Goal: Task Accomplishment & Management: Manage account settings

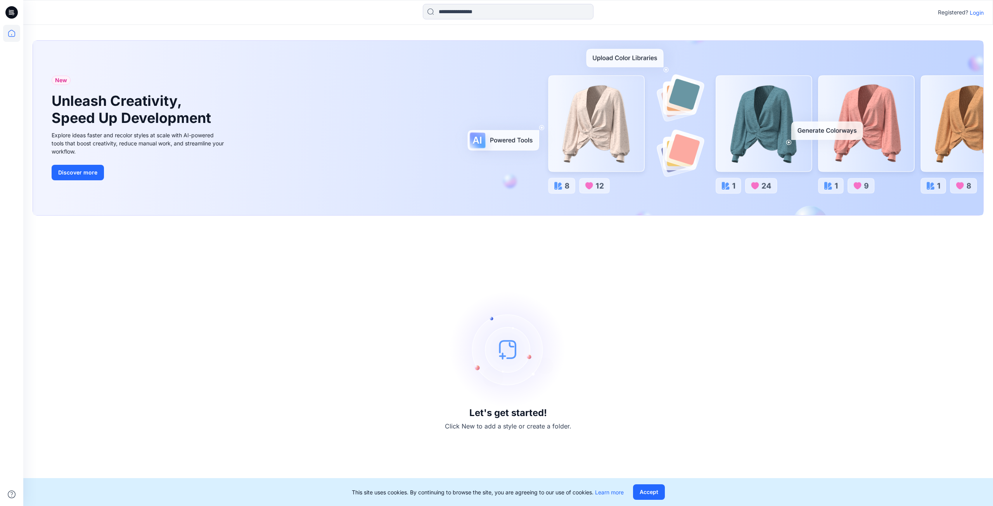
click at [494, 355] on img at bounding box center [508, 349] width 116 height 116
click at [501, 353] on img at bounding box center [508, 349] width 116 height 116
click at [980, 14] on p "Login" at bounding box center [977, 13] width 14 height 8
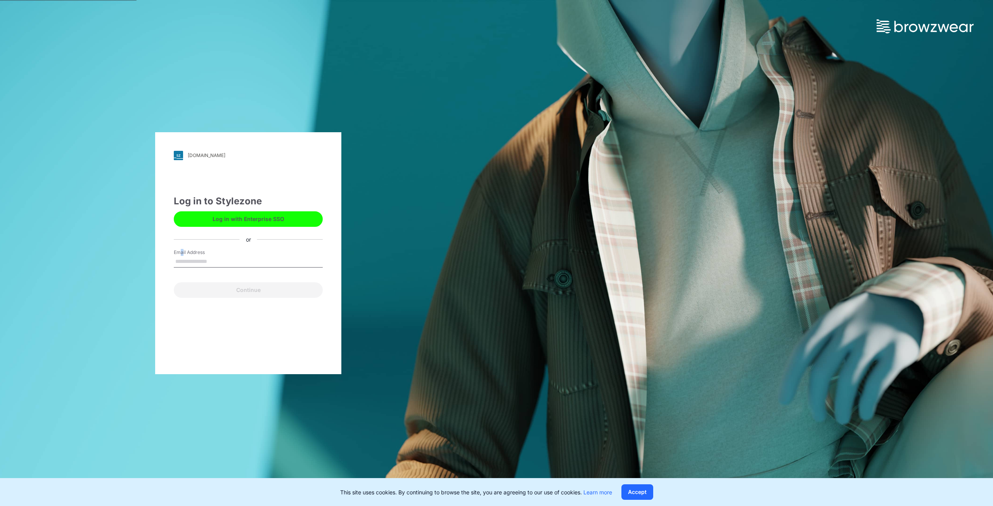
click at [182, 253] on label "Email Address" at bounding box center [201, 252] width 54 height 7
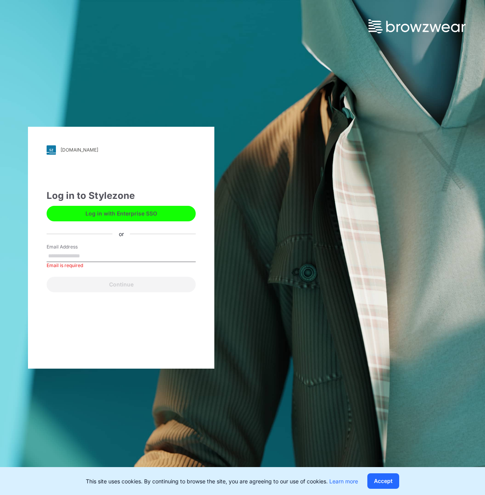
click at [62, 256] on input "Email Address" at bounding box center [121, 257] width 149 height 12
paste input "**********"
type input "**********"
click at [47, 277] on button "Continue" at bounding box center [121, 285] width 149 height 16
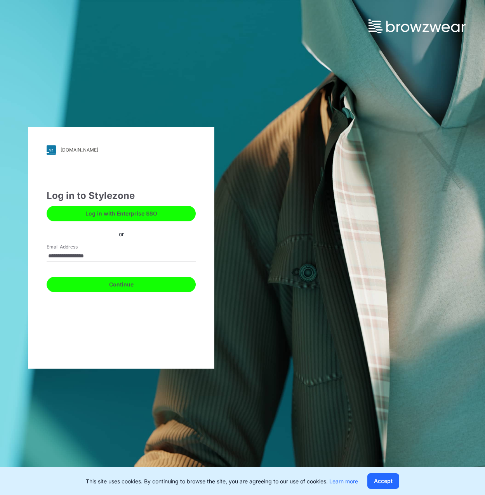
click at [155, 283] on button "Continue" at bounding box center [121, 285] width 149 height 16
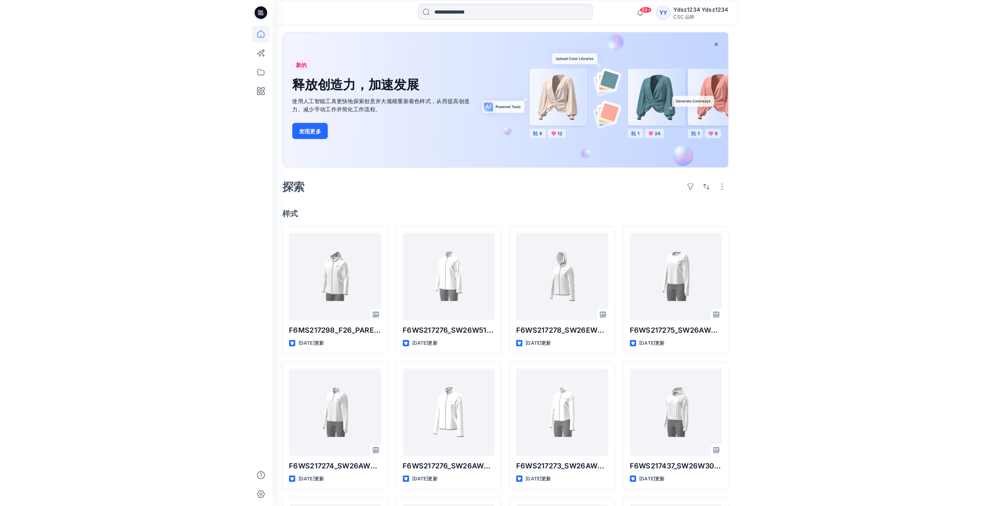
scroll to position [35, 0]
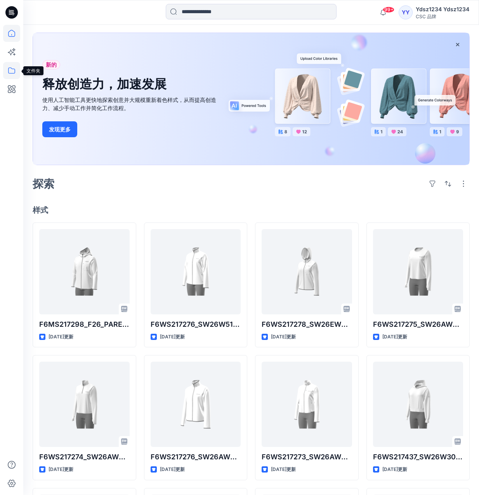
click at [12, 72] on icon at bounding box center [11, 70] width 17 height 17
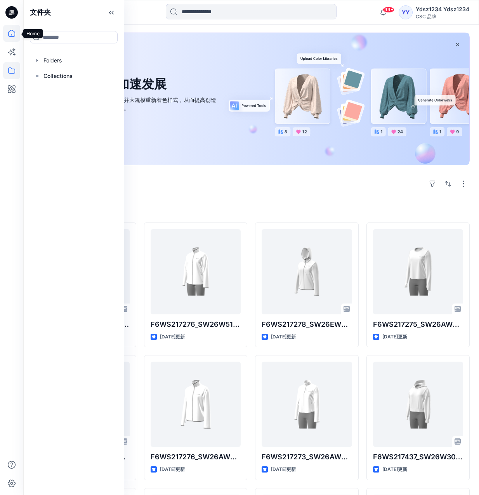
click at [12, 34] on icon at bounding box center [11, 33] width 17 height 17
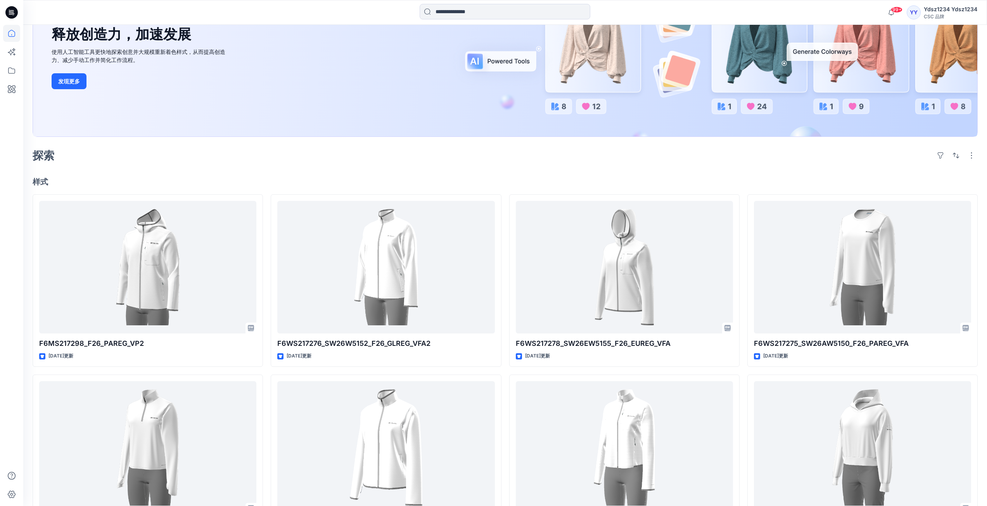
scroll to position [116, 0]
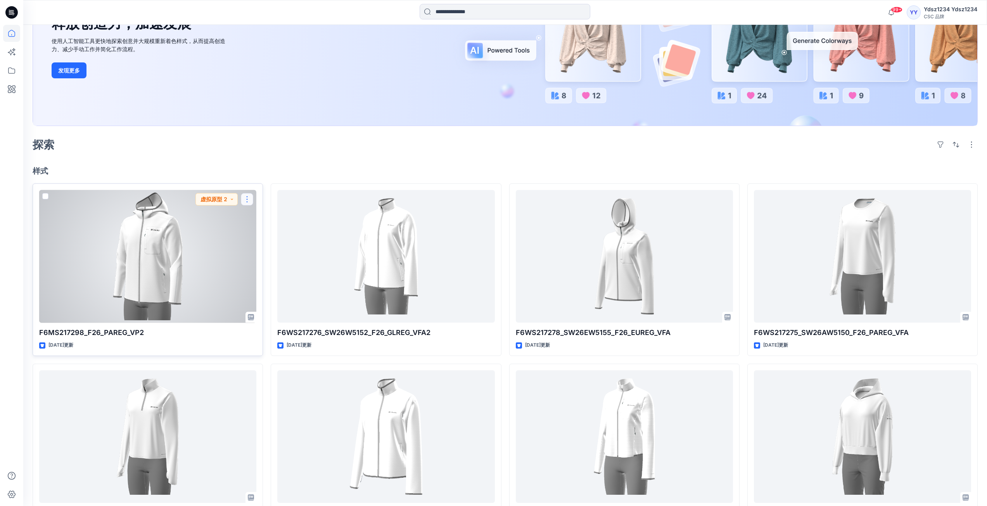
click at [249, 199] on button "button" at bounding box center [247, 199] width 12 height 12
click at [264, 215] on font "编辑" at bounding box center [261, 217] width 11 height 7
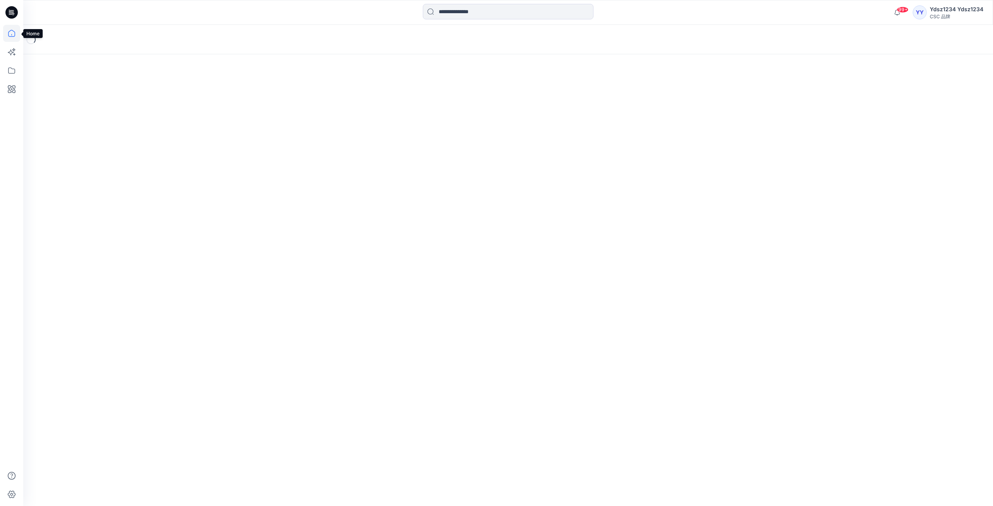
click at [10, 34] on icon at bounding box center [11, 33] width 17 height 17
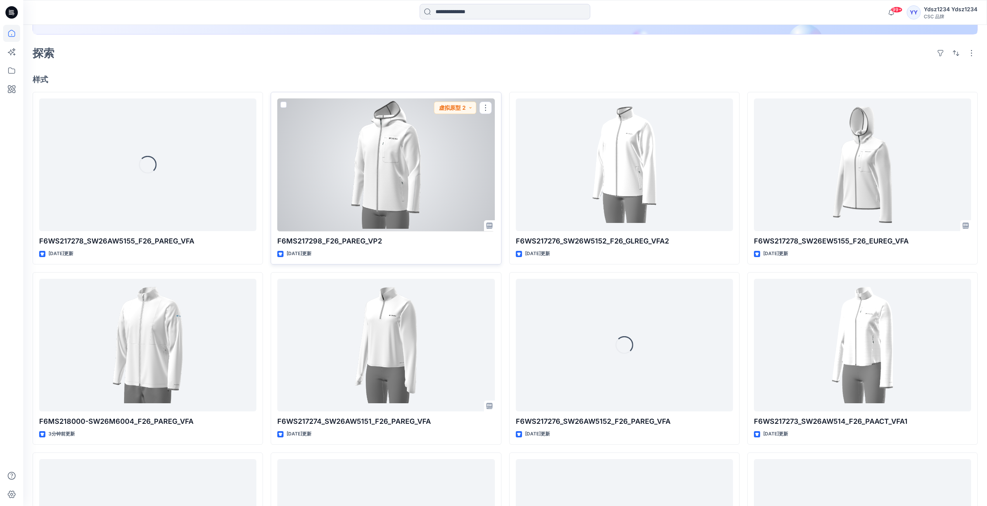
scroll to position [272, 0]
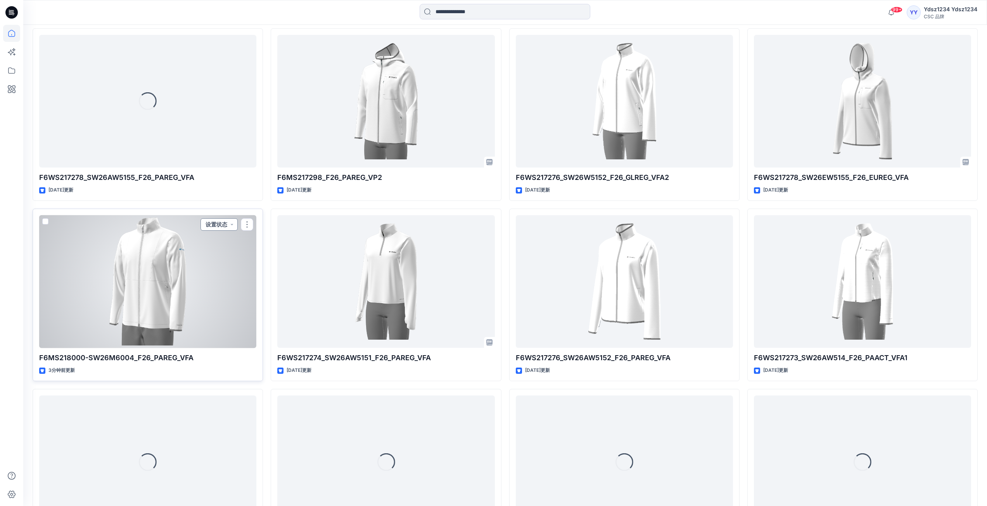
click at [235, 225] on button "设置状态" at bounding box center [219, 224] width 37 height 12
click at [205, 310] on font "F/A 虚拟" at bounding box center [194, 311] width 21 height 7
click at [247, 224] on button "button" at bounding box center [247, 224] width 12 height 12
click at [265, 241] on font "编辑" at bounding box center [261, 242] width 11 height 7
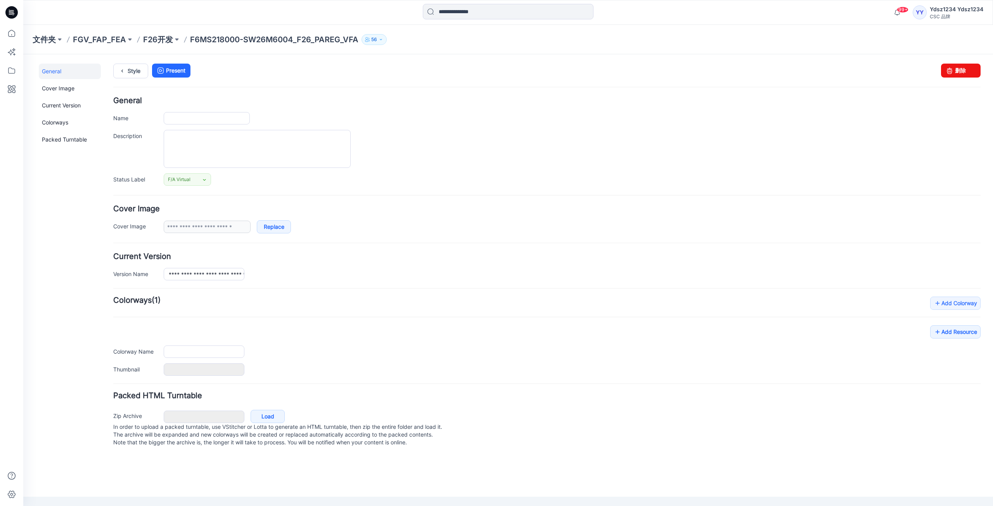
type input "**********"
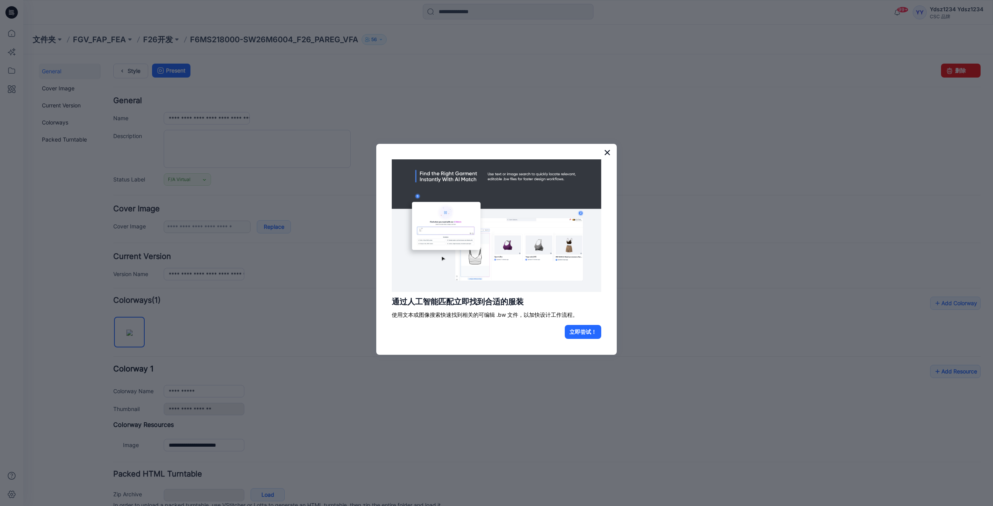
drag, startPoint x: 608, startPoint y: 152, endPoint x: 585, endPoint y: 97, distance: 58.8
click at [478, 152] on font "×" at bounding box center [607, 152] width 7 height 14
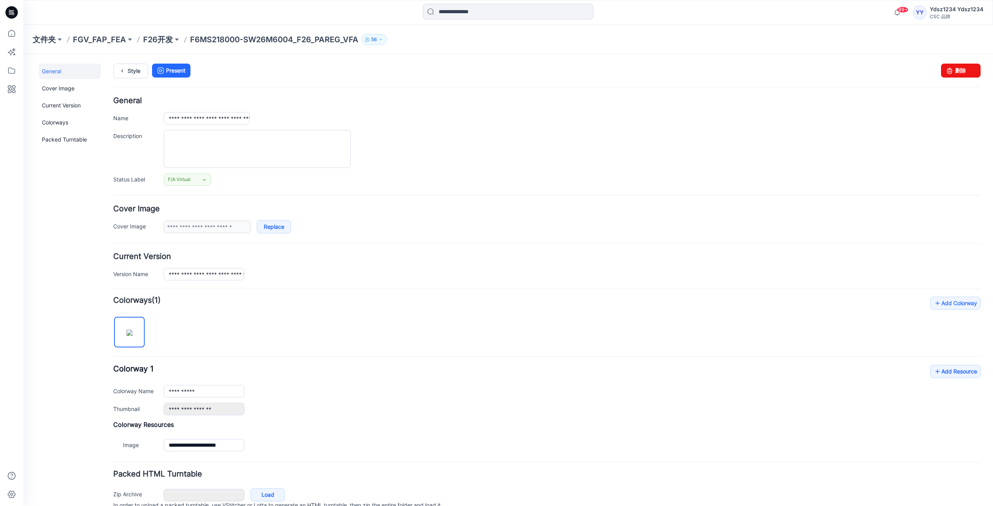
scroll to position [37, 0]
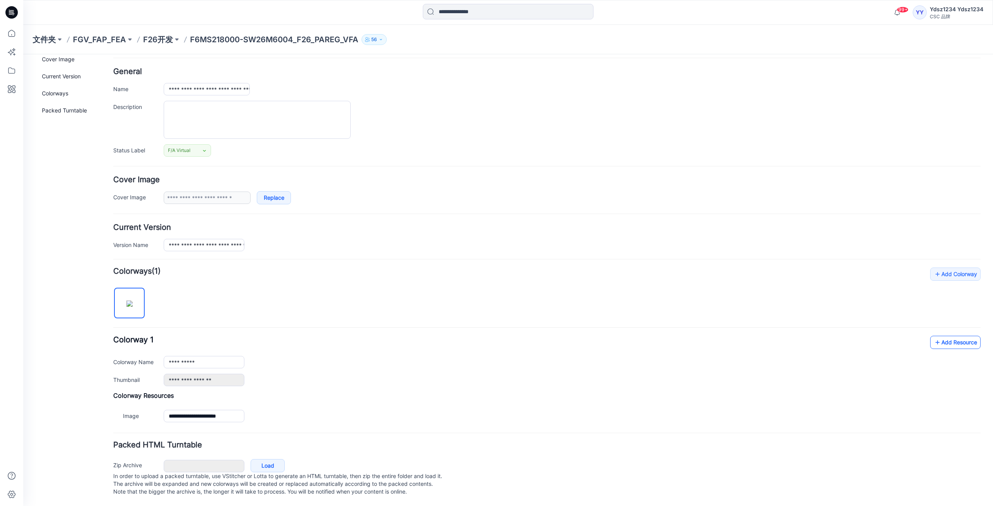
click at [478, 336] on icon at bounding box center [938, 342] width 8 height 12
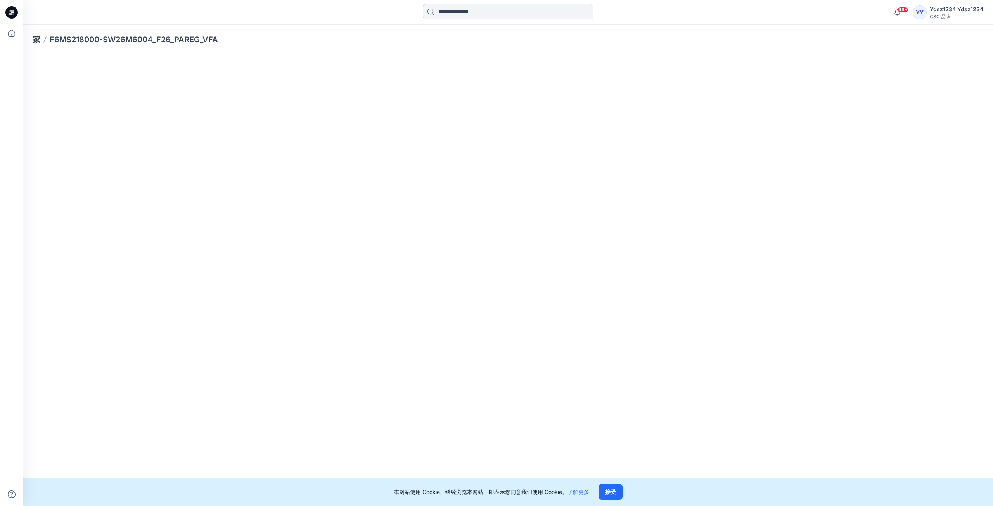
scroll to position [0, 0]
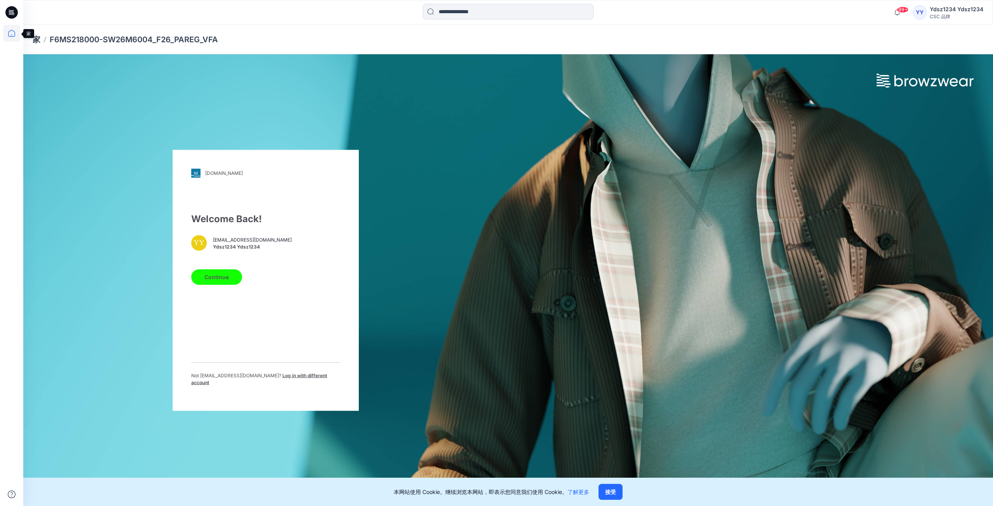
click at [11, 33] on icon at bounding box center [11, 33] width 17 height 17
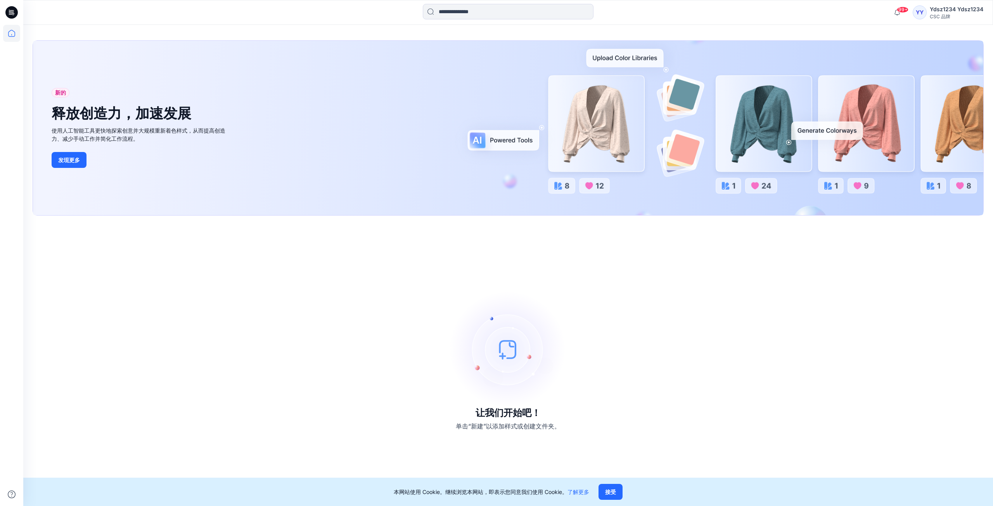
click at [478, 352] on img at bounding box center [508, 349] width 116 height 116
click at [478, 347] on img at bounding box center [508, 349] width 116 height 116
click at [478, 352] on img at bounding box center [508, 349] width 116 height 116
click at [10, 33] on icon at bounding box center [11, 33] width 17 height 17
click at [478, 351] on img at bounding box center [508, 349] width 116 height 116
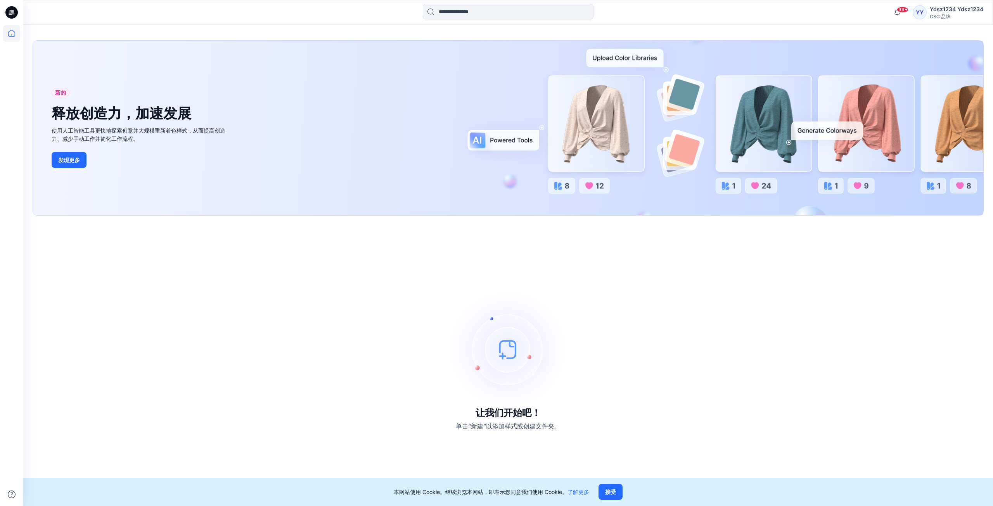
click at [478, 349] on img at bounding box center [508, 349] width 116 height 116
click at [478, 347] on img at bounding box center [508, 349] width 116 height 116
click at [478, 344] on img at bounding box center [508, 349] width 116 height 116
click at [12, 33] on icon at bounding box center [11, 33] width 17 height 17
click at [478, 351] on img at bounding box center [508, 349] width 116 height 116
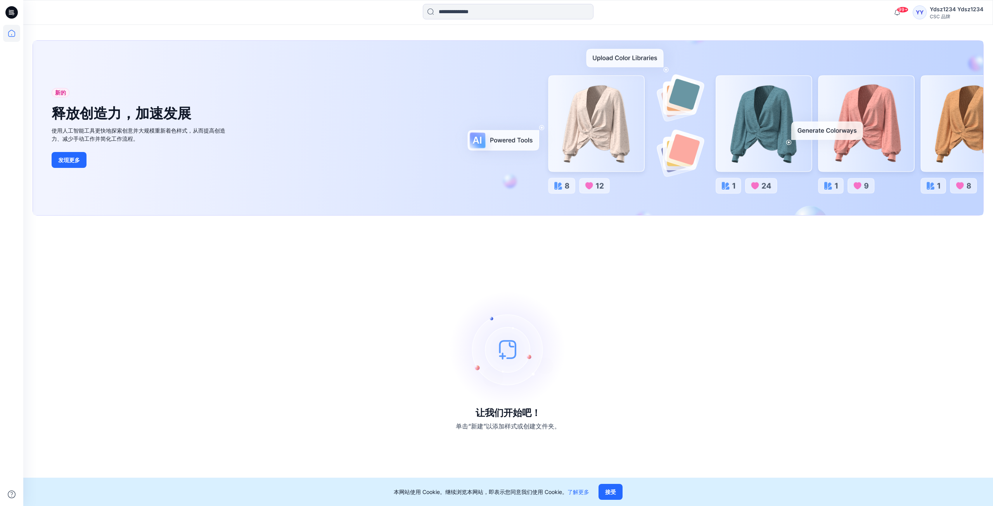
click at [478, 349] on img at bounding box center [508, 349] width 116 height 116
click at [478, 350] on img at bounding box center [508, 349] width 116 height 116
click at [478, 351] on img at bounding box center [508, 349] width 116 height 116
click at [478, 349] on img at bounding box center [508, 349] width 116 height 116
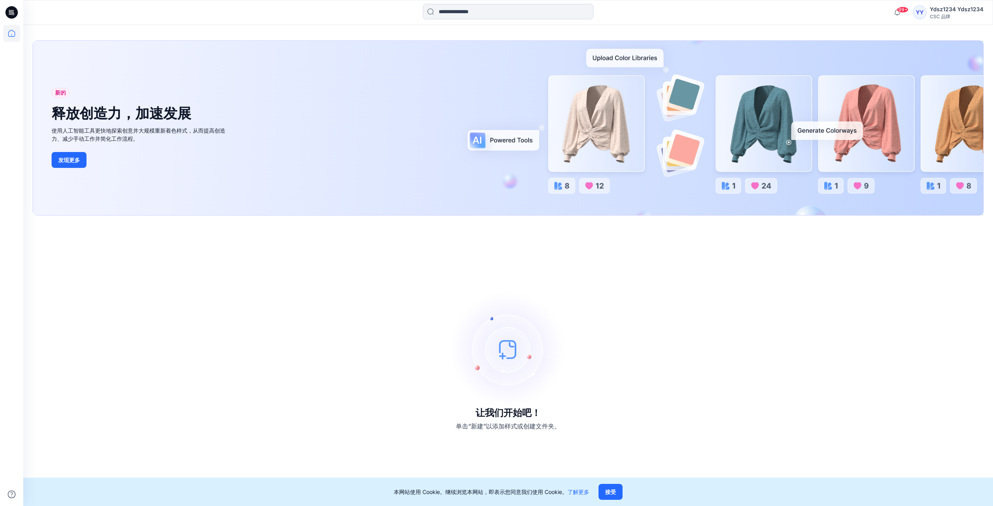
drag, startPoint x: 492, startPoint y: 385, endPoint x: 492, endPoint y: 414, distance: 29.5
click at [478, 387] on img at bounding box center [508, 349] width 116 height 116
click at [478, 415] on font "让我们开始吧！" at bounding box center [508, 412] width 65 height 11
click at [478, 354] on img at bounding box center [508, 349] width 116 height 116
click at [11, 33] on icon at bounding box center [11, 33] width 17 height 17
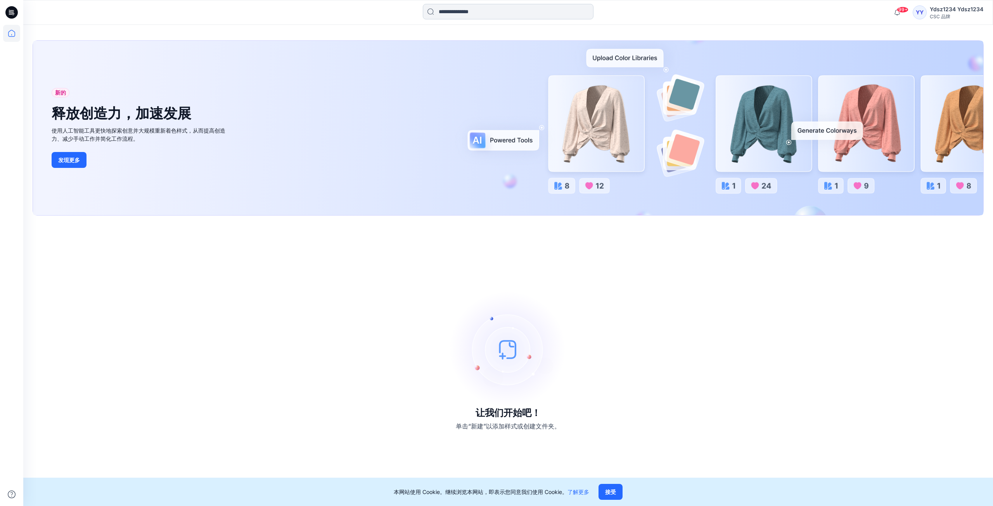
click at [478, 13] on input at bounding box center [508, 12] width 171 height 16
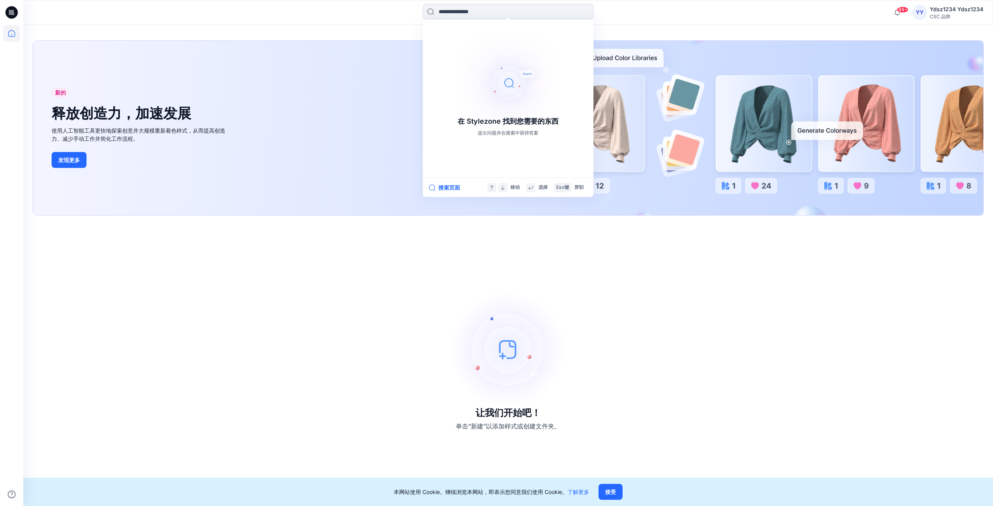
click at [355, 70] on div "新的 释放创造力，加速发展 使用人工智能工具更快地探索创意并大规模重新着色样式，从而提高创造力、减少手动工作并简化工作流程。 发现更多" at bounding box center [508, 128] width 951 height 175
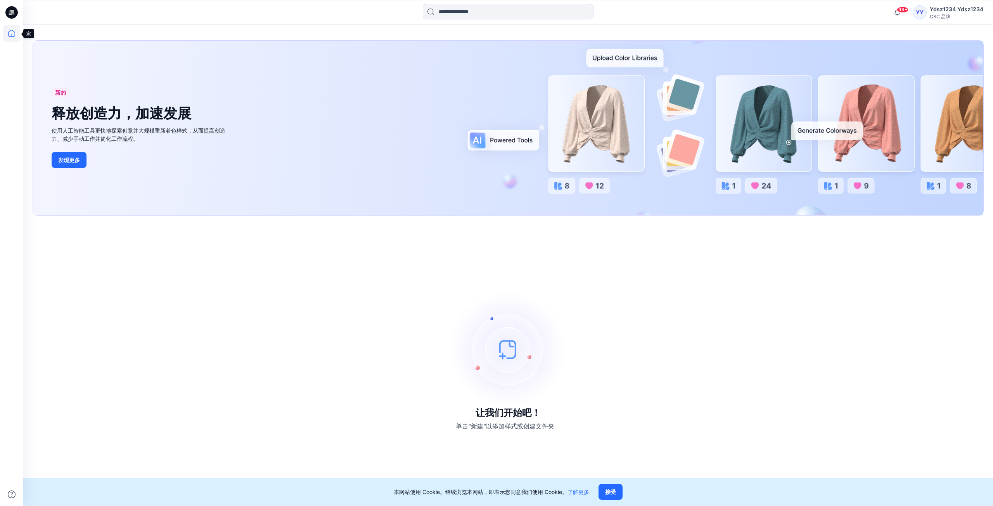
click at [12, 34] on icon at bounding box center [11, 33] width 17 height 17
click at [478, 353] on img at bounding box center [508, 349] width 116 height 116
click at [478, 494] on button "接受" at bounding box center [611, 492] width 24 height 16
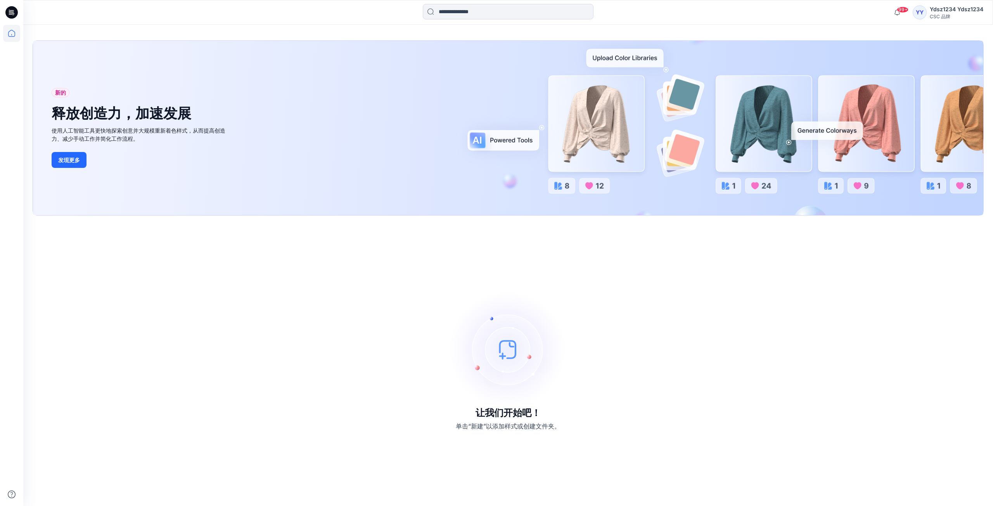
click at [478, 346] on img at bounding box center [508, 349] width 116 height 116
click at [478, 347] on img at bounding box center [508, 349] width 116 height 116
click at [14, 35] on icon at bounding box center [11, 33] width 17 height 17
click at [478, 347] on img at bounding box center [508, 349] width 116 height 116
click at [12, 34] on icon at bounding box center [11, 33] width 17 height 17
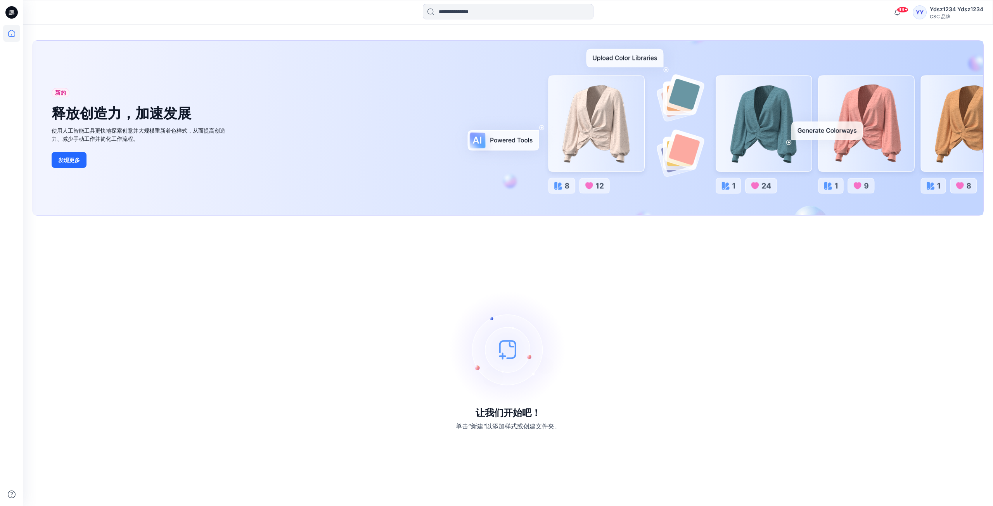
click at [11, 9] on icon at bounding box center [11, 12] width 12 height 12
click at [12, 32] on icon at bounding box center [11, 33] width 17 height 17
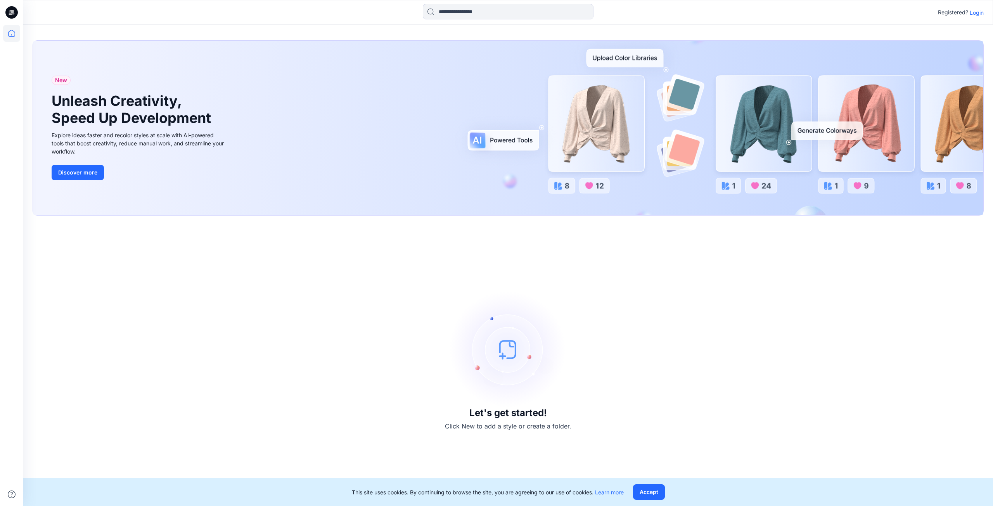
click at [503, 381] on img at bounding box center [508, 349] width 116 height 116
click at [503, 355] on img at bounding box center [508, 349] width 116 height 116
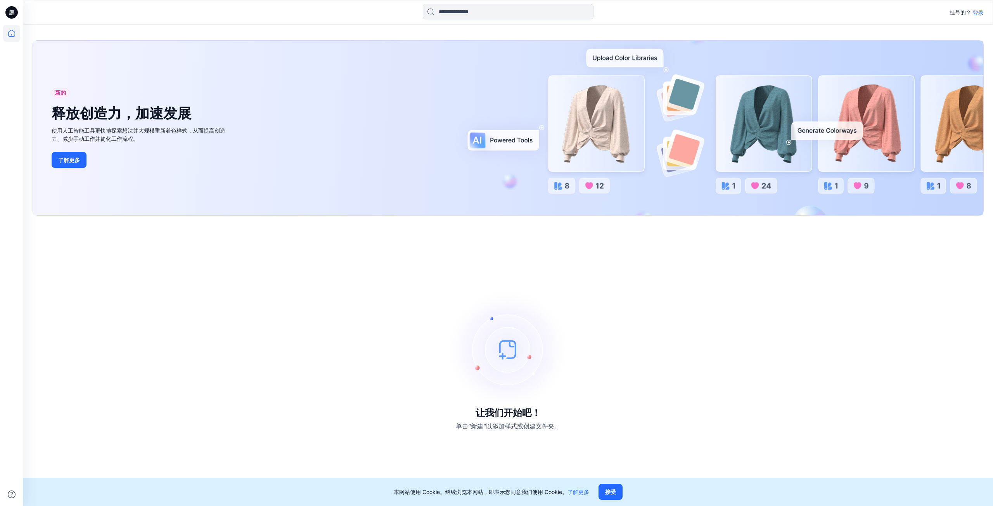
click at [513, 350] on img at bounding box center [508, 349] width 116 height 116
click at [512, 350] on img at bounding box center [508, 349] width 116 height 116
click at [516, 352] on img at bounding box center [508, 349] width 116 height 116
click at [977, 14] on font "登录" at bounding box center [978, 12] width 11 height 7
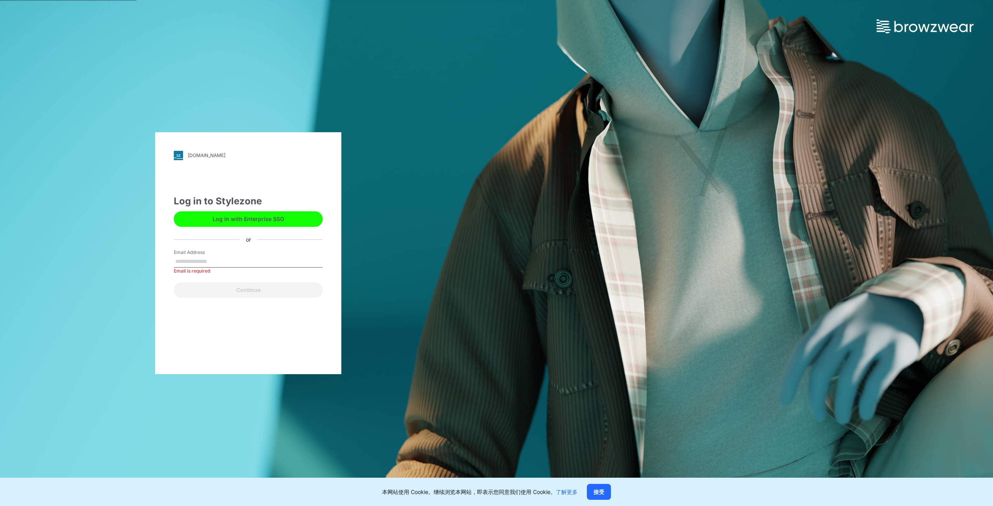
click at [196, 255] on label "Email Address" at bounding box center [201, 252] width 54 height 7
click at [196, 256] on input "Email Address" at bounding box center [248, 262] width 149 height 12
click at [192, 261] on input "Email Address" at bounding box center [248, 262] width 149 height 12
click at [222, 165] on div "cscbrands.stylezone.com 加载中... 登录 Stylezone 使用企业 SSO 登录 或者 电子邮件 需要电子邮箱 继续" at bounding box center [248, 253] width 186 height 242
click at [197, 253] on label "电子邮件" at bounding box center [201, 252] width 54 height 7
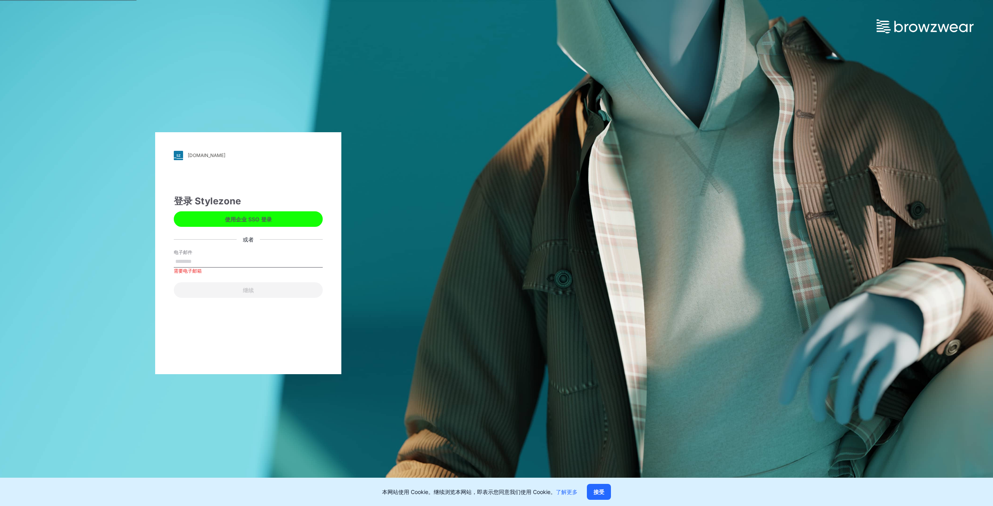
click at [197, 256] on input "电子邮件" at bounding box center [248, 262] width 149 height 12
click at [196, 258] on input "电子邮件" at bounding box center [248, 262] width 149 height 12
paste input "**********"
type input "**********"
click at [204, 300] on div "**********" at bounding box center [248, 253] width 186 height 242
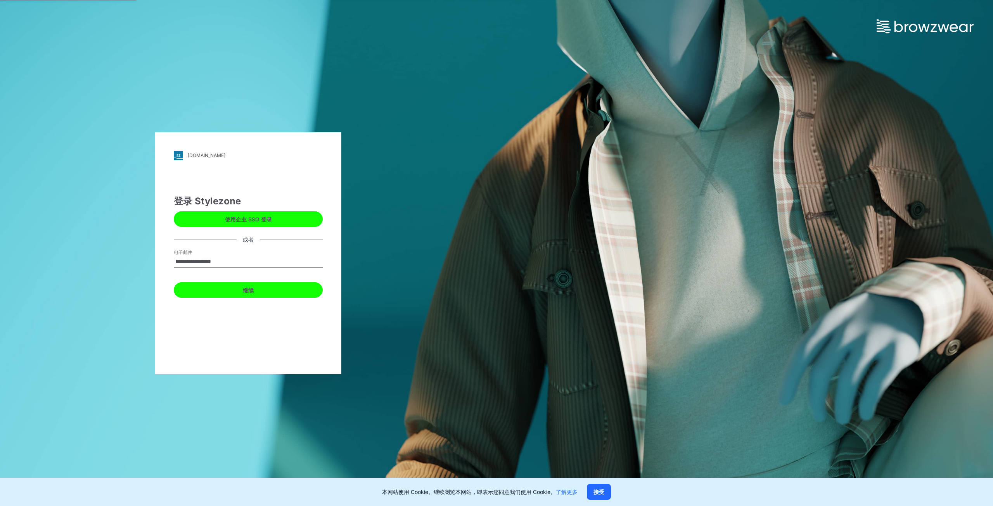
click at [247, 289] on font "继续" at bounding box center [248, 290] width 11 height 7
click at [245, 291] on font "继续" at bounding box center [248, 290] width 11 height 7
click at [199, 261] on input "电子邮件" at bounding box center [248, 262] width 149 height 12
click at [229, 62] on div "cscbrands.stylezone.com 加载中... 登录 Stylezone 使用企业 SSO 登录 或者 电子邮件 需要电子邮箱 继续" at bounding box center [248, 253] width 497 height 506
click at [196, 252] on label "电子邮件" at bounding box center [201, 252] width 54 height 7
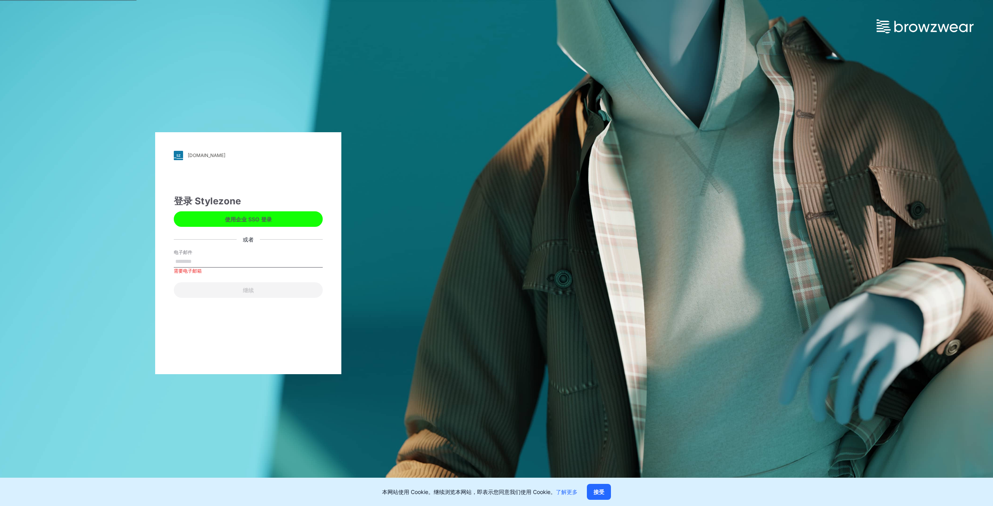
click at [196, 256] on input "电子邮件" at bounding box center [248, 262] width 149 height 12
click at [194, 257] on input "电子邮件" at bounding box center [248, 262] width 149 height 12
paste input "**********"
type input "**********"
click at [206, 291] on button "继续" at bounding box center [248, 290] width 149 height 16
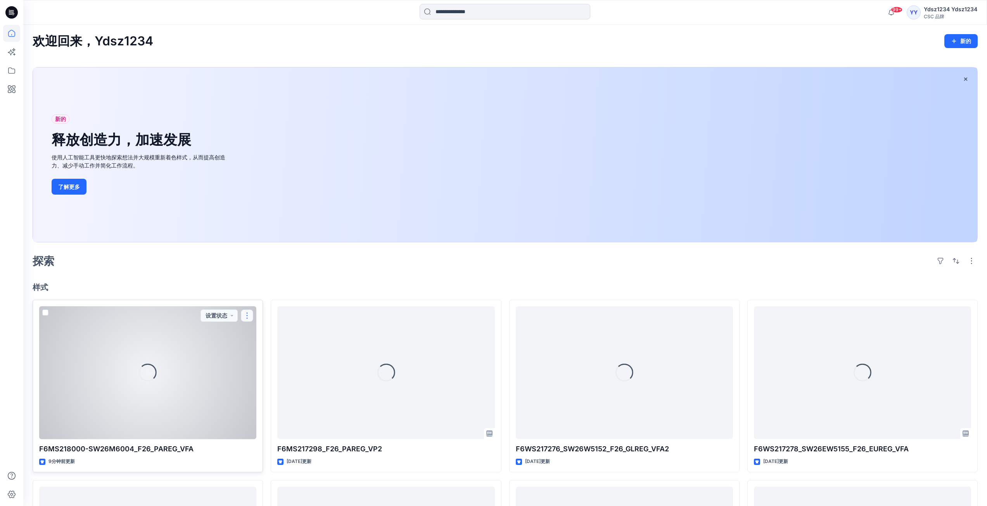
click at [248, 315] on button "button" at bounding box center [247, 316] width 12 height 12
click at [261, 332] on font "编辑" at bounding box center [261, 334] width 11 height 7
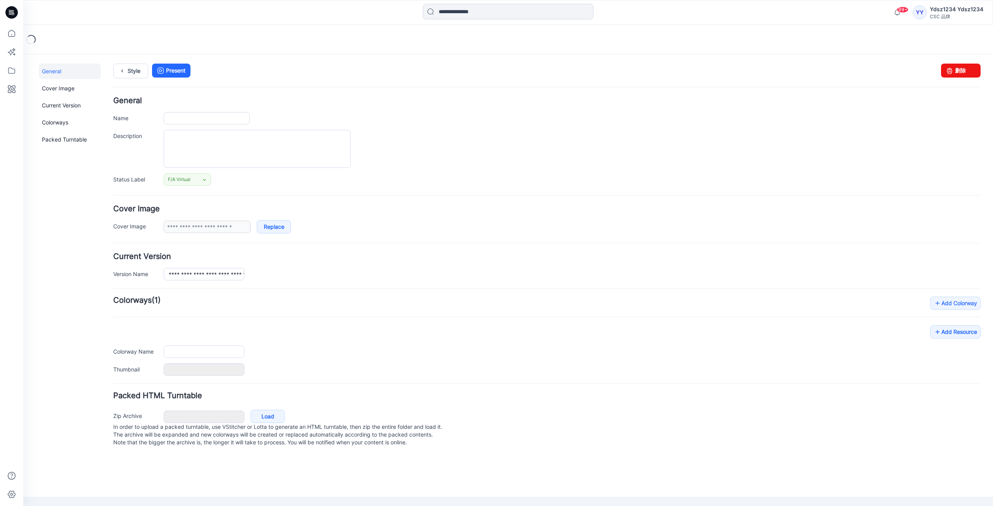
type input "**********"
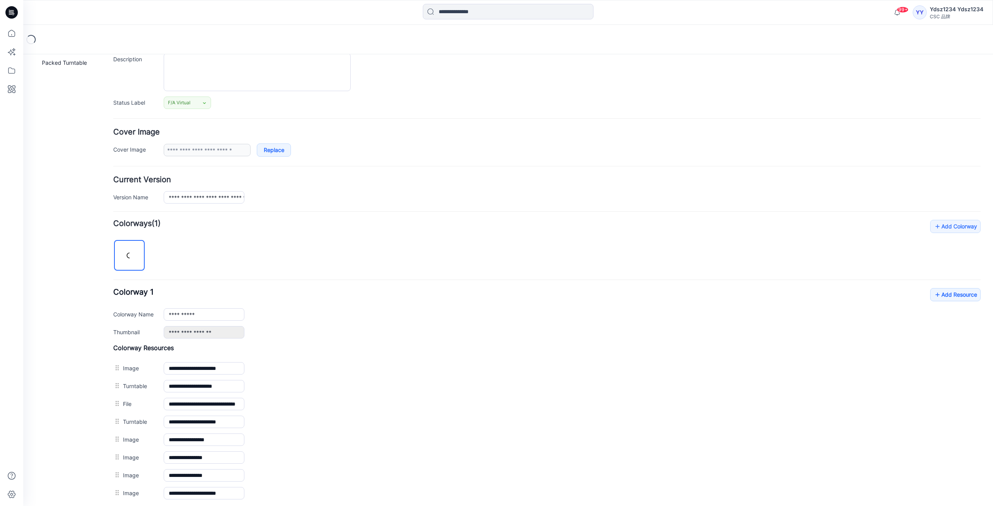
scroll to position [162, 0]
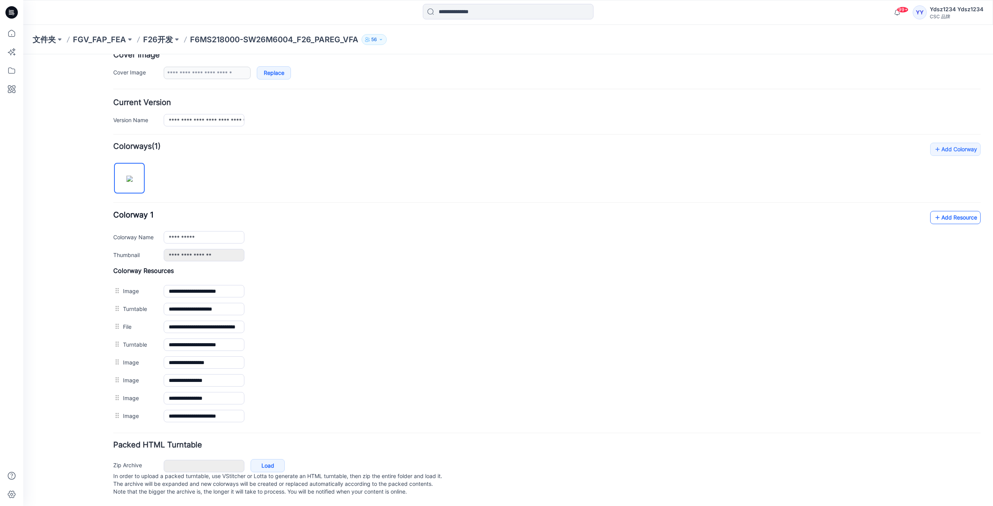
click at [940, 211] on link "Add Resource" at bounding box center [955, 217] width 50 height 13
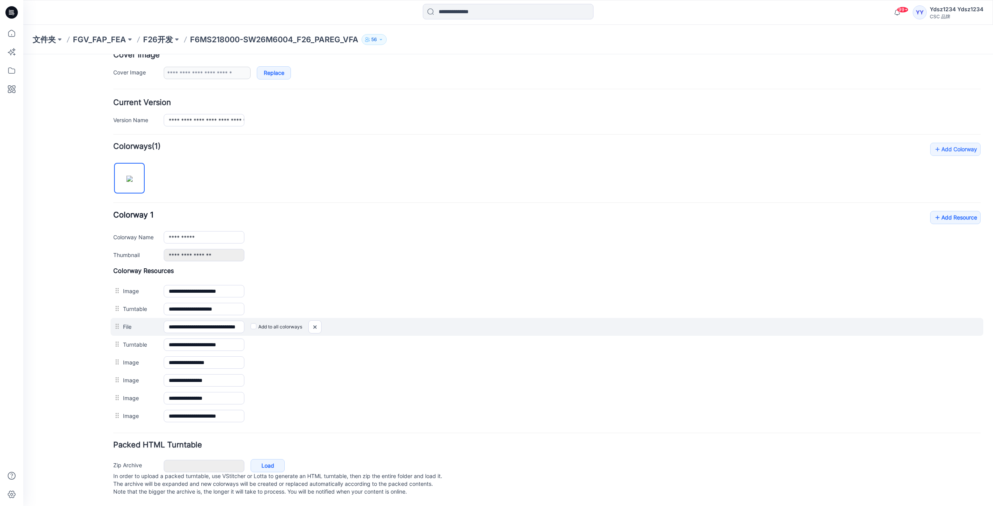
click at [256, 321] on label "Add to all colorways" at bounding box center [277, 327] width 52 height 12
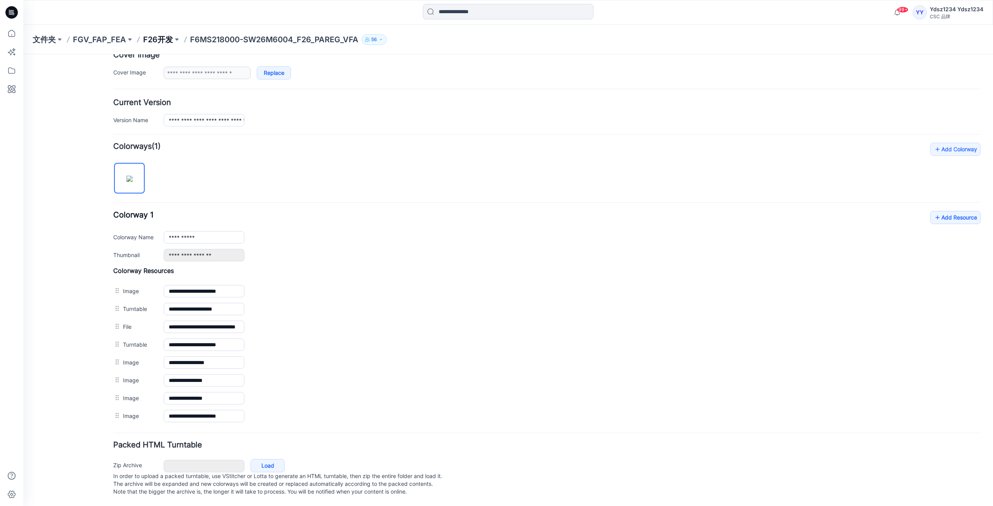
click at [156, 42] on font "F26开发" at bounding box center [158, 39] width 30 height 9
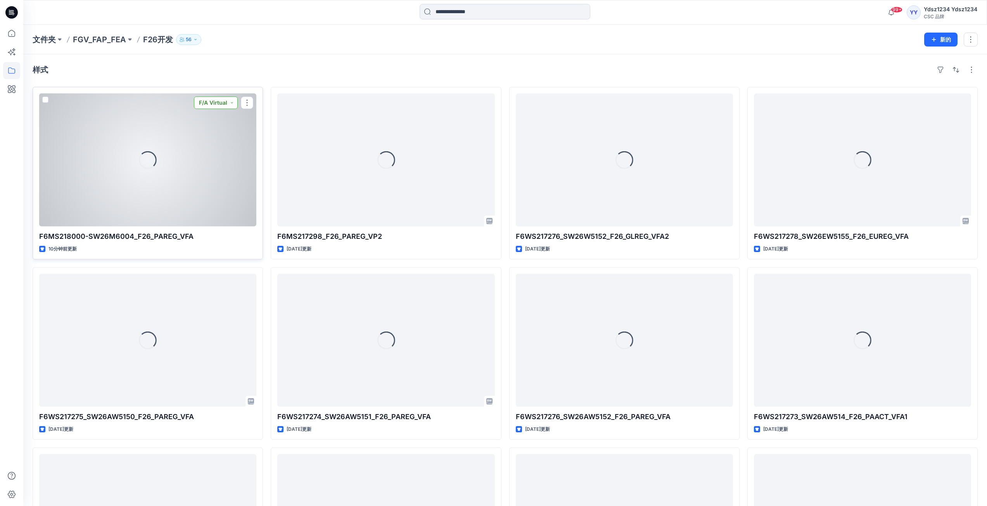
click at [235, 103] on button "F/A Virtual" at bounding box center [216, 103] width 44 height 12
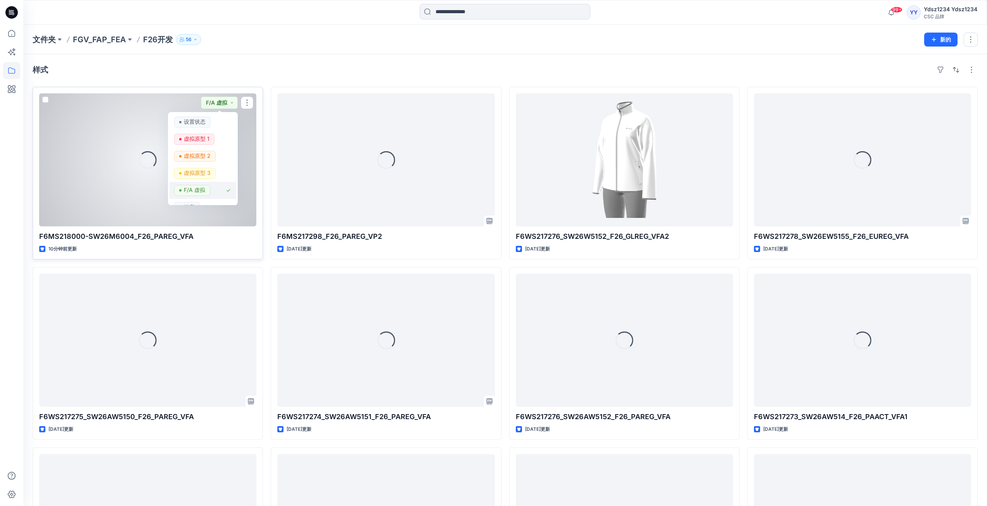
click at [195, 191] on font "F/A 虚拟" at bounding box center [194, 190] width 21 height 7
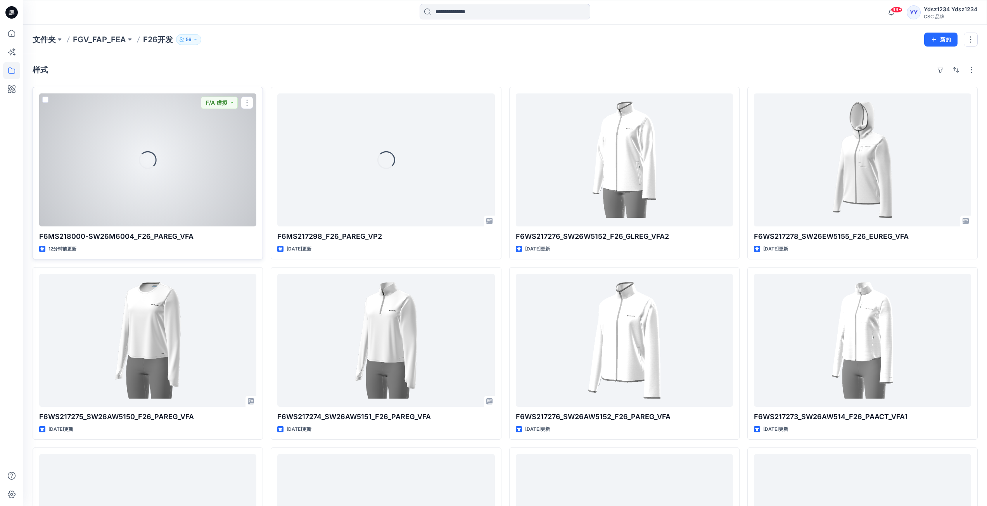
click at [206, 190] on div "加载中..." at bounding box center [147, 160] width 217 height 133
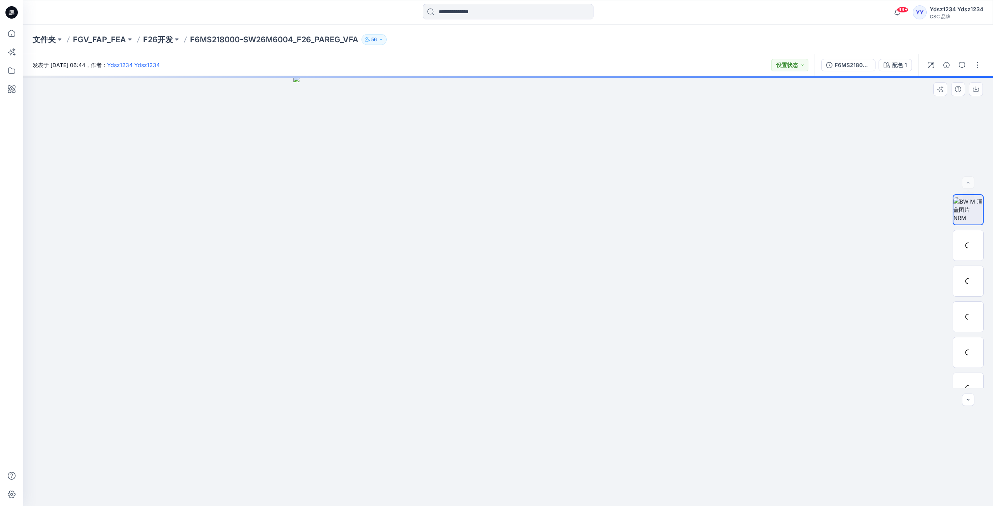
click at [970, 185] on div at bounding box center [968, 183] width 12 height 12
click at [163, 42] on font "F26开发" at bounding box center [158, 39] width 30 height 9
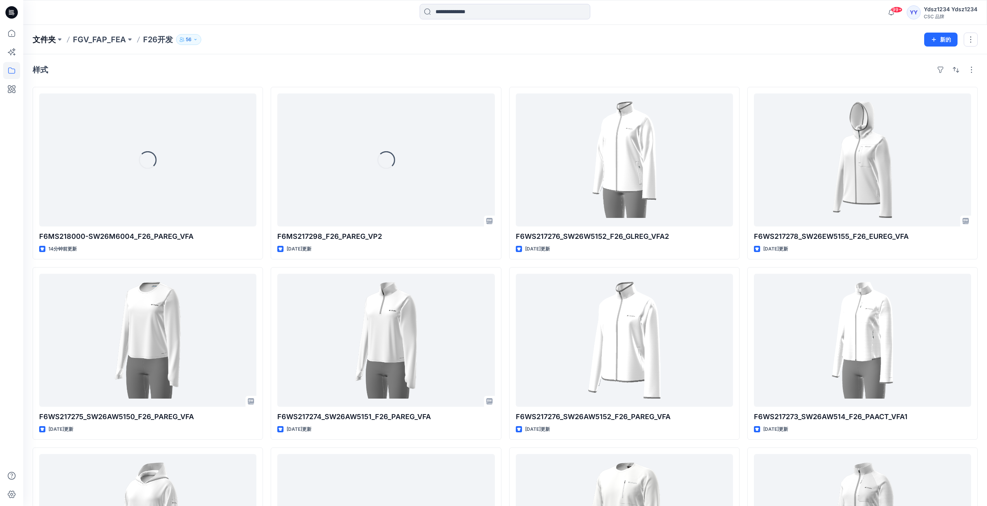
click at [37, 41] on font "文件夹" at bounding box center [44, 39] width 23 height 9
click at [215, 78] on div "样式 加载中... F6MS218000-SW26M6004_F26_PAREG_VFA 14分钟前更新 F6WS217275_SW26AW5150_F26_…" at bounding box center [505, 356] width 964 height 604
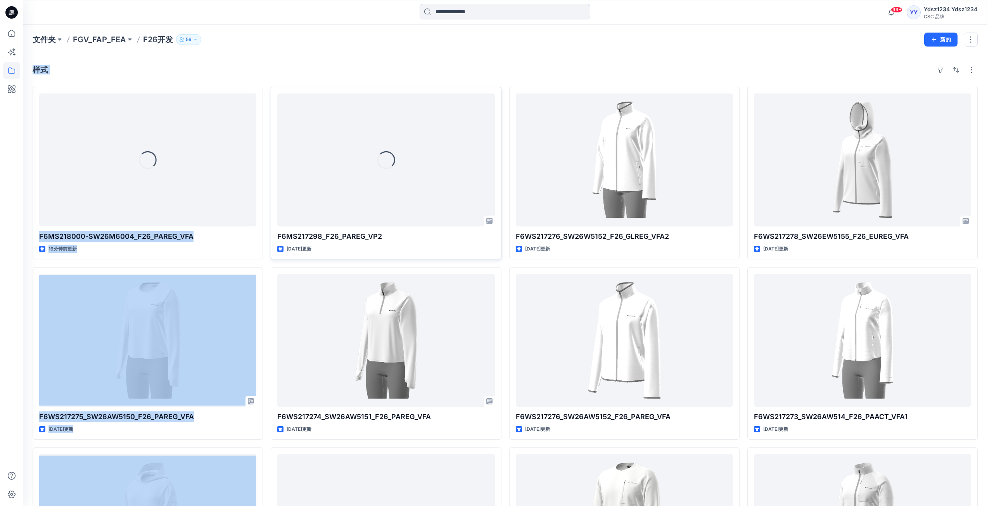
click at [339, 98] on div "文件夹 FGV_FAP_FEA F26开发 56 新的 样式 加载中... F6MS218000-SW26M6004_F26_PAREG_VFA 16分钟前更…" at bounding box center [505, 341] width 964 height 633
click at [654, 55] on div "样式 加载中... F6MS218000-SW26M6004_F26_PAREG_VFA 16分钟前更新 F6WS217275_SW26AW5150_F26_…" at bounding box center [505, 356] width 964 height 604
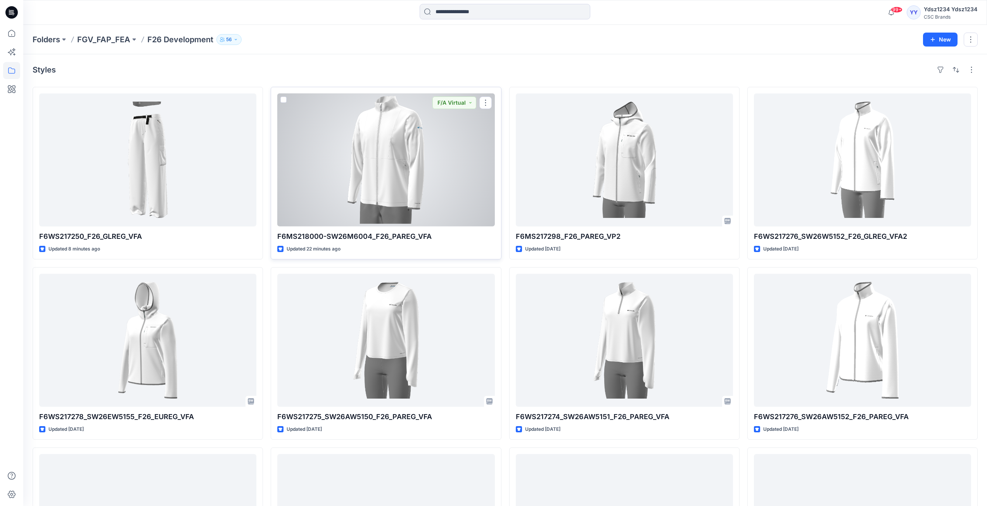
click at [464, 175] on div at bounding box center [385, 160] width 217 height 133
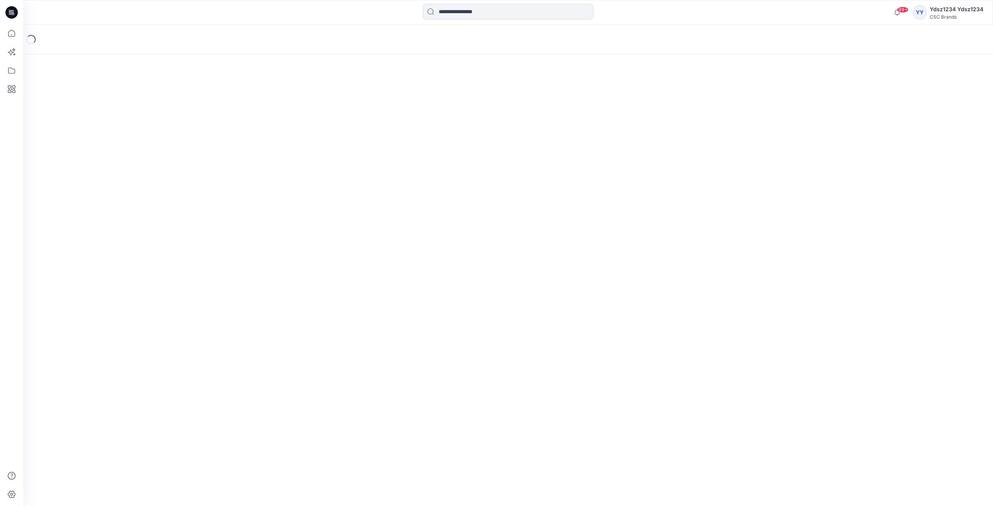
click at [464, 175] on div "Loading..." at bounding box center [508, 265] width 970 height 481
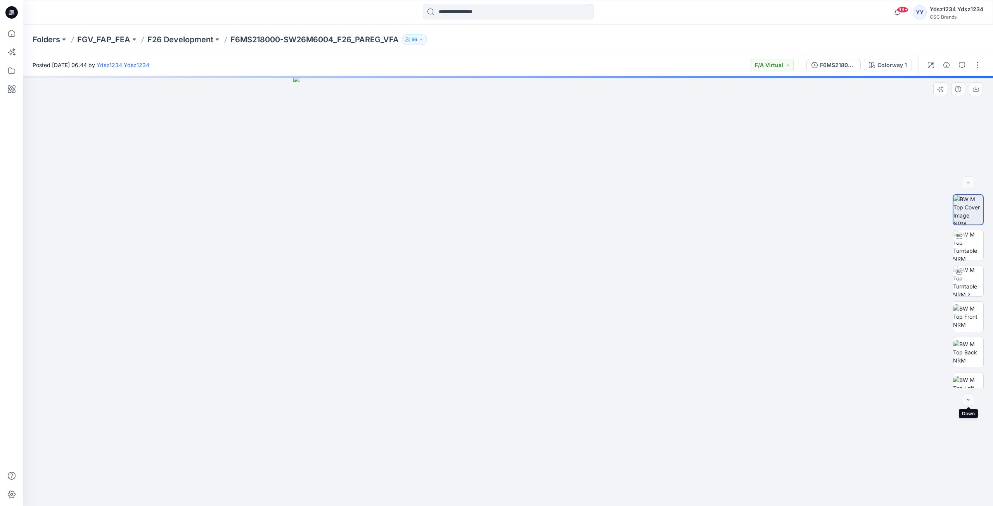
click at [968, 403] on button "button" at bounding box center [968, 400] width 12 height 12
click at [968, 402] on icon "button" at bounding box center [968, 400] width 6 height 6
click at [968, 402] on div at bounding box center [968, 400] width 12 height 12
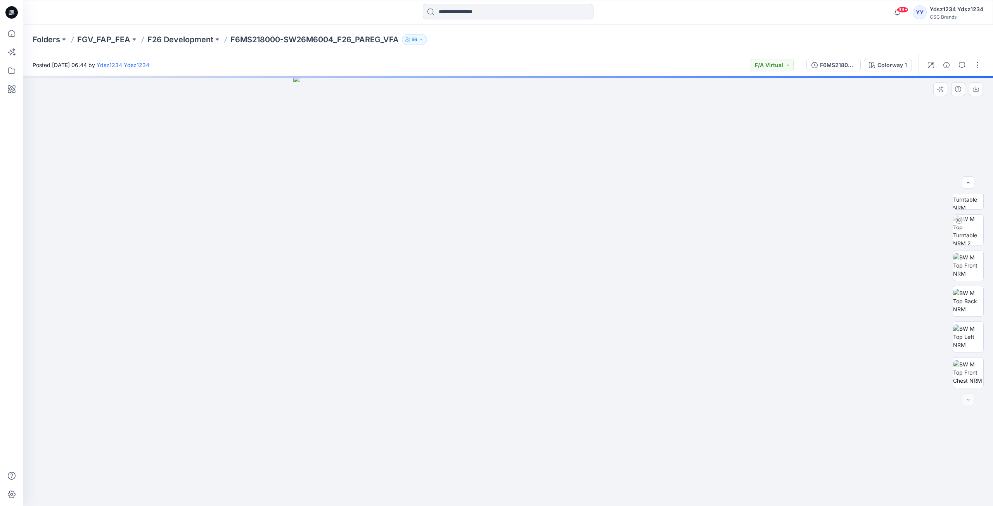
click at [968, 402] on div at bounding box center [968, 400] width 12 height 12
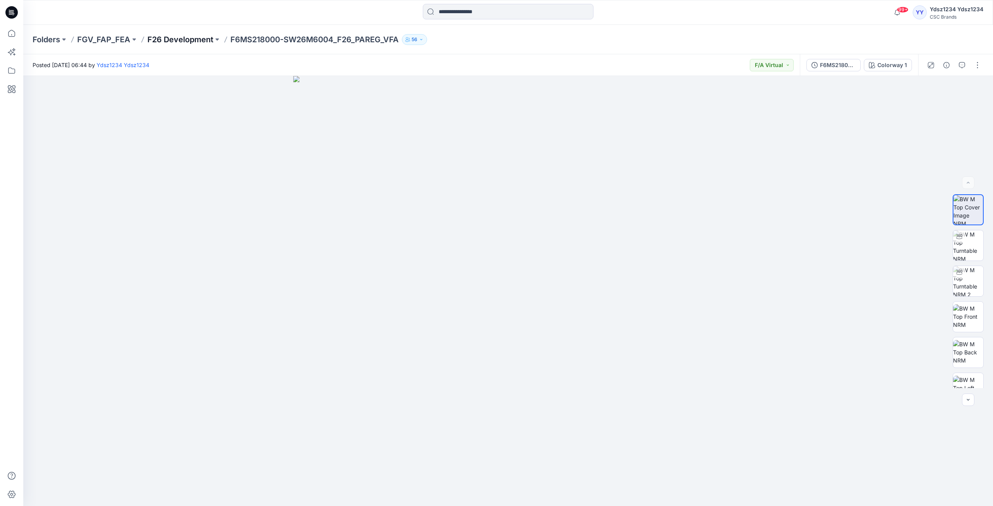
click at [187, 40] on p "F26 Development" at bounding box center [180, 39] width 66 height 11
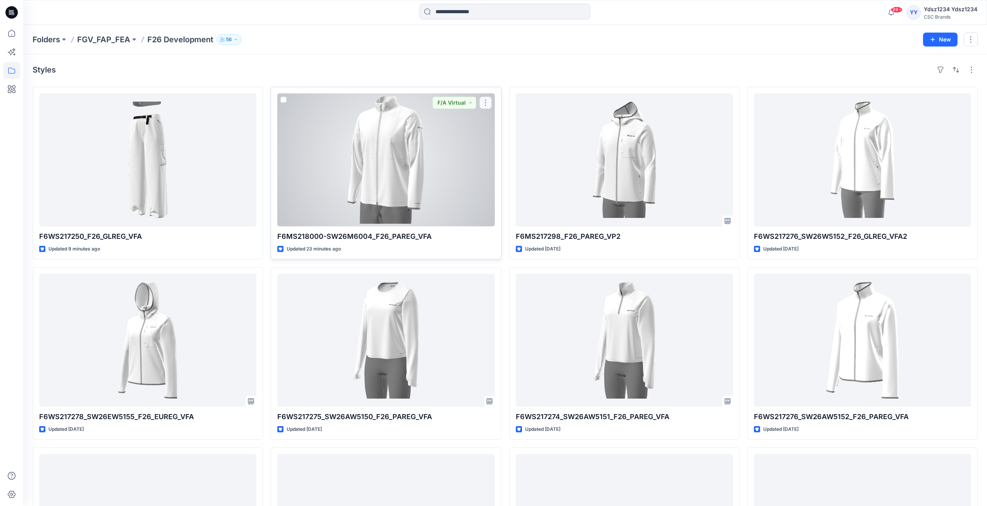
click at [483, 102] on button "button" at bounding box center [486, 103] width 12 height 12
click at [499, 121] on p "Edit" at bounding box center [500, 121] width 10 height 8
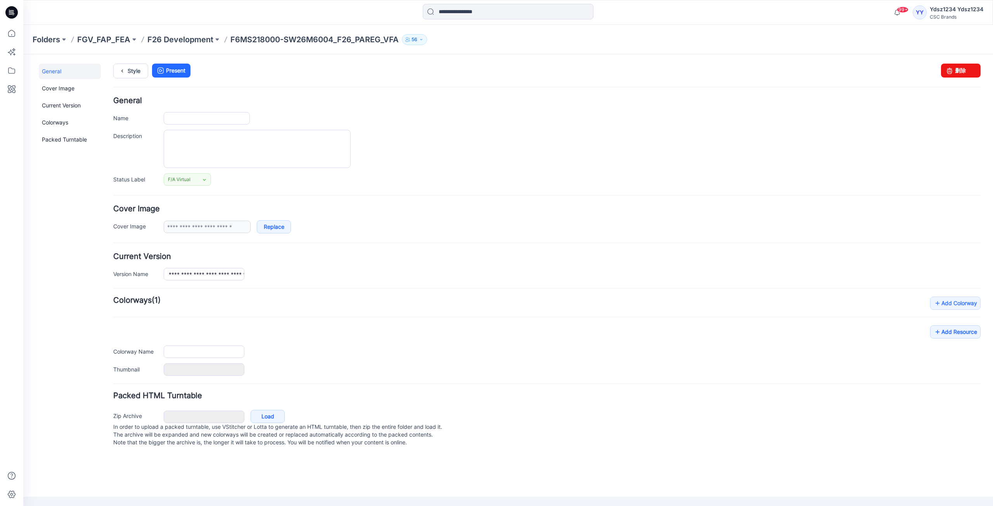
type input "**********"
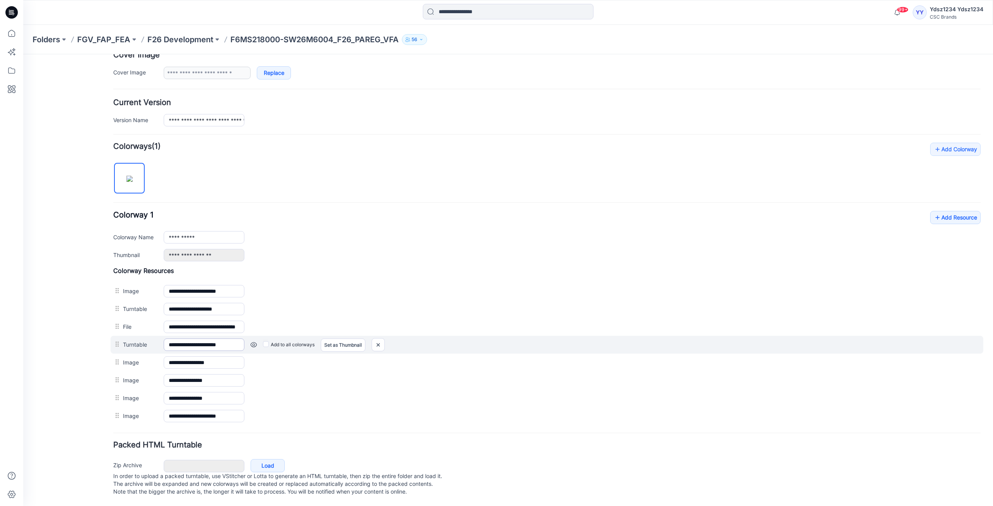
scroll to position [162, 0]
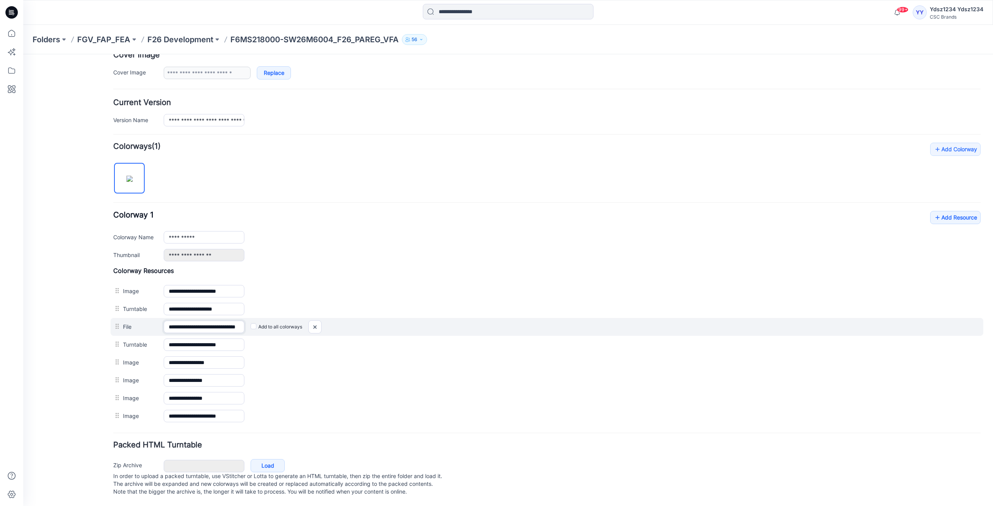
click at [229, 321] on input "**********" at bounding box center [204, 327] width 81 height 12
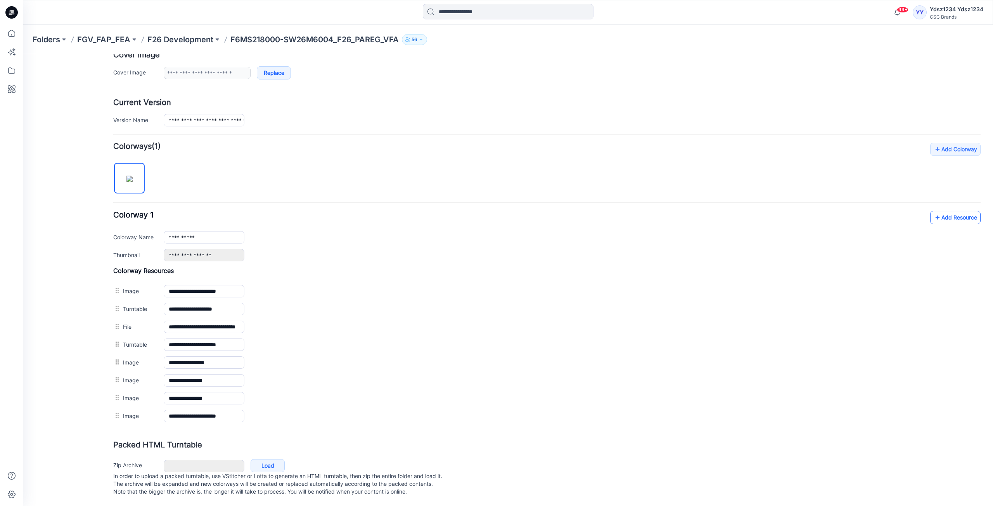
click at [934, 211] on icon at bounding box center [938, 217] width 8 height 12
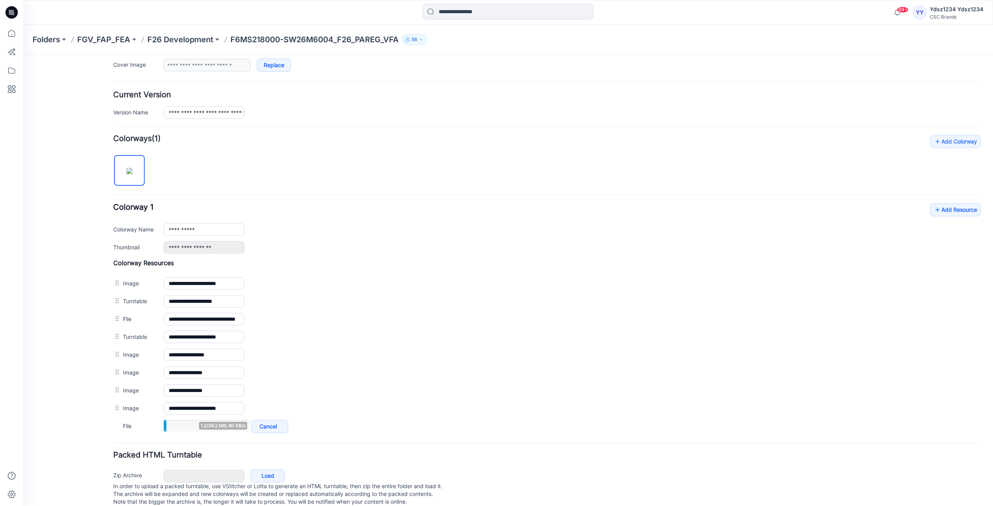
drag, startPoint x: 297, startPoint y: 424, endPoint x: 68, endPoint y: 372, distance: 235.5
click at [68, 372] on div "General Cover Image Current Version Colorways Packed Turntable" at bounding box center [70, 209] width 62 height 615
click at [189, 42] on p "F26 Development" at bounding box center [180, 39] width 66 height 11
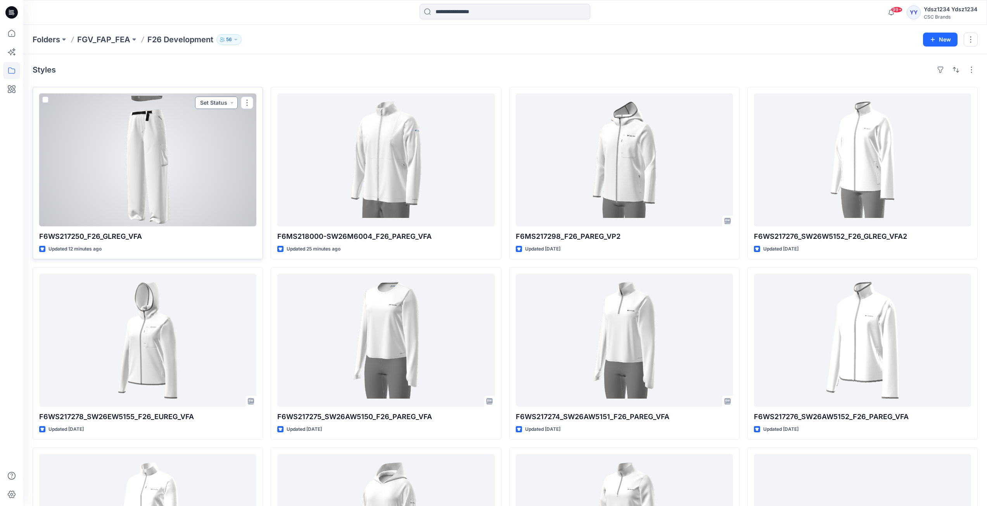
click at [233, 102] on button "Set Status" at bounding box center [216, 103] width 43 height 12
click at [203, 190] on p "F/A Virtual" at bounding box center [197, 190] width 27 height 10
click at [203, 194] on div at bounding box center [147, 160] width 217 height 133
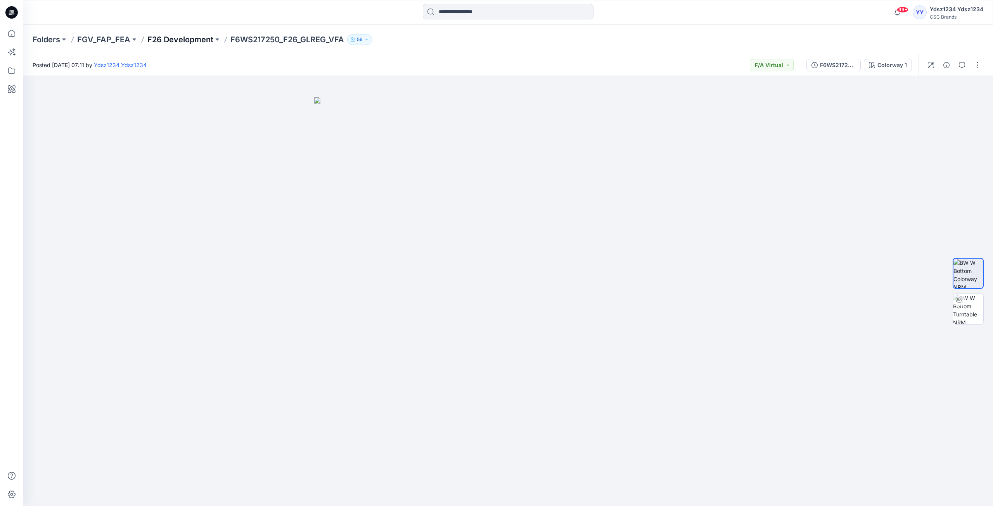
click at [184, 42] on p "F26 Development" at bounding box center [180, 39] width 66 height 11
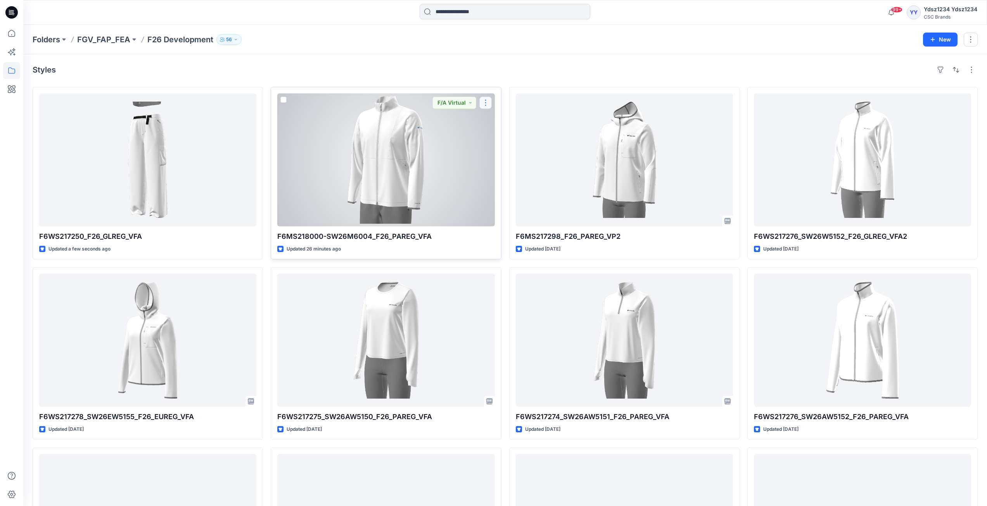
click at [487, 105] on button "button" at bounding box center [486, 103] width 12 height 12
click at [507, 135] on p "Comment" at bounding box center [507, 135] width 24 height 8
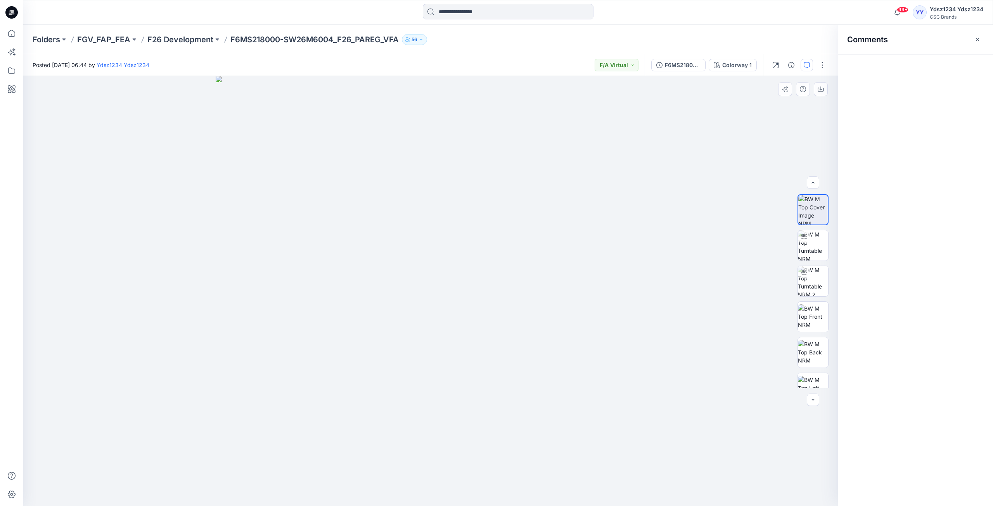
scroll to position [17, 0]
click at [628, 343] on img at bounding box center [431, 291] width 430 height 430
click at [814, 400] on div at bounding box center [813, 400] width 12 height 12
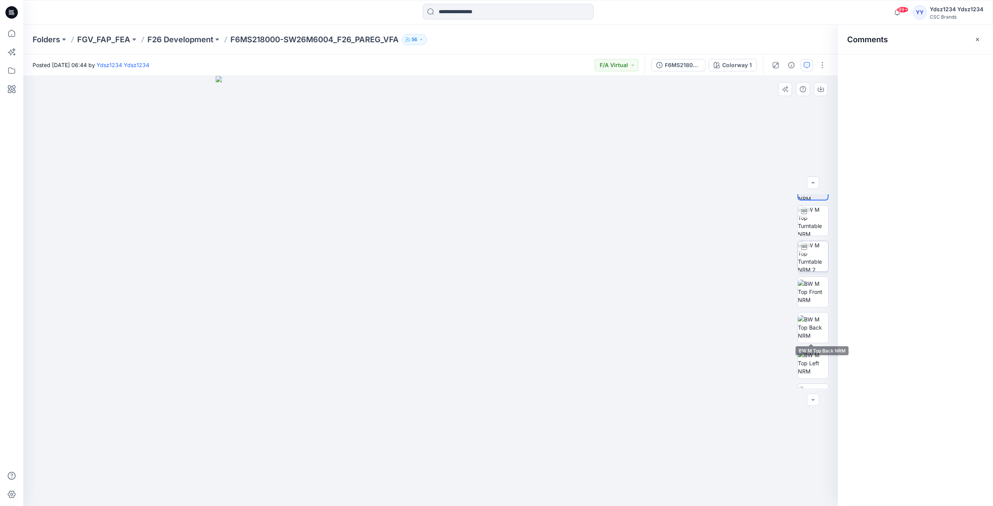
scroll to position [0, 0]
click at [189, 42] on p "F26 Development" at bounding box center [180, 39] width 66 height 11
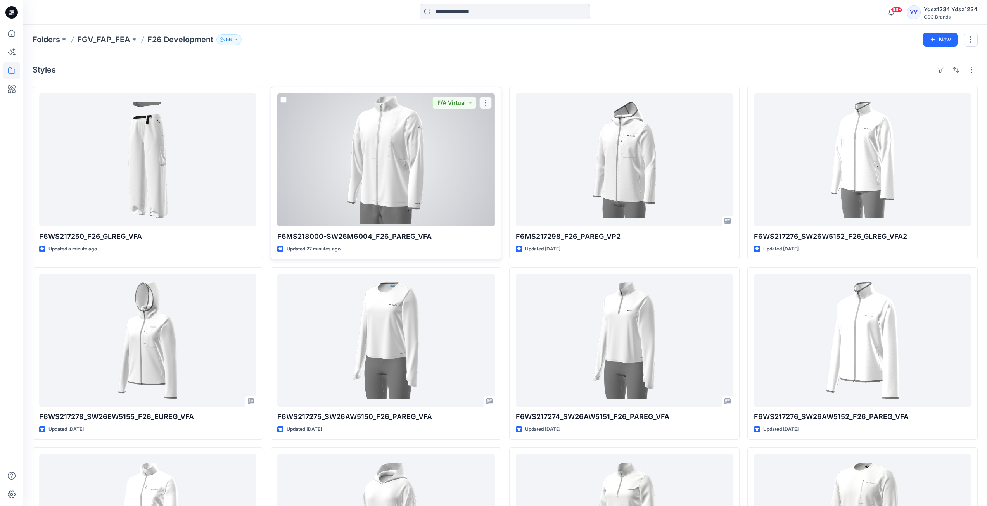
click at [484, 101] on button "button" at bounding box center [486, 103] width 12 height 12
click at [491, 120] on icon "button" at bounding box center [489, 121] width 6 height 6
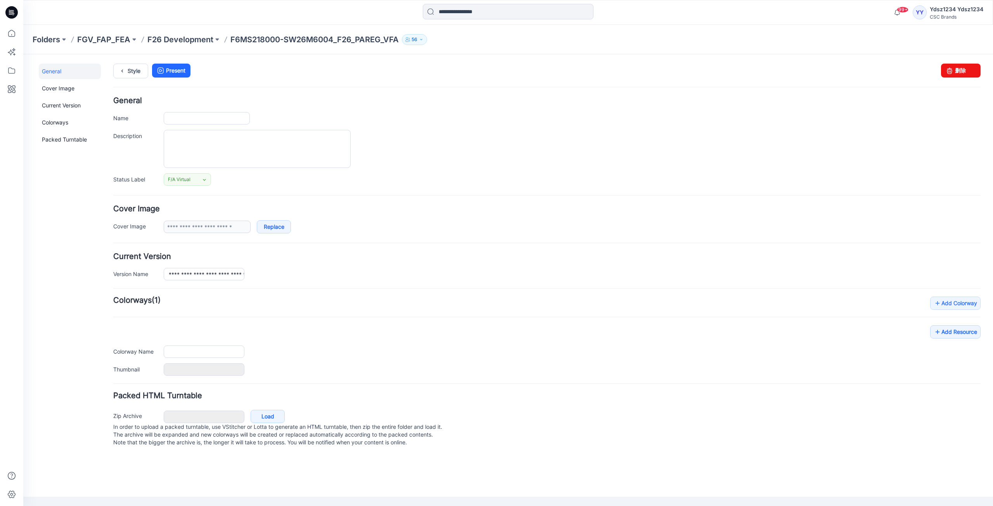
click at [513, 327] on div "Add Resource Delete Colorway Colorway Name [GEOGRAPHIC_DATA] Reset" at bounding box center [547, 351] width 868 height 50
type input "**********"
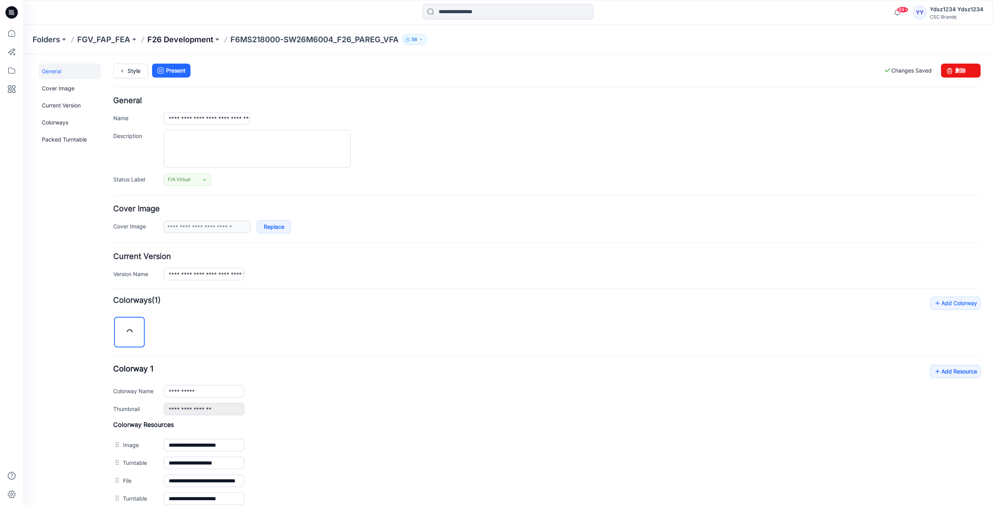
click at [187, 40] on p "F26 Development" at bounding box center [180, 39] width 66 height 11
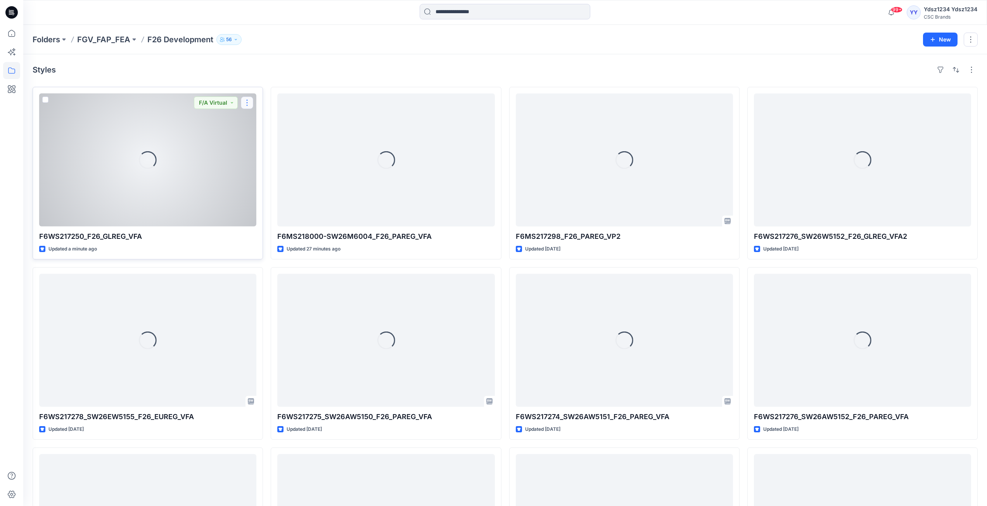
click at [246, 100] on button "button" at bounding box center [247, 103] width 12 height 12
click at [262, 122] on p "Edit" at bounding box center [261, 121] width 10 height 8
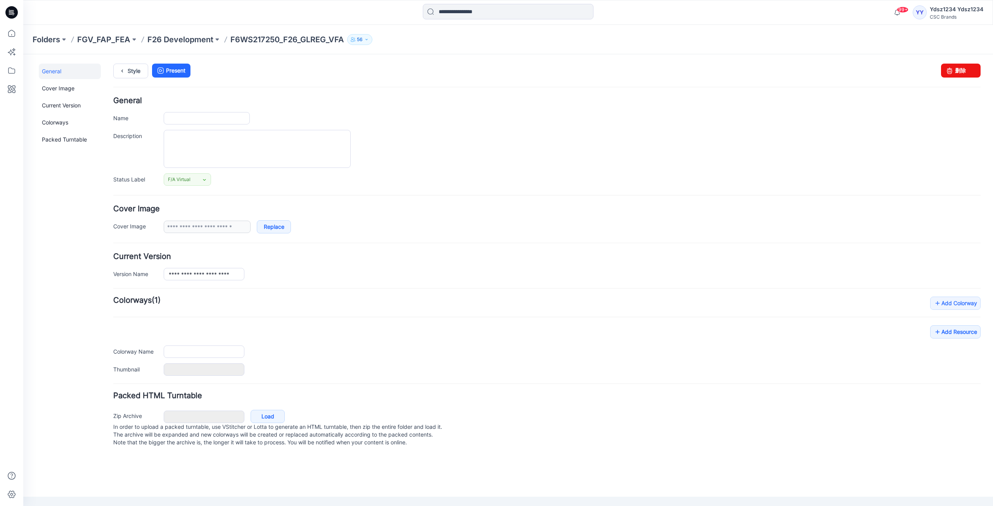
type input "**********"
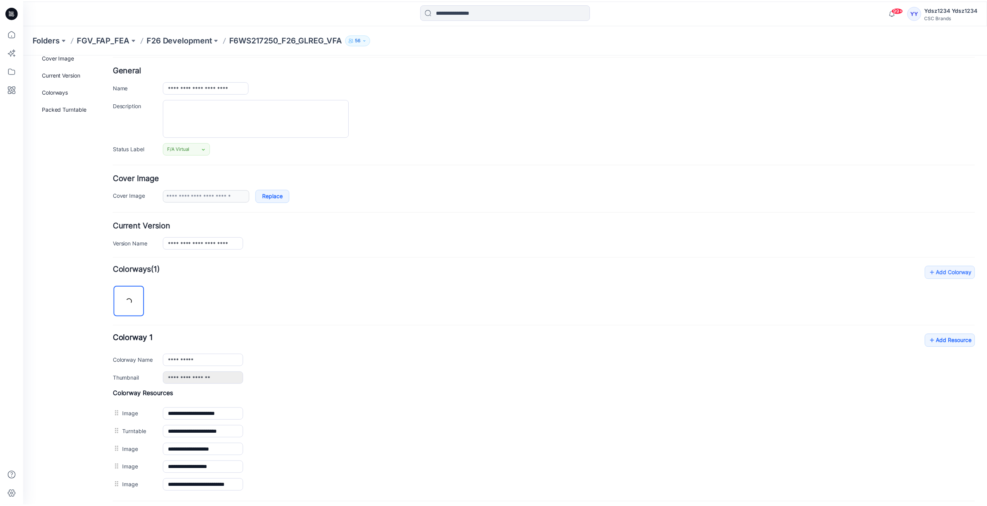
scroll to position [108, 0]
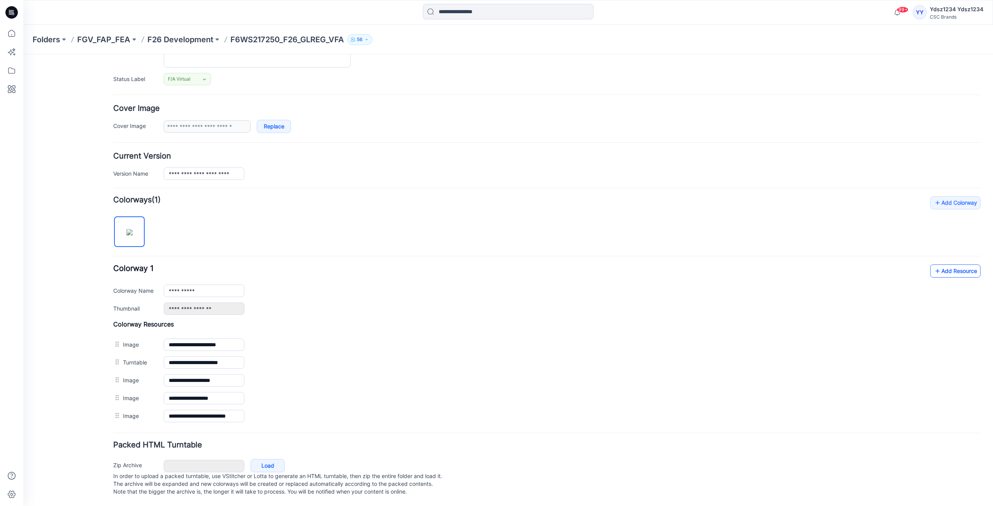
click at [934, 265] on icon at bounding box center [938, 271] width 8 height 12
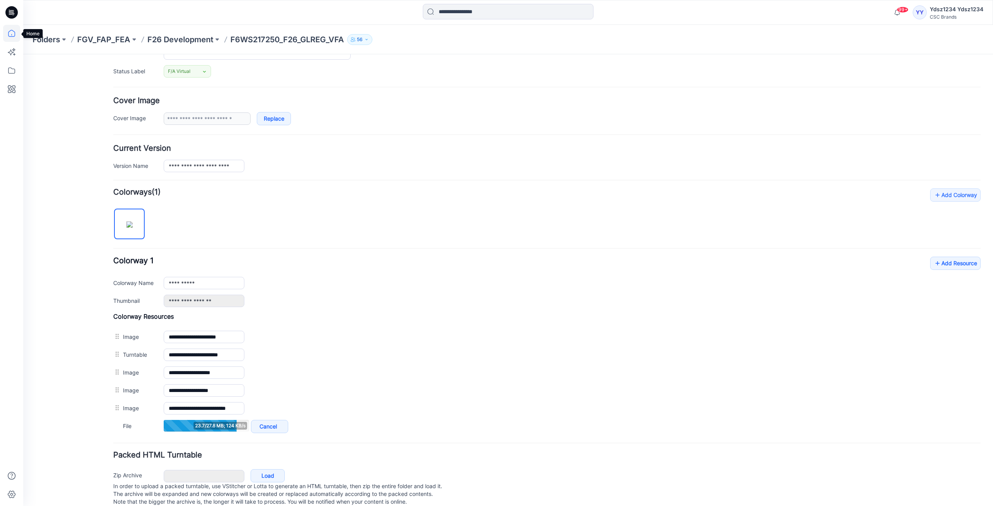
click at [9, 33] on icon at bounding box center [11, 33] width 7 height 7
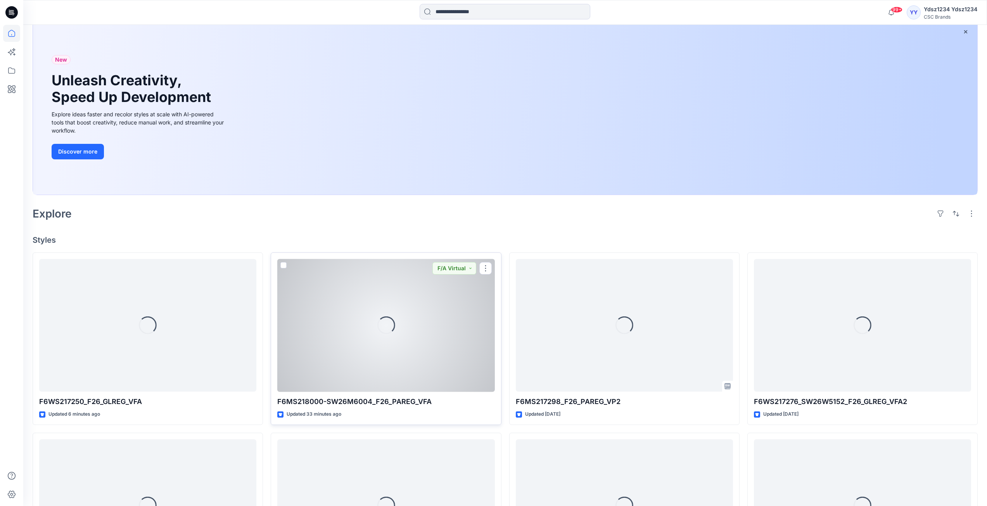
scroll to position [116, 0]
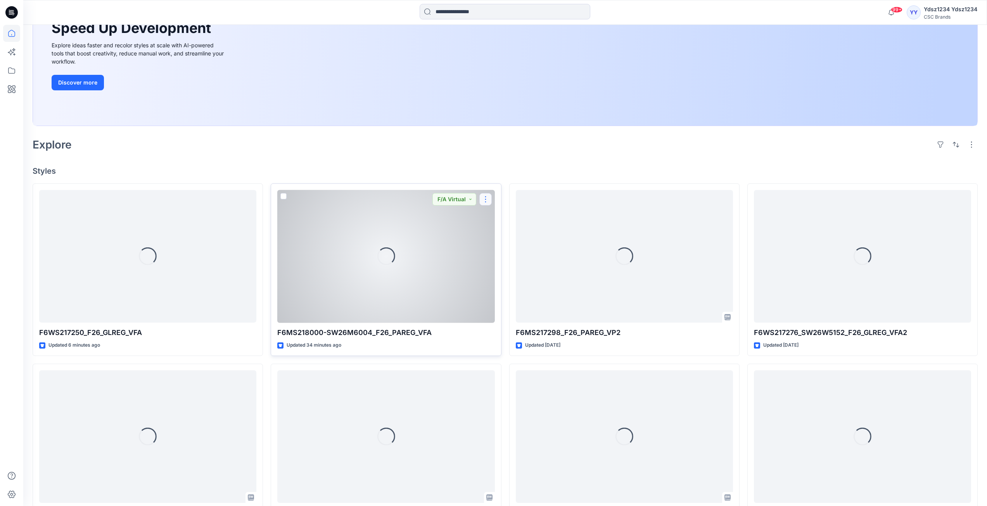
click at [483, 200] on button "button" at bounding box center [486, 199] width 12 height 12
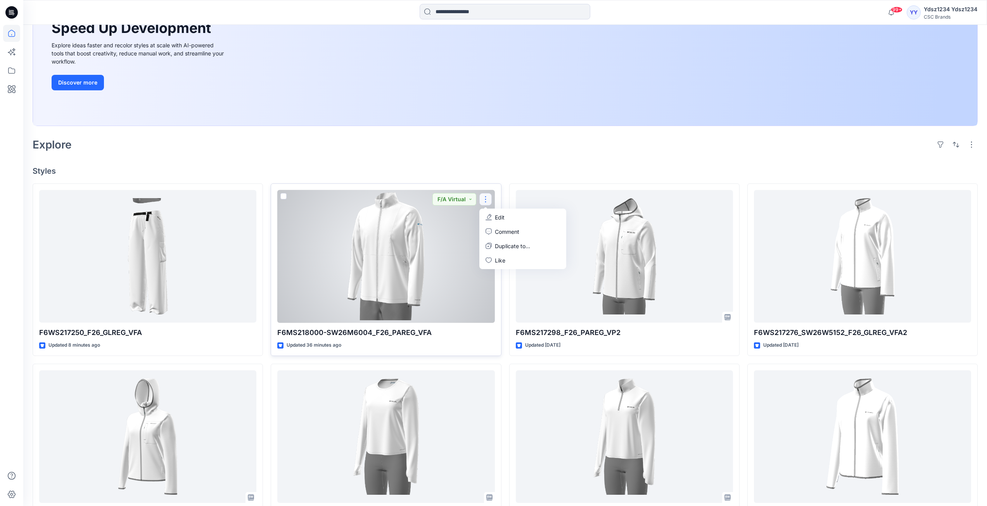
click at [487, 199] on button "button" at bounding box center [486, 199] width 12 height 12
click at [501, 230] on p "Comment" at bounding box center [507, 232] width 24 height 8
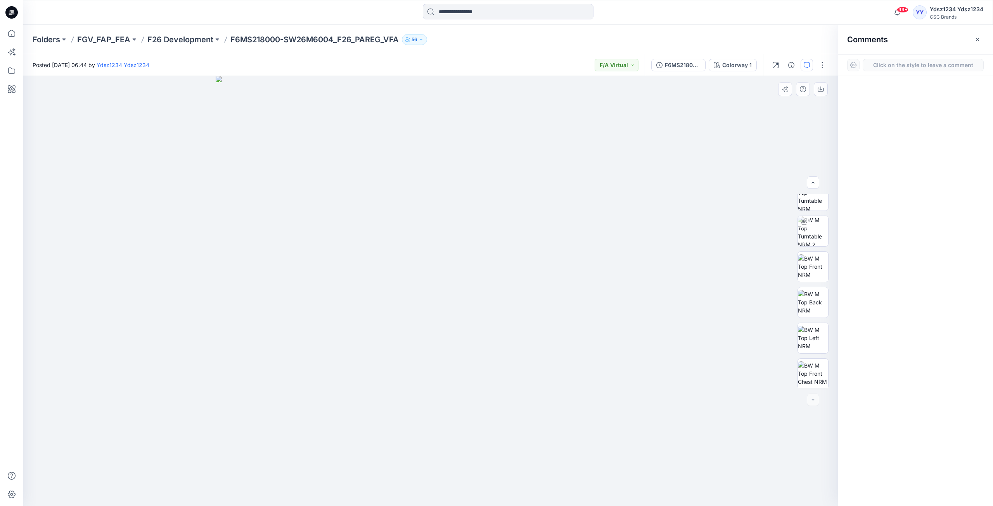
scroll to position [51, 0]
click at [10, 34] on icon at bounding box center [11, 33] width 17 height 17
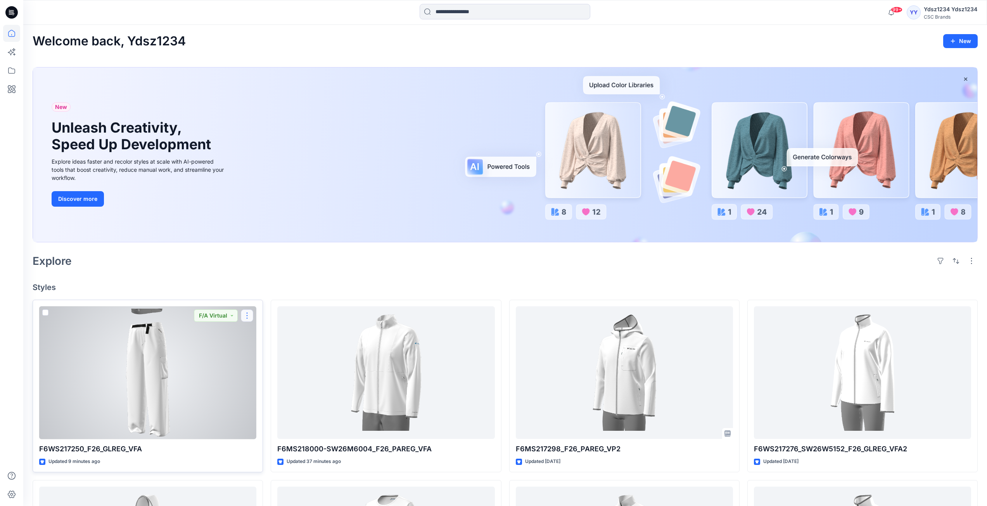
click at [247, 315] on button "button" at bounding box center [247, 316] width 12 height 12
click at [269, 350] on p "Comment" at bounding box center [268, 348] width 24 height 8
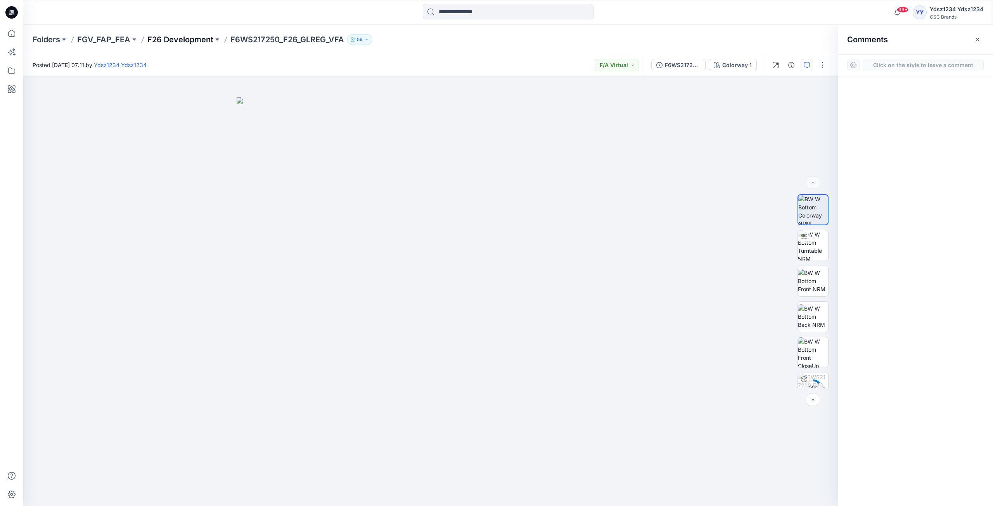
click at [179, 39] on p "F26 Development" at bounding box center [180, 39] width 66 height 11
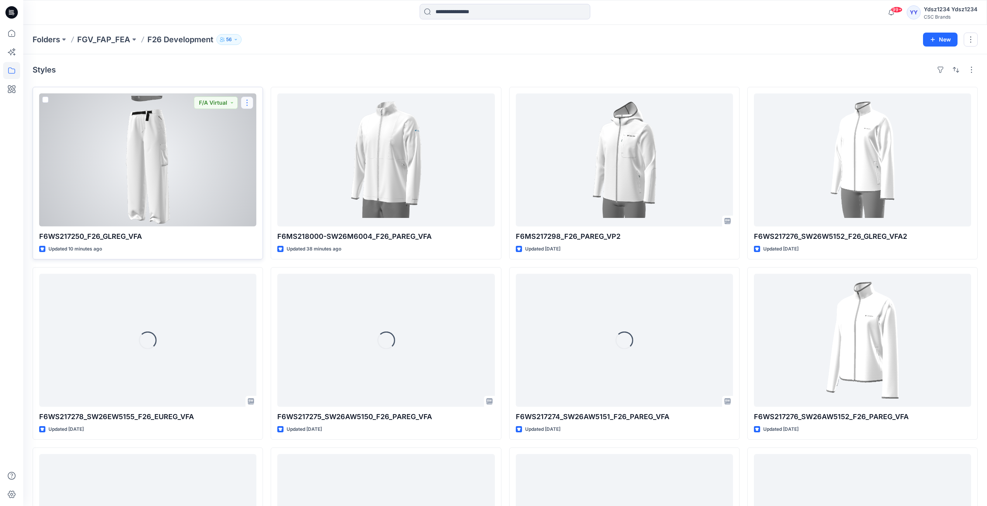
click at [247, 103] on button "button" at bounding box center [247, 103] width 12 height 12
click at [263, 120] on p "Edit" at bounding box center [261, 121] width 10 height 8
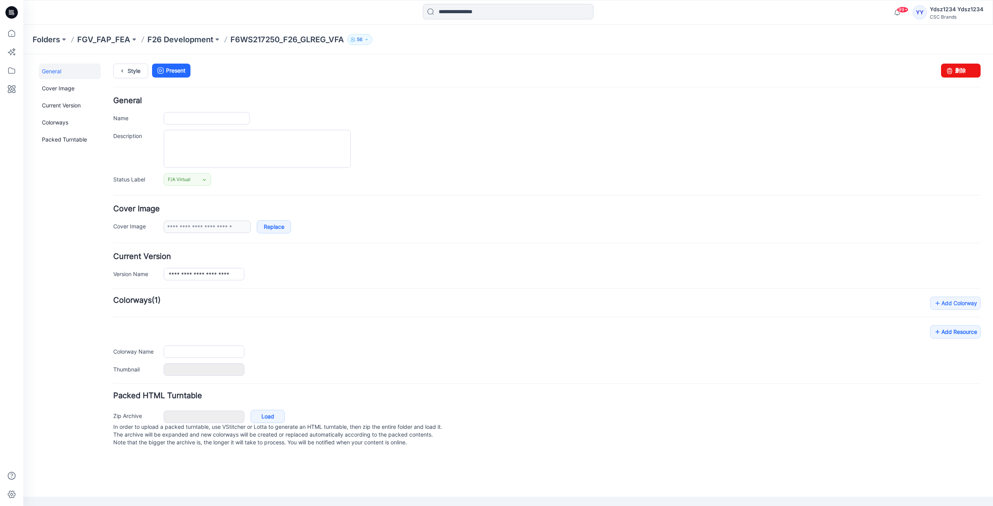
type input "**********"
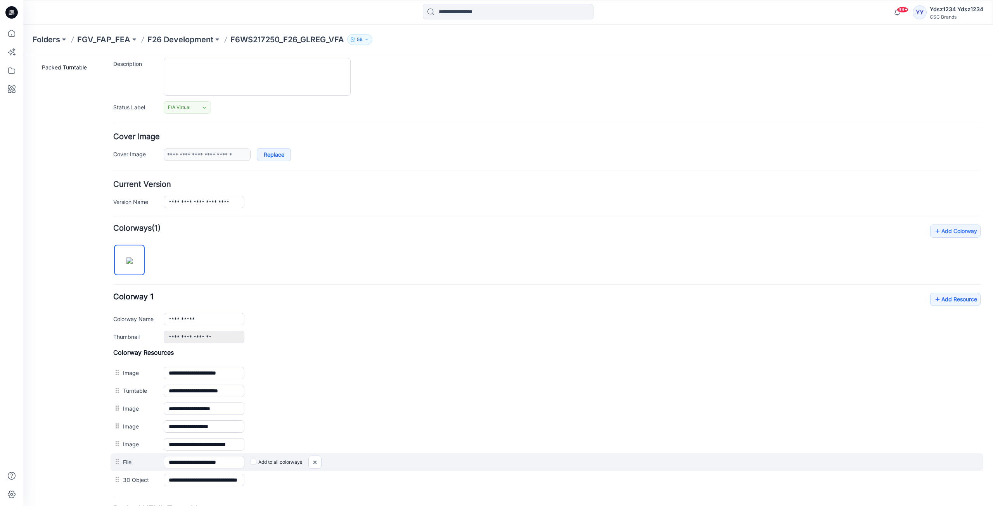
scroll to position [144, 0]
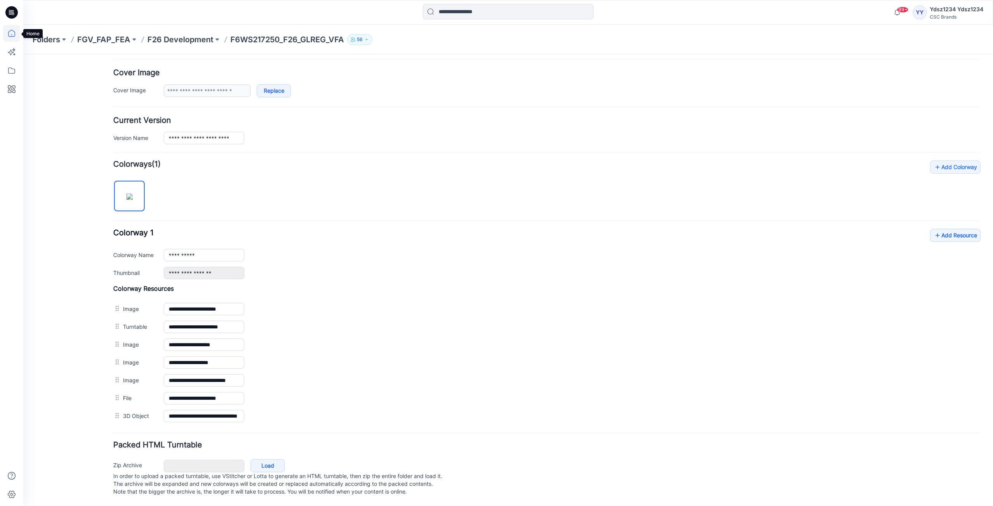
click at [10, 34] on icon at bounding box center [11, 33] width 17 height 17
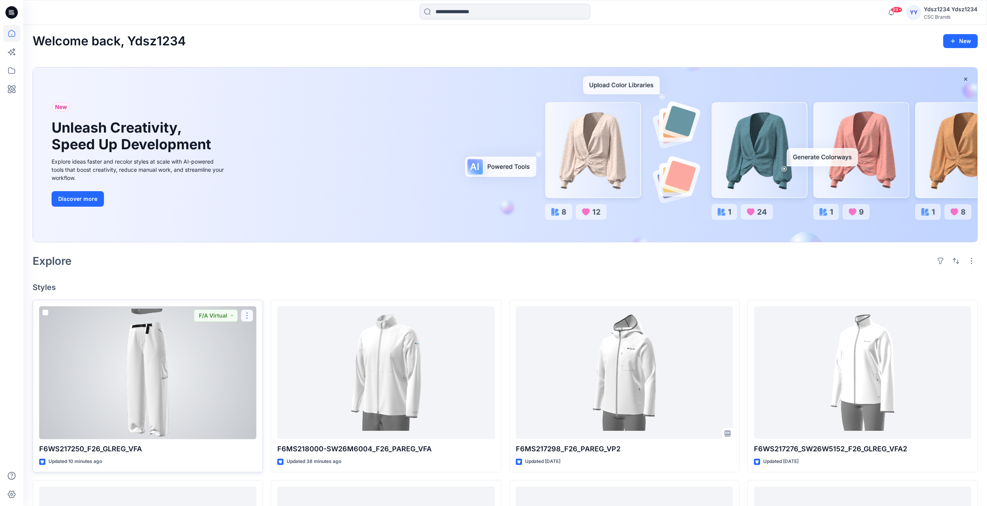
click at [247, 316] on button "button" at bounding box center [247, 316] width 12 height 12
click at [262, 348] on p "Comment" at bounding box center [268, 348] width 24 height 8
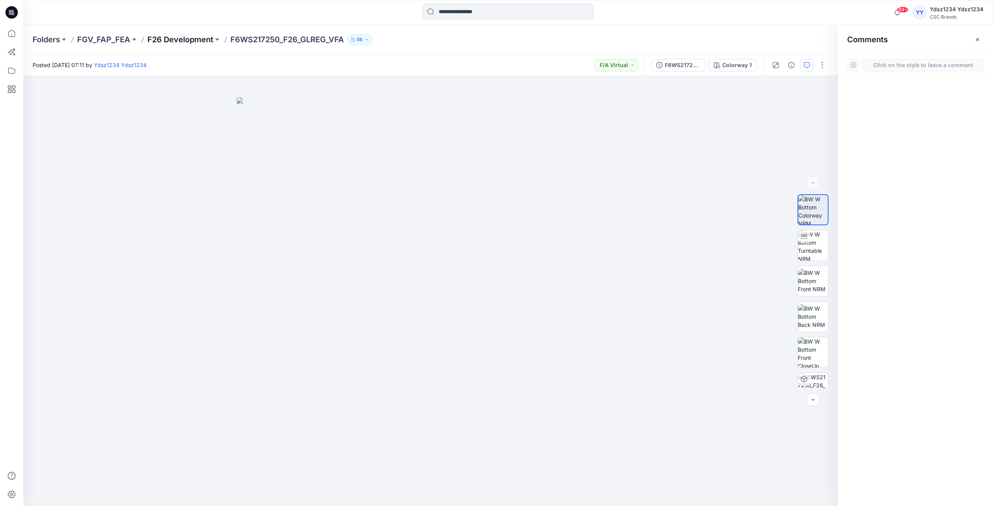
click at [173, 41] on p "F26 Development" at bounding box center [180, 39] width 66 height 11
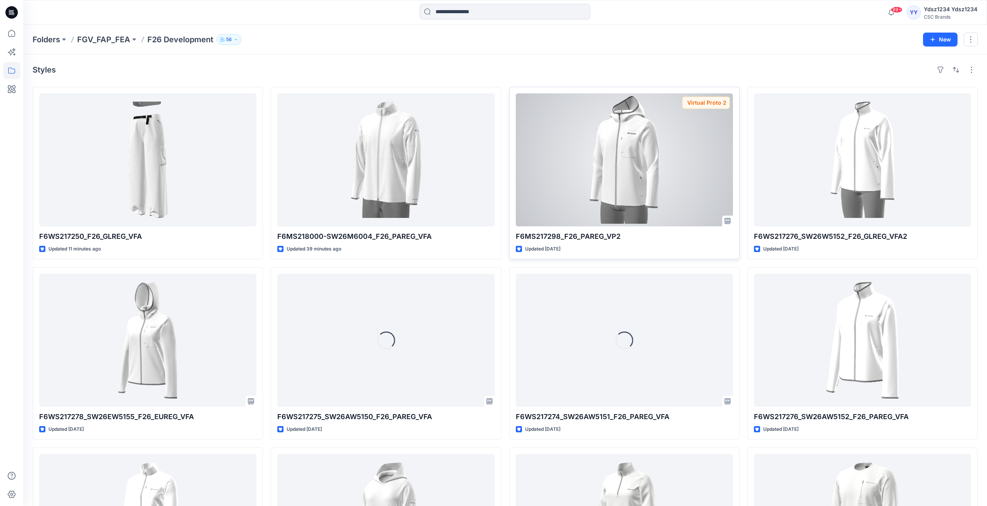
click at [702, 102] on div "Virtual Proto 2" at bounding box center [706, 103] width 48 height 12
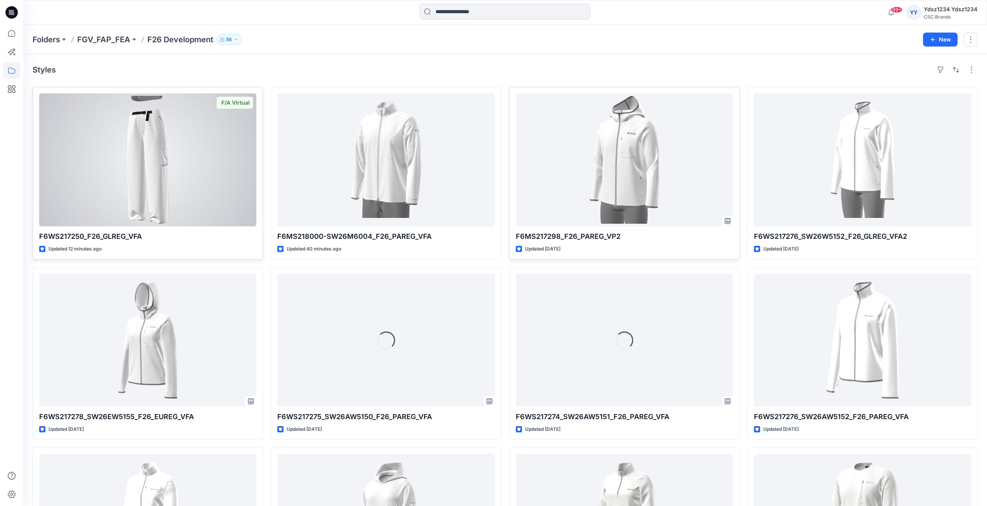
drag, startPoint x: 234, startPoint y: 118, endPoint x: 223, endPoint y: 109, distance: 14.4
click at [223, 109] on div at bounding box center [147, 160] width 217 height 133
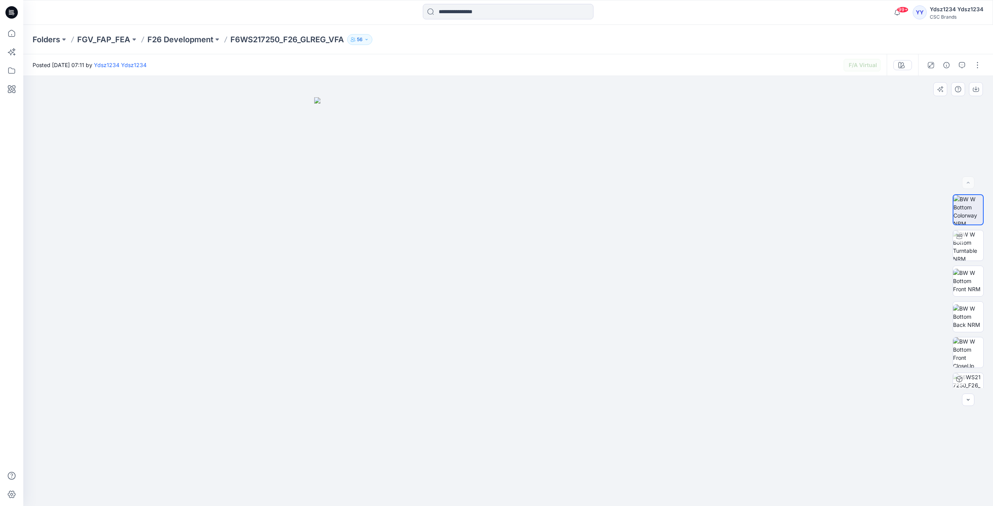
scroll to position [16, 0]
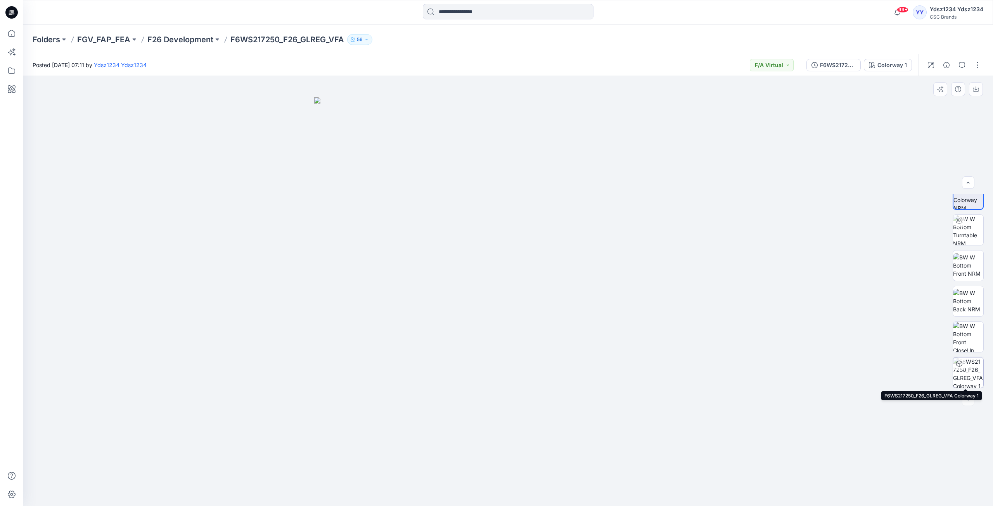
click at [966, 380] on img at bounding box center [968, 373] width 30 height 30
drag, startPoint x: 975, startPoint y: 377, endPoint x: 968, endPoint y: 266, distance: 111.2
click at [968, 266] on img at bounding box center [968, 265] width 30 height 24
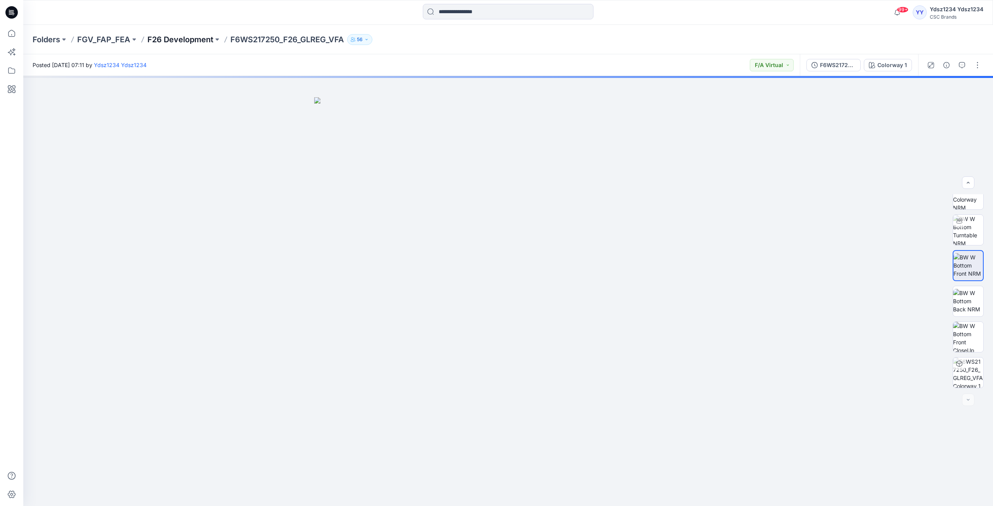
click at [162, 40] on p "F26 Development" at bounding box center [180, 39] width 66 height 11
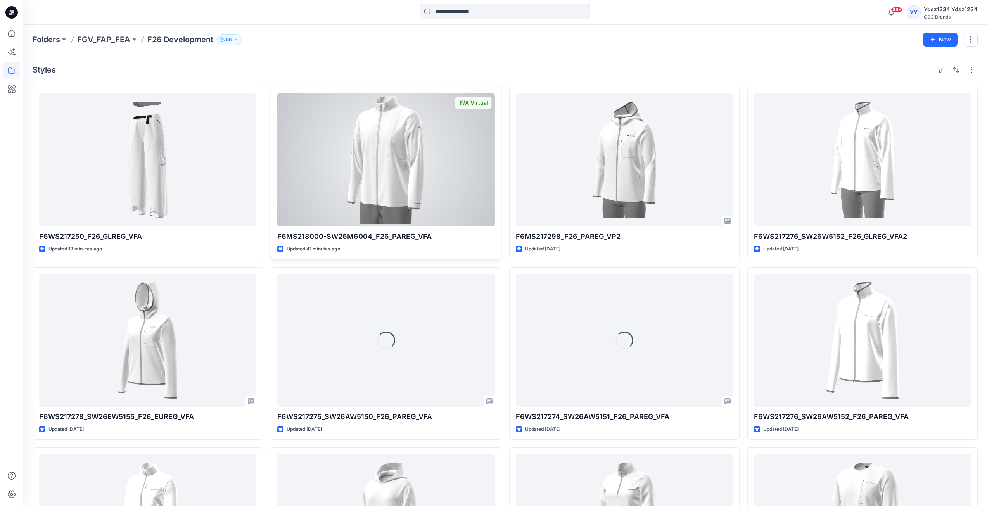
drag, startPoint x: 467, startPoint y: 128, endPoint x: 478, endPoint y: 106, distance: 24.8
click at [478, 106] on div "F/A Virtual" at bounding box center [473, 103] width 37 height 12
click at [473, 99] on div "F/A Virtual" at bounding box center [473, 103] width 37 height 12
click at [462, 147] on div at bounding box center [385, 160] width 217 height 133
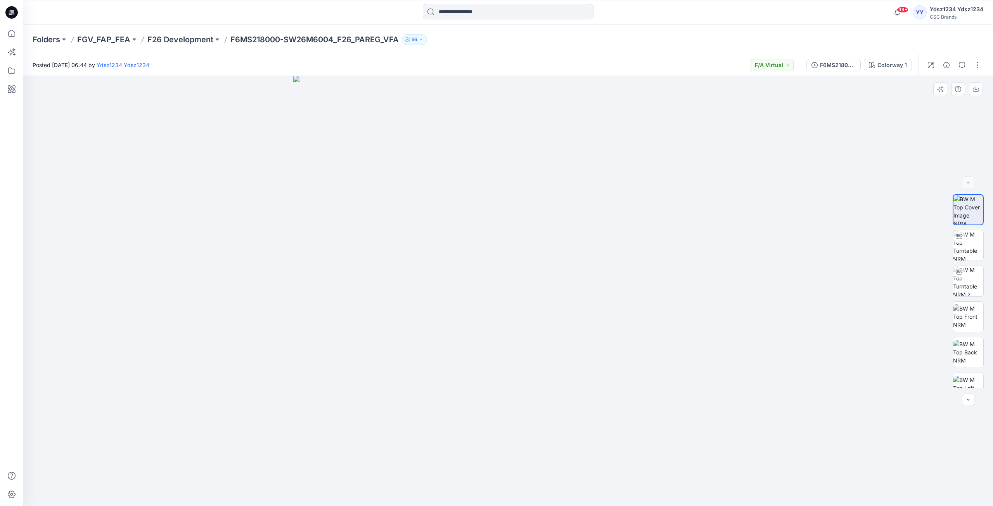
click at [562, 286] on img at bounding box center [508, 291] width 430 height 430
click at [966, 280] on img at bounding box center [968, 281] width 30 height 30
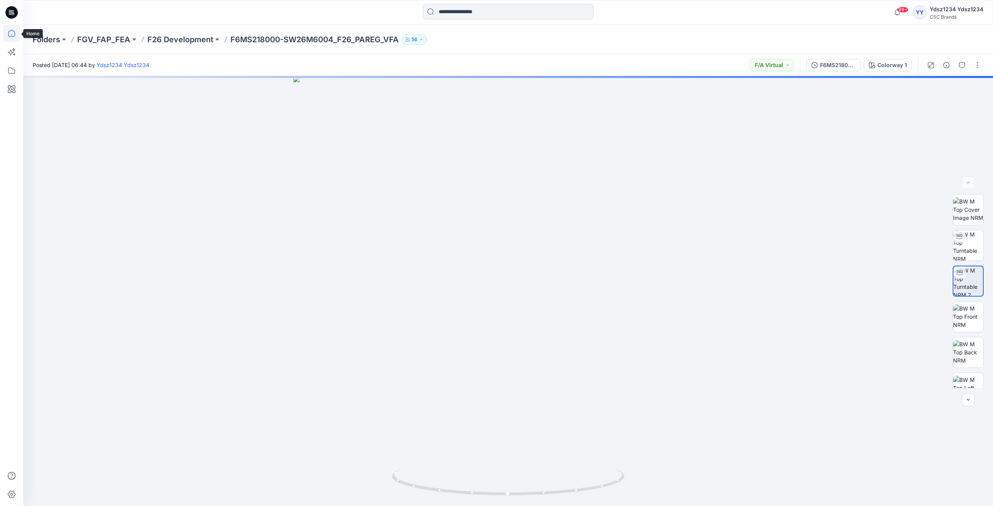
click at [12, 33] on icon at bounding box center [11, 33] width 17 height 17
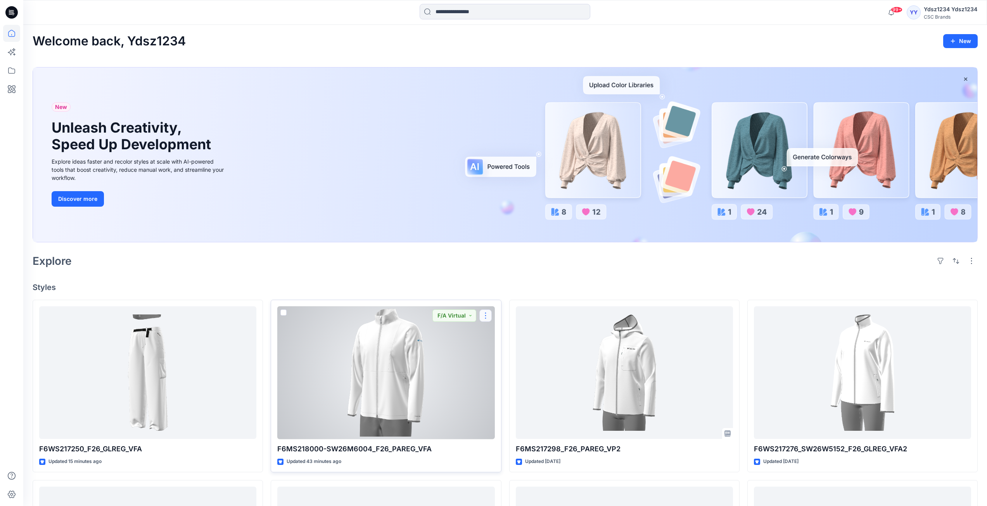
click at [485, 317] on button "button" at bounding box center [486, 316] width 12 height 12
click at [501, 333] on p "Edit" at bounding box center [500, 334] width 10 height 8
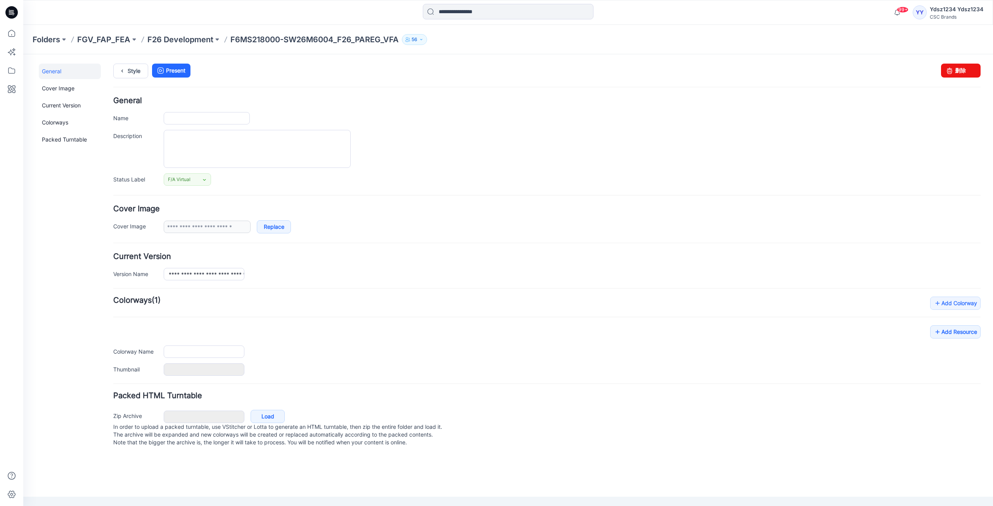
type input "**********"
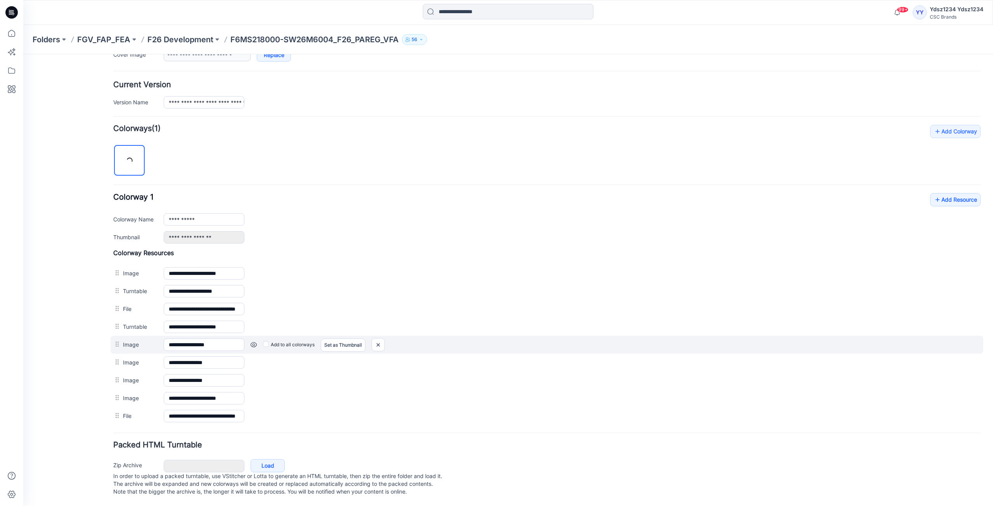
scroll to position [180, 0]
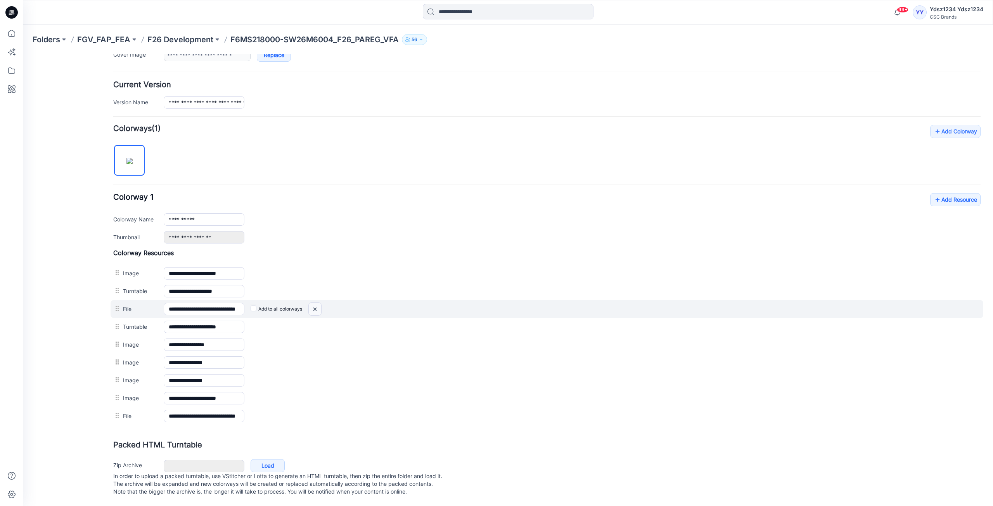
click at [317, 303] on img at bounding box center [315, 309] width 12 height 13
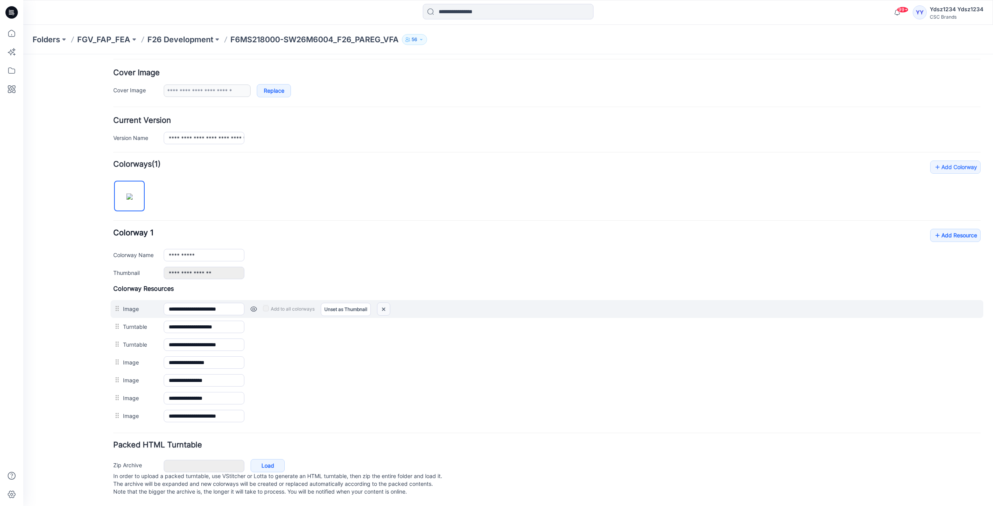
scroll to position [144, 0]
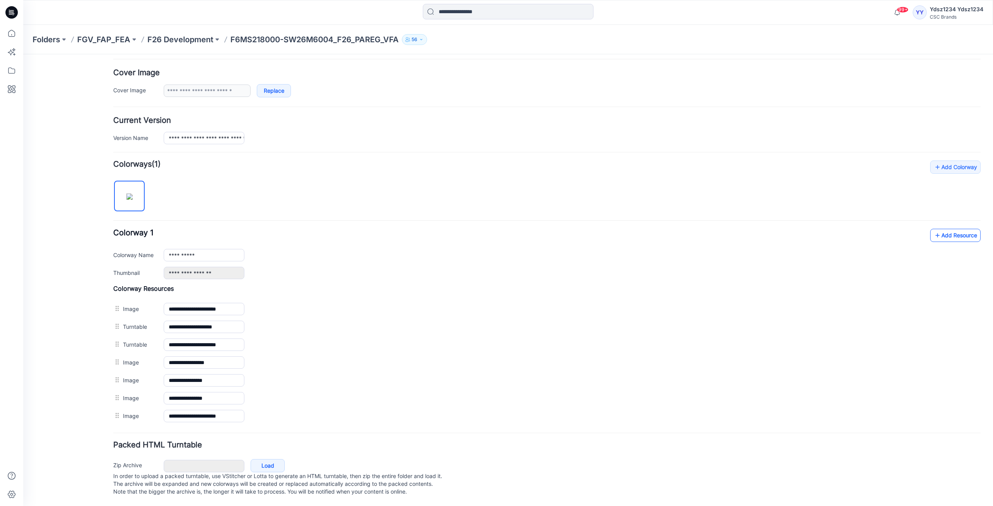
click at [934, 229] on icon at bounding box center [938, 235] width 8 height 12
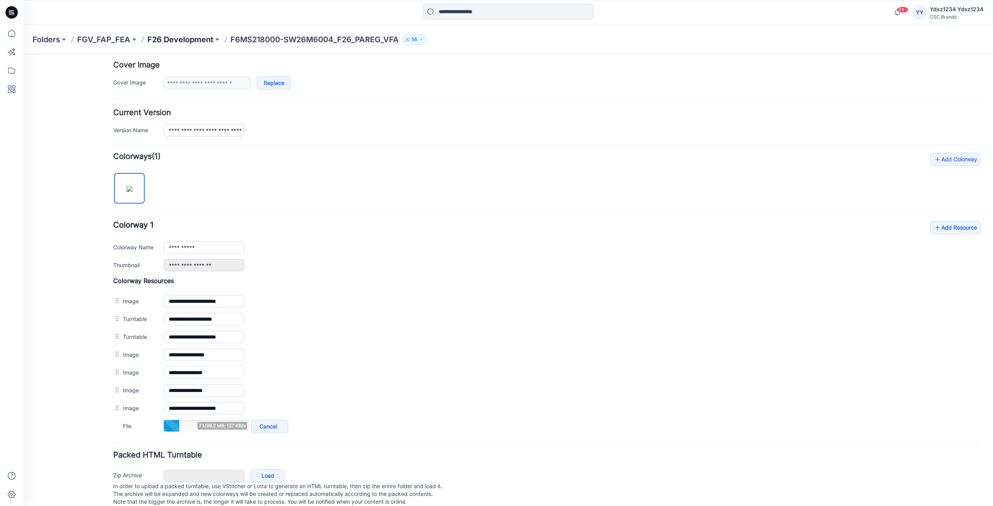
click at [200, 40] on p "F26 Development" at bounding box center [180, 39] width 66 height 11
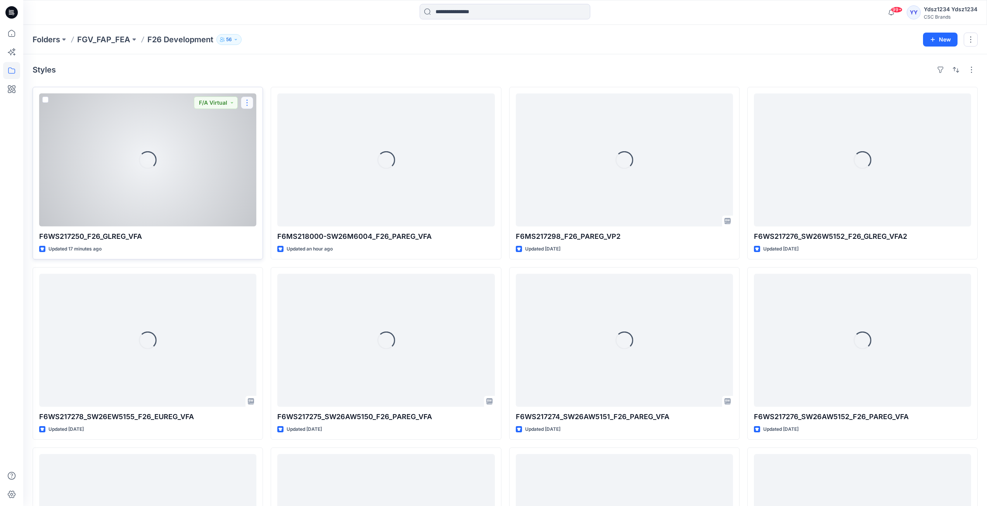
click at [248, 100] on button "button" at bounding box center [247, 103] width 12 height 12
click at [259, 119] on p "Edit" at bounding box center [261, 121] width 10 height 8
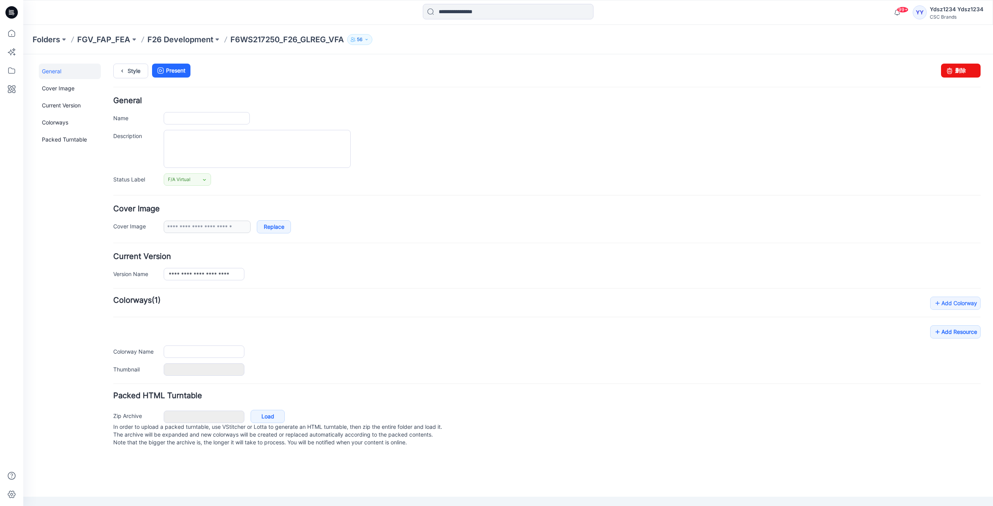
type input "**********"
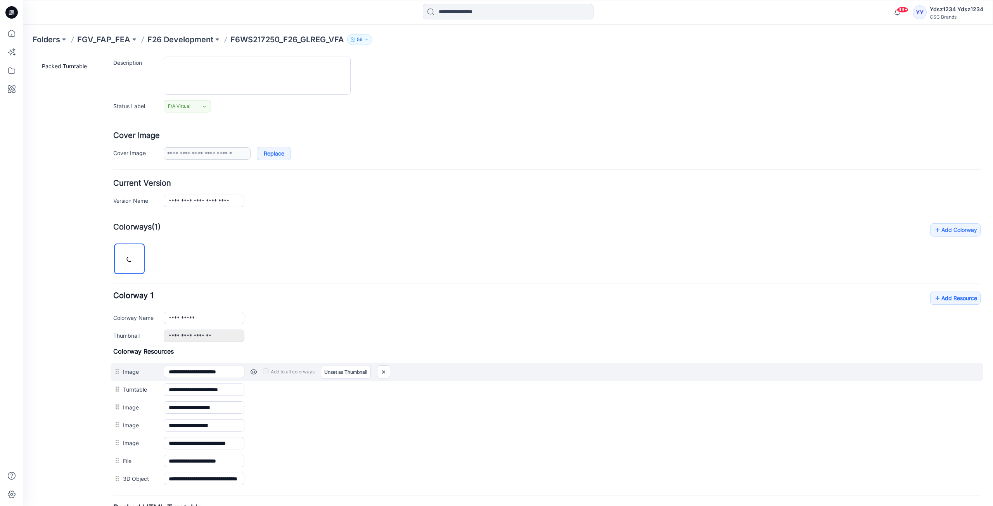
scroll to position [144, 0]
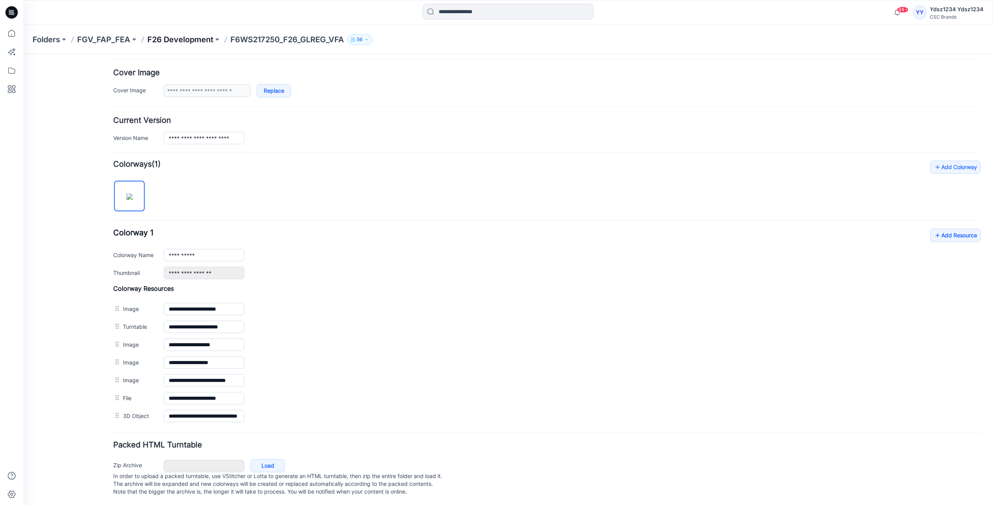
click at [194, 41] on p "F26 Development" at bounding box center [180, 39] width 66 height 11
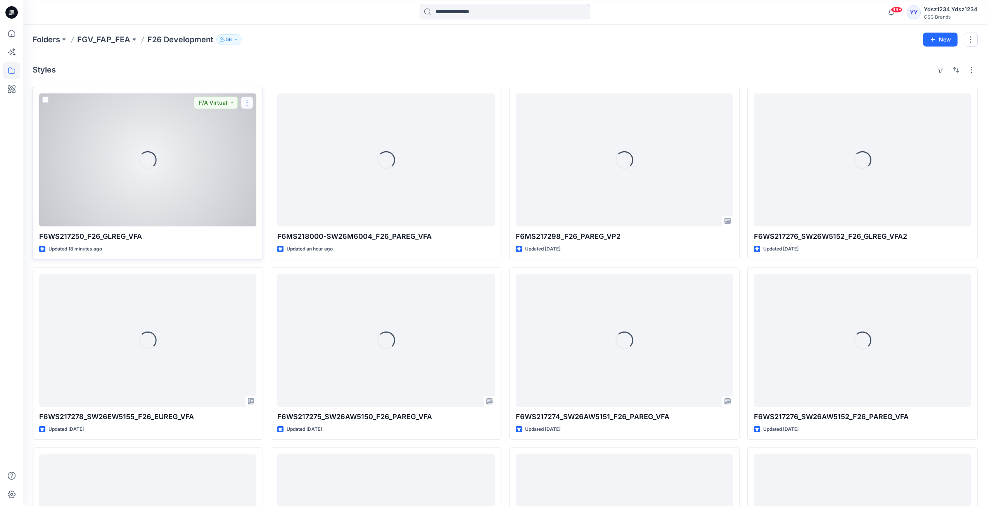
click at [248, 105] on button "button" at bounding box center [247, 103] width 12 height 12
click at [207, 102] on button "F/A Virtual" at bounding box center [216, 103] width 44 height 12
click at [125, 128] on div "Loading..." at bounding box center [147, 160] width 217 height 133
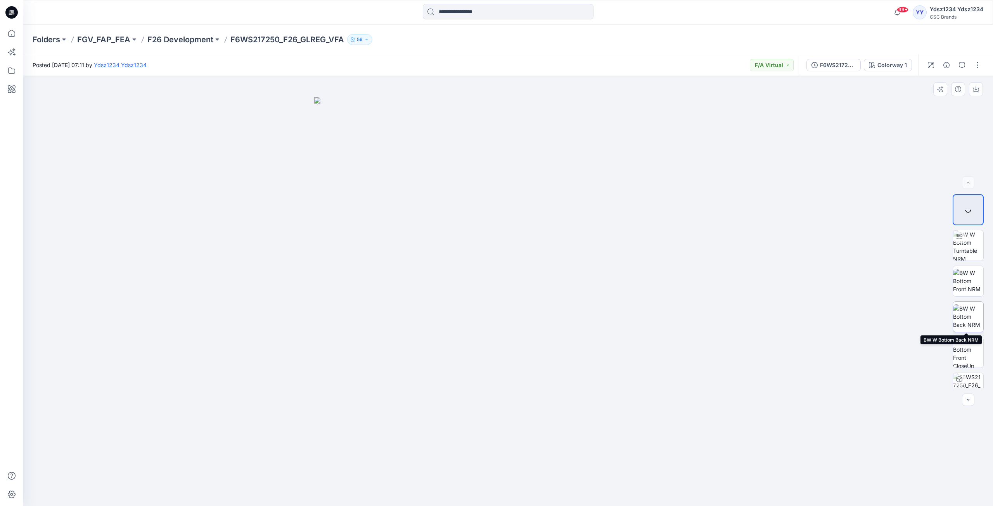
scroll to position [16, 0]
drag, startPoint x: 972, startPoint y: 376, endPoint x: 966, endPoint y: 369, distance: 8.8
click at [966, 369] on img at bounding box center [968, 373] width 30 height 30
click at [183, 38] on p "F26 Development" at bounding box center [180, 39] width 66 height 11
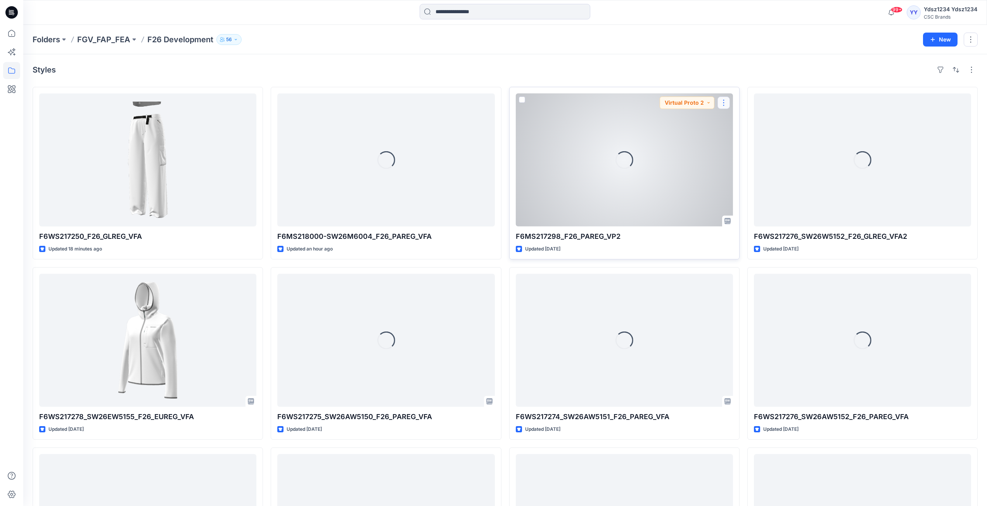
click at [721, 102] on button "button" at bounding box center [724, 103] width 12 height 12
click at [677, 134] on div "Loading..." at bounding box center [624, 160] width 217 height 133
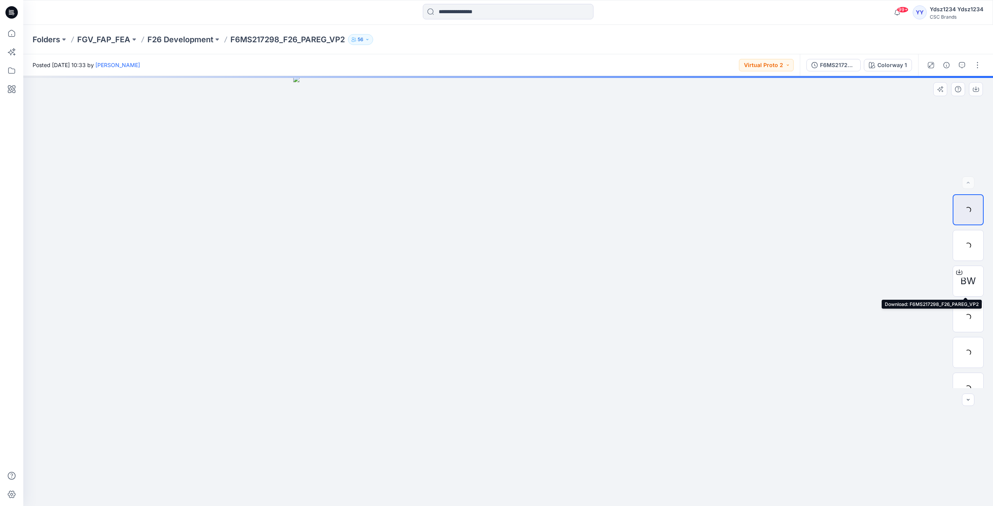
drag, startPoint x: 961, startPoint y: 275, endPoint x: 873, endPoint y: 245, distance: 93.5
click at [873, 245] on div at bounding box center [508, 291] width 970 height 430
click at [9, 33] on icon at bounding box center [11, 33] width 17 height 17
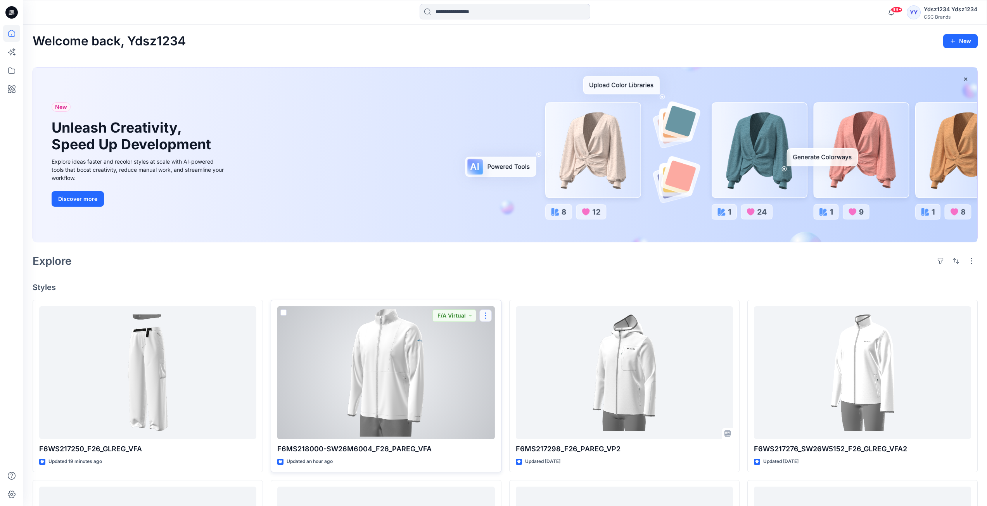
click at [487, 314] on button "button" at bounding box center [486, 316] width 12 height 12
click at [499, 334] on p "Edit" at bounding box center [500, 334] width 10 height 8
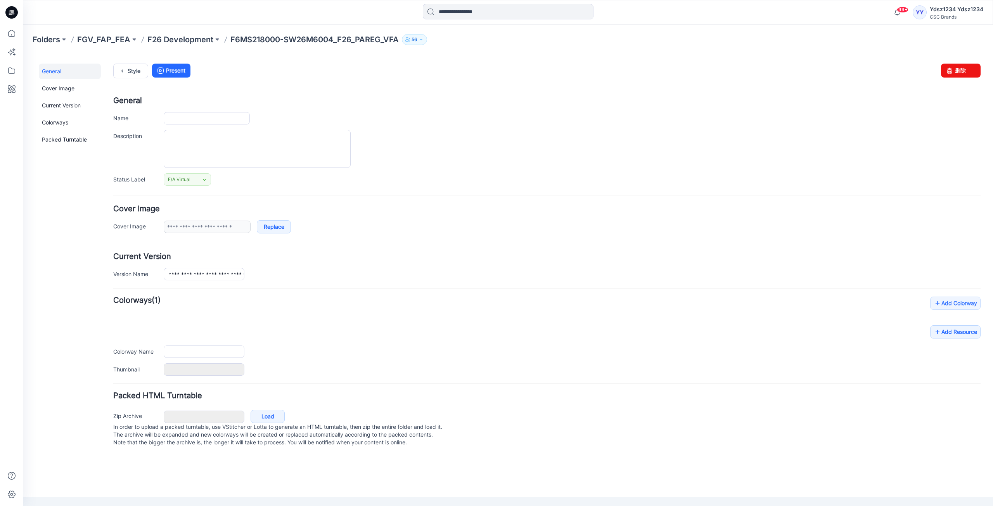
type input "**********"
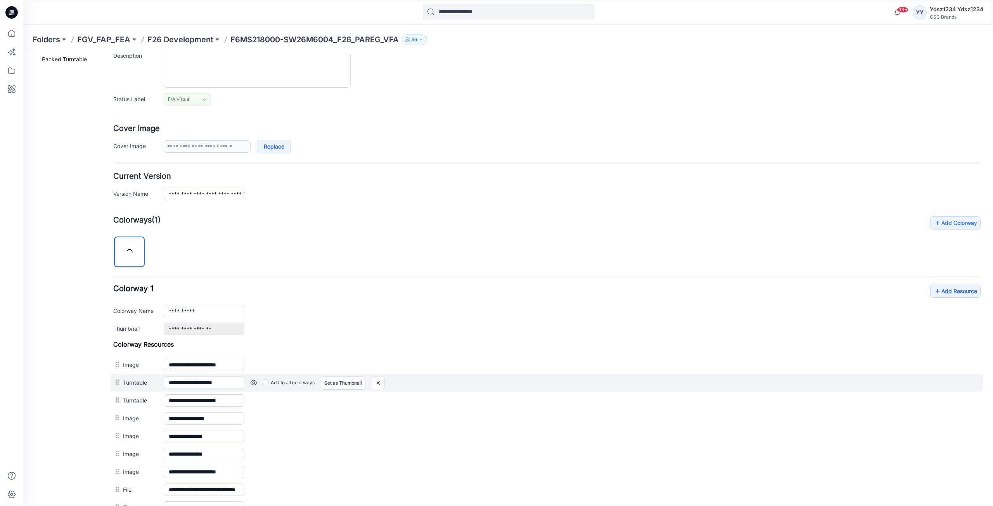
scroll to position [180, 0]
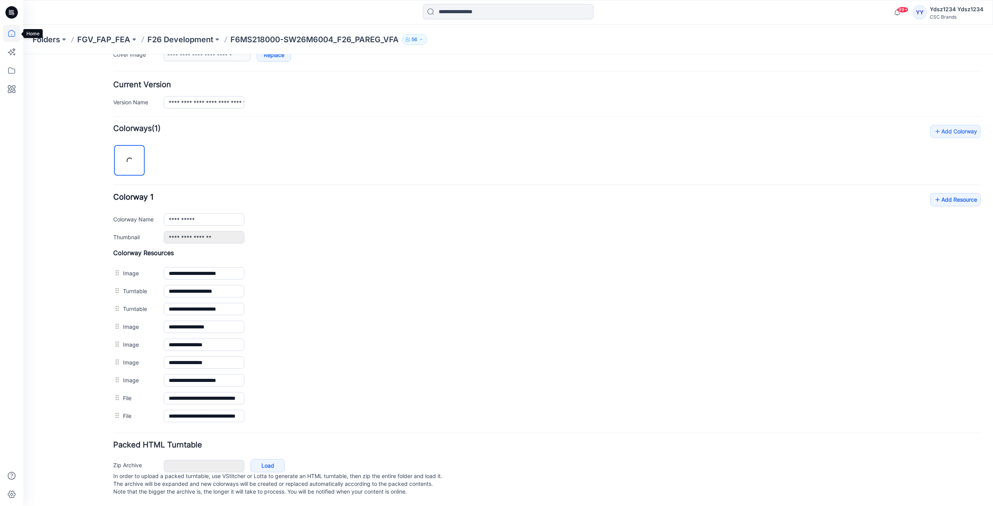
click at [12, 31] on icon at bounding box center [11, 33] width 17 height 17
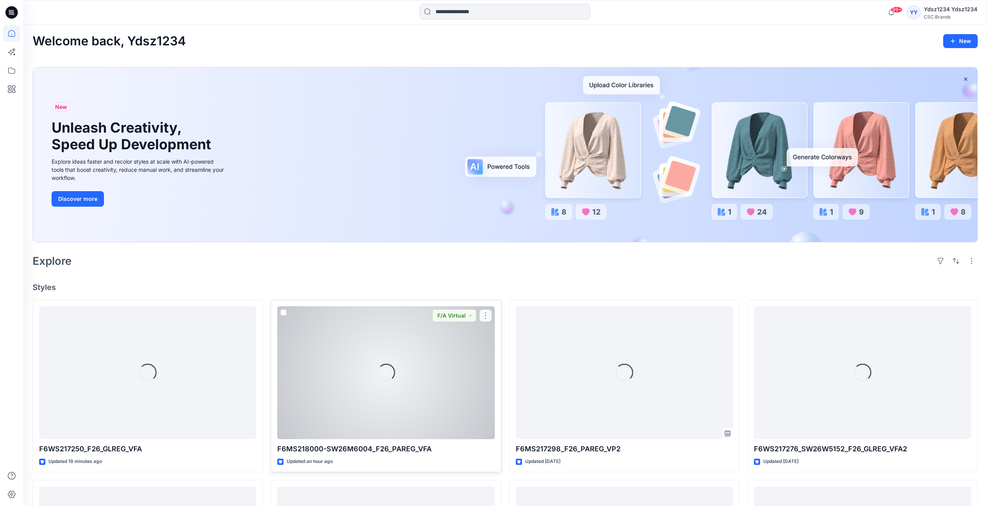
click at [484, 316] on button "button" at bounding box center [486, 316] width 12 height 12
click at [492, 346] on icon at bounding box center [489, 348] width 6 height 6
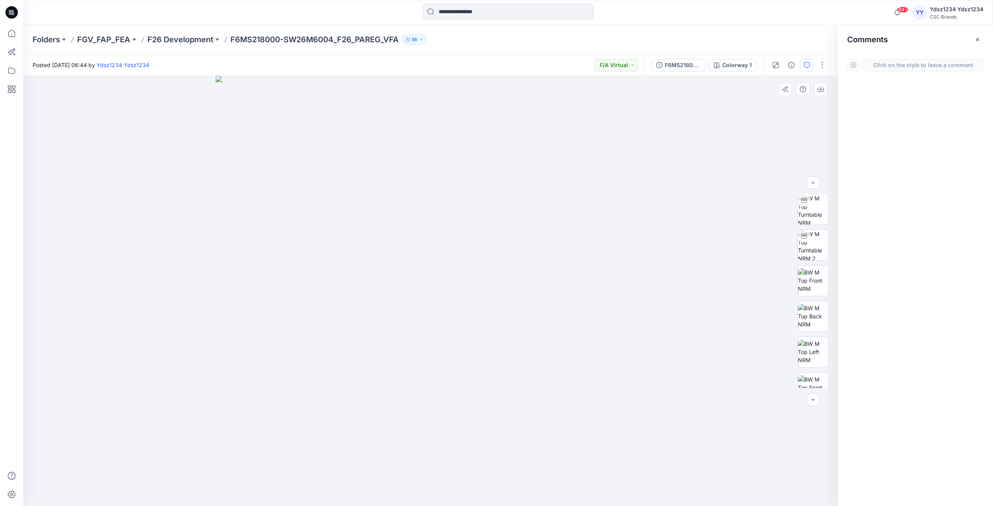
scroll to position [51, 0]
click at [13, 31] on icon at bounding box center [11, 33] width 17 height 17
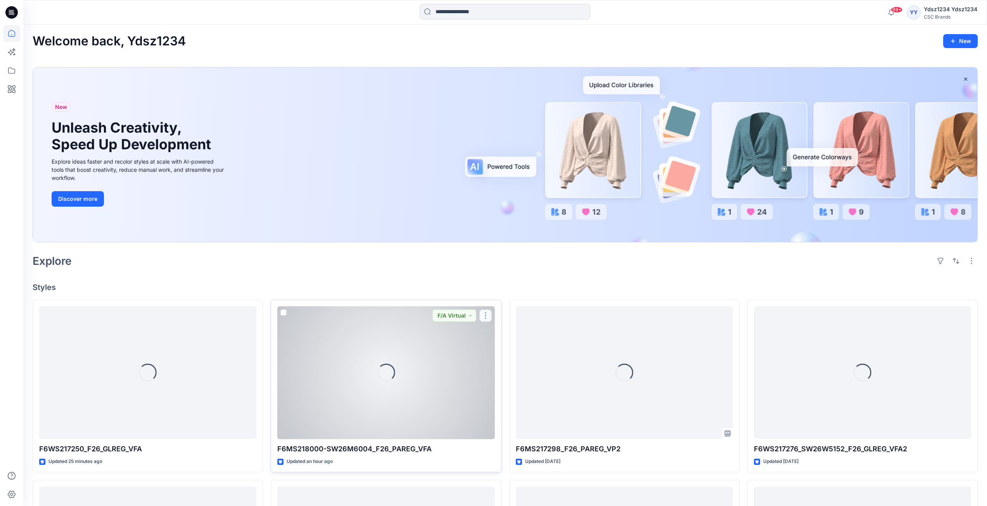
click at [485, 316] on button "button" at bounding box center [486, 316] width 12 height 12
click at [519, 334] on button "Edit" at bounding box center [523, 334] width 84 height 14
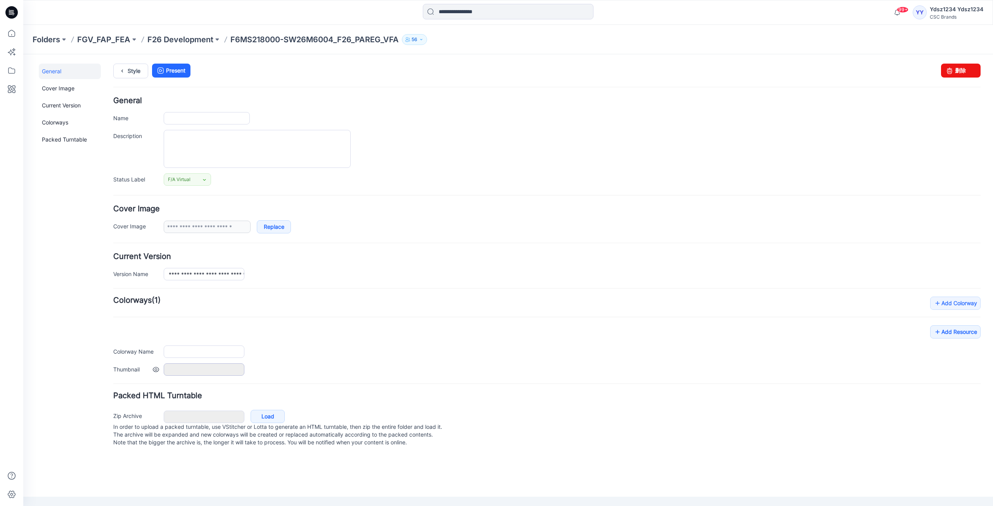
type input "**********"
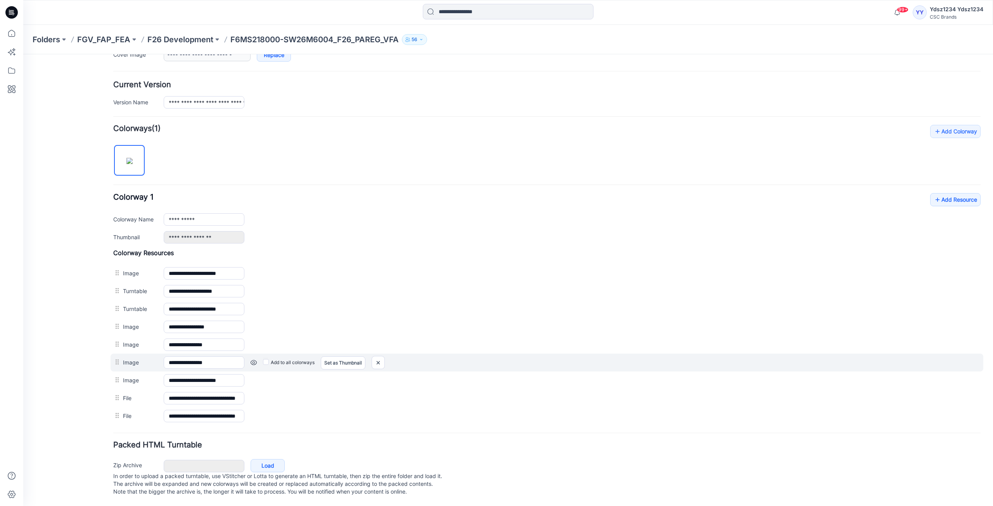
scroll to position [180, 0]
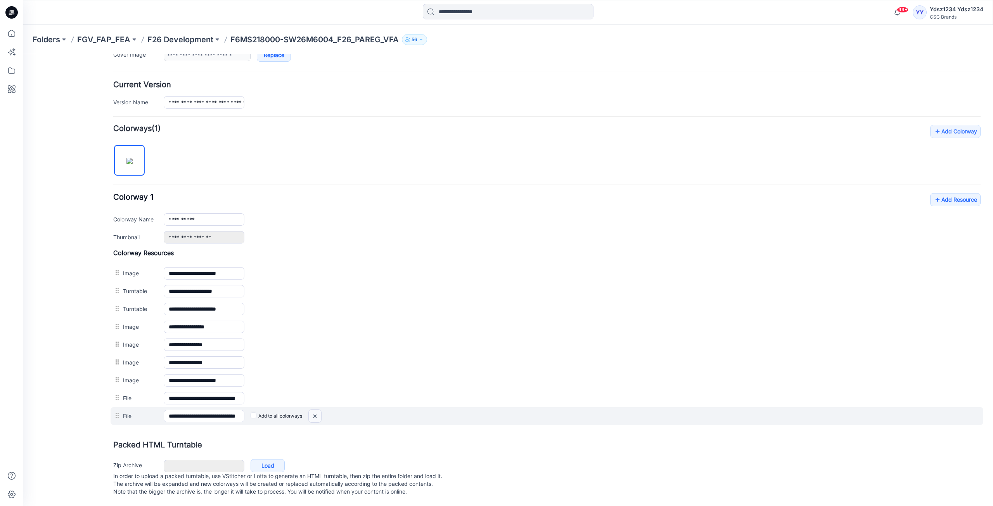
drag, startPoint x: 317, startPoint y: 409, endPoint x: 555, endPoint y: 104, distance: 386.7
click at [317, 410] on img at bounding box center [315, 416] width 12 height 13
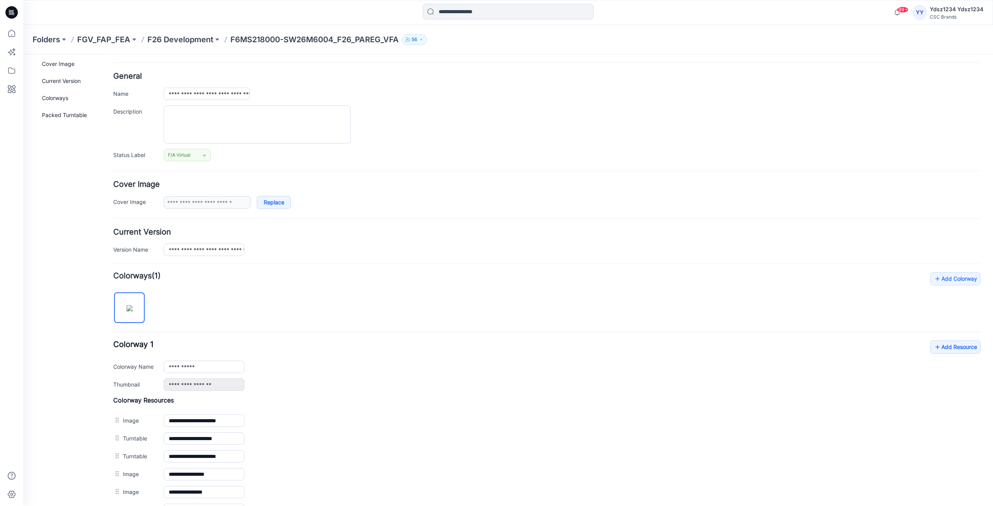
scroll to position [0, 0]
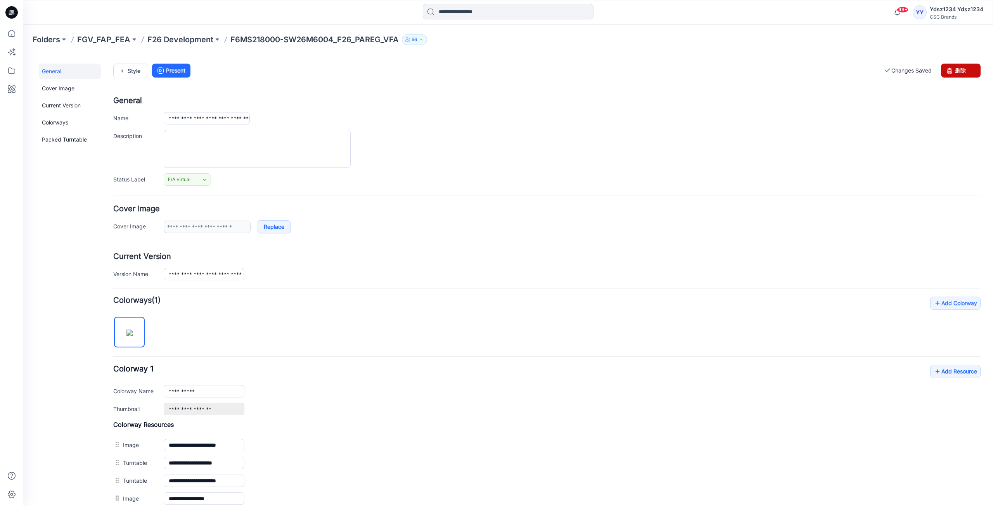
drag, startPoint x: 960, startPoint y: 68, endPoint x: 556, endPoint y: 100, distance: 404.8
click at [960, 68] on link "删除" at bounding box center [961, 71] width 40 height 14
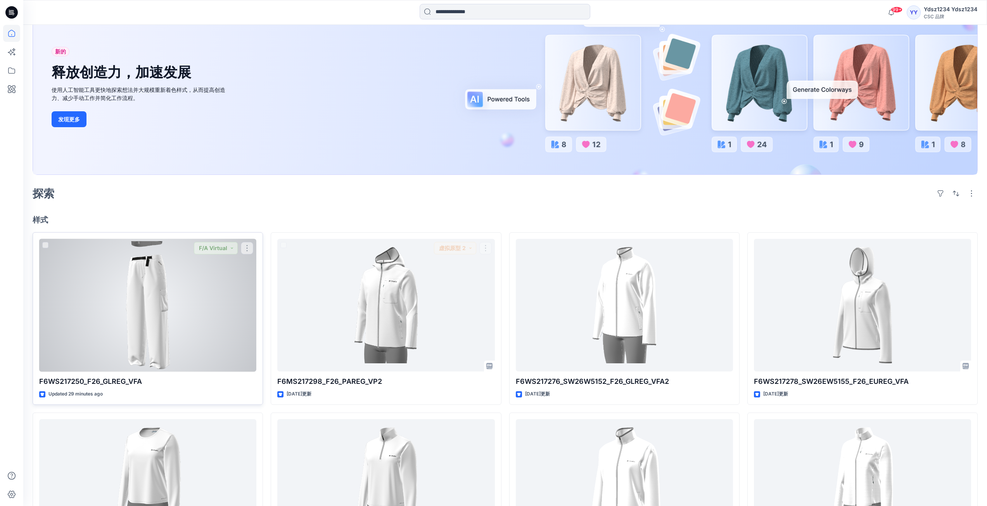
scroll to position [78, 0]
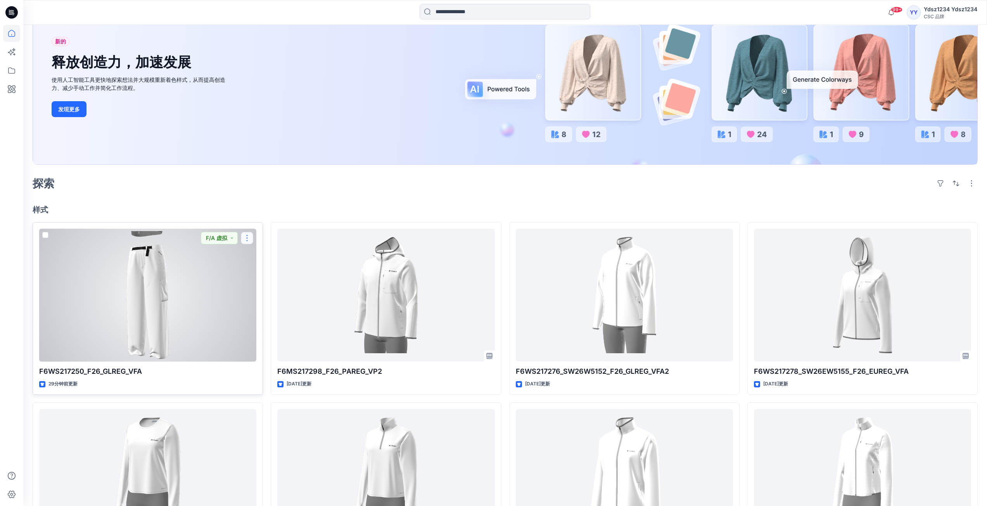
click at [247, 237] on button "button" at bounding box center [247, 238] width 12 height 12
click at [267, 269] on font "评论" at bounding box center [261, 270] width 11 height 7
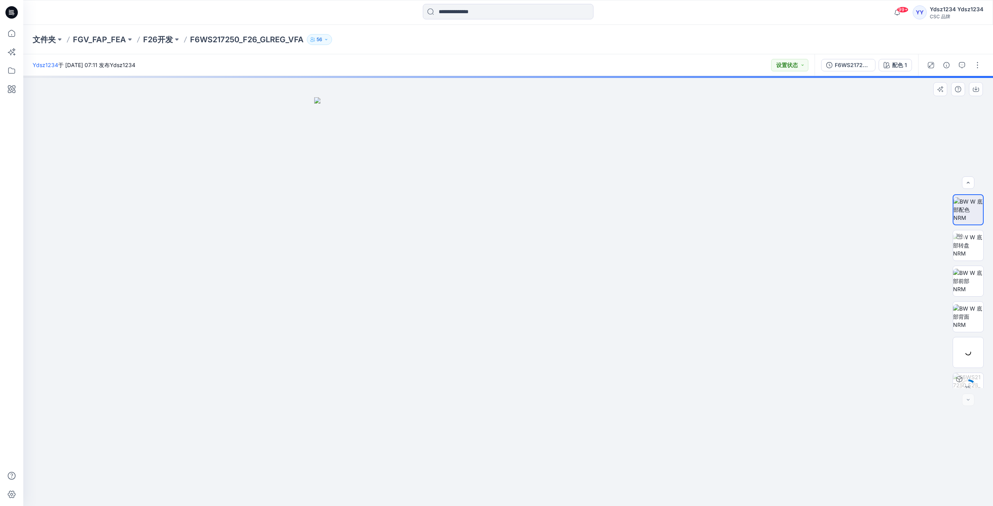
scroll to position [16, 0]
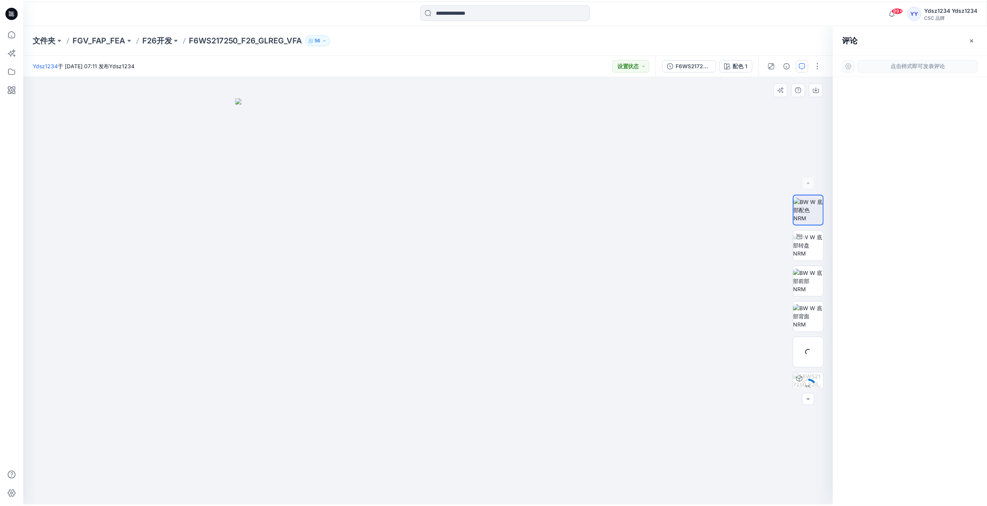
scroll to position [16, 0]
click at [12, 30] on icon at bounding box center [11, 33] width 7 height 7
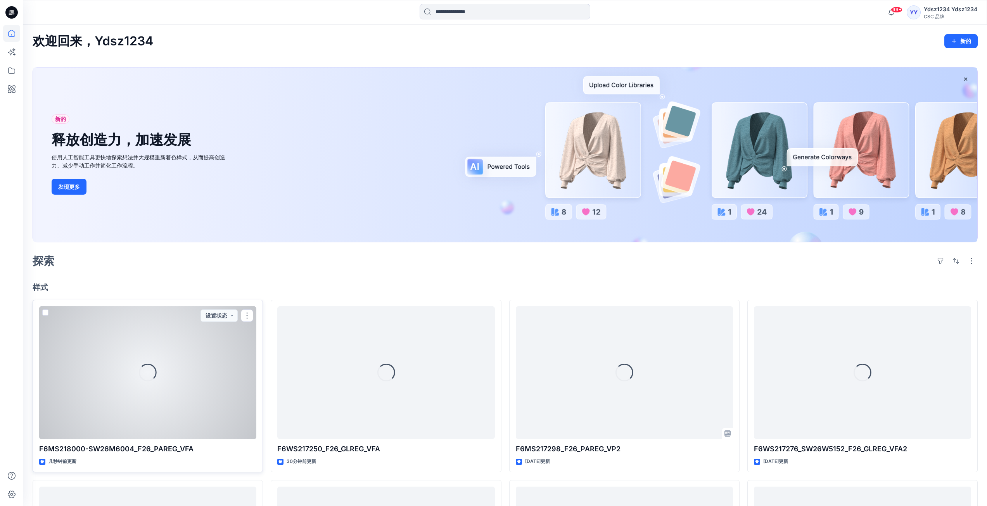
scroll to position [39, 0]
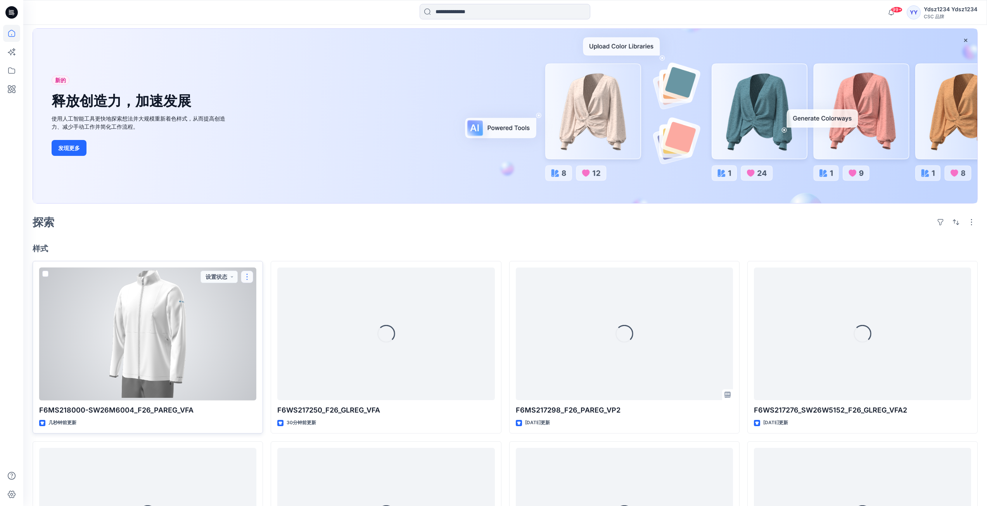
click at [246, 277] on button "button" at bounding box center [247, 277] width 12 height 12
click at [263, 293] on font "编辑" at bounding box center [261, 295] width 11 height 7
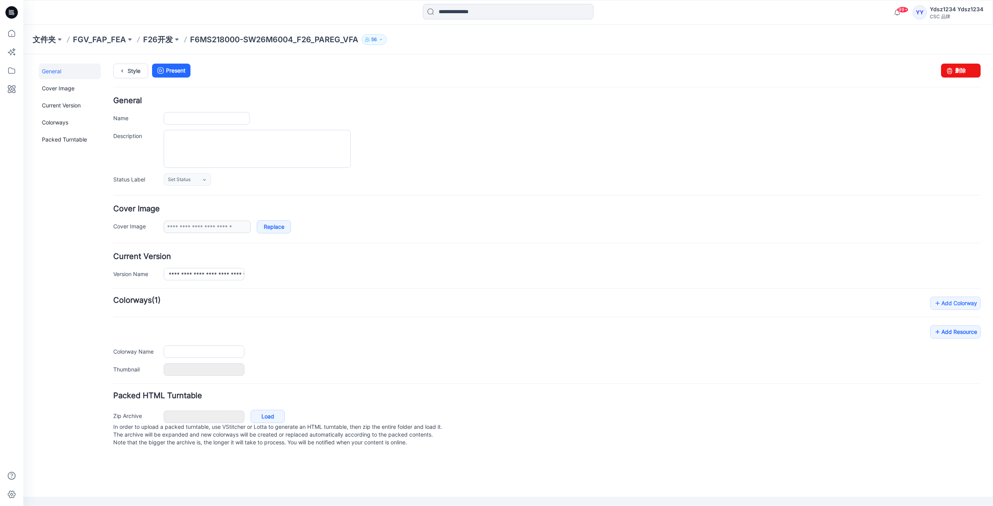
type input "**********"
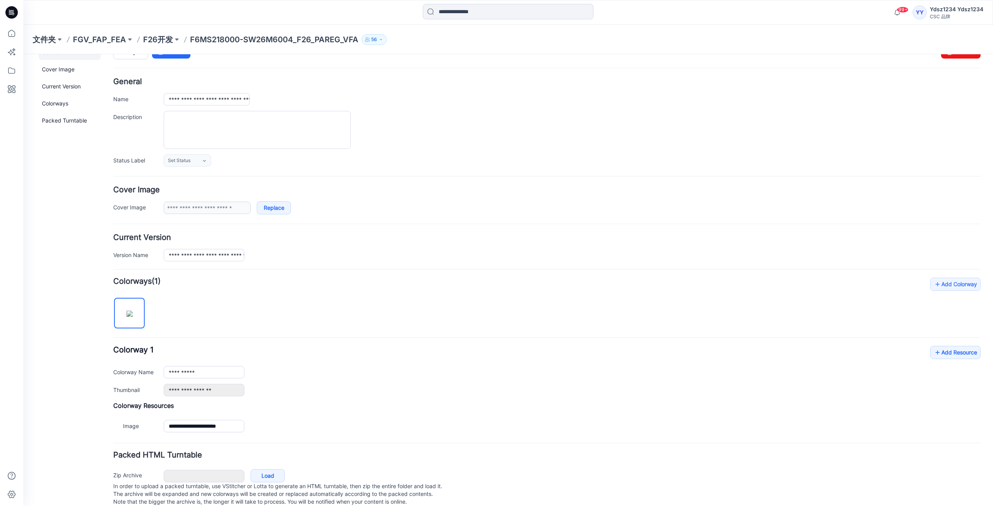
scroll to position [37, 0]
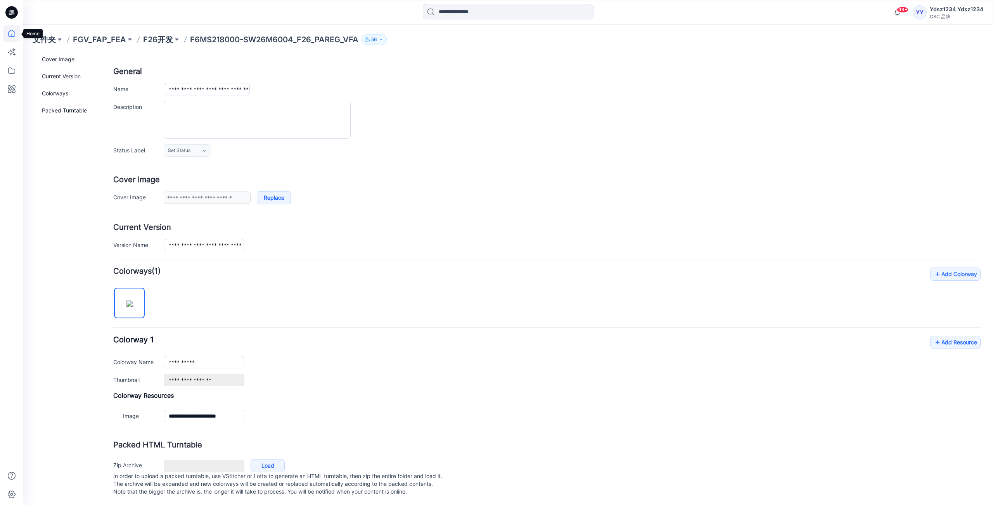
click at [11, 33] on icon at bounding box center [11, 33] width 17 height 17
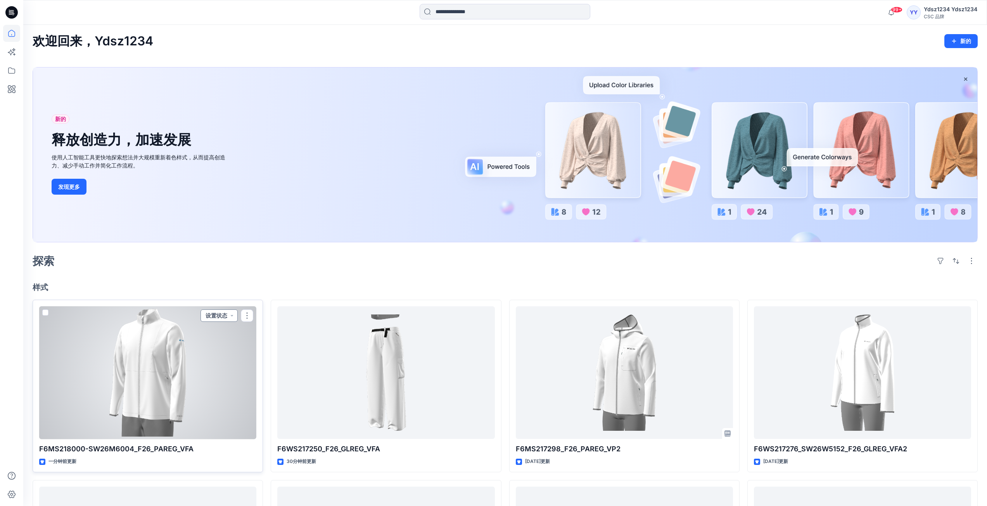
click at [233, 313] on button "设置状态" at bounding box center [219, 316] width 37 height 12
click at [204, 403] on font "F/A 虚拟" at bounding box center [194, 403] width 21 height 7
click at [246, 317] on button "button" at bounding box center [247, 316] width 12 height 12
click at [261, 333] on font "编辑" at bounding box center [261, 334] width 11 height 7
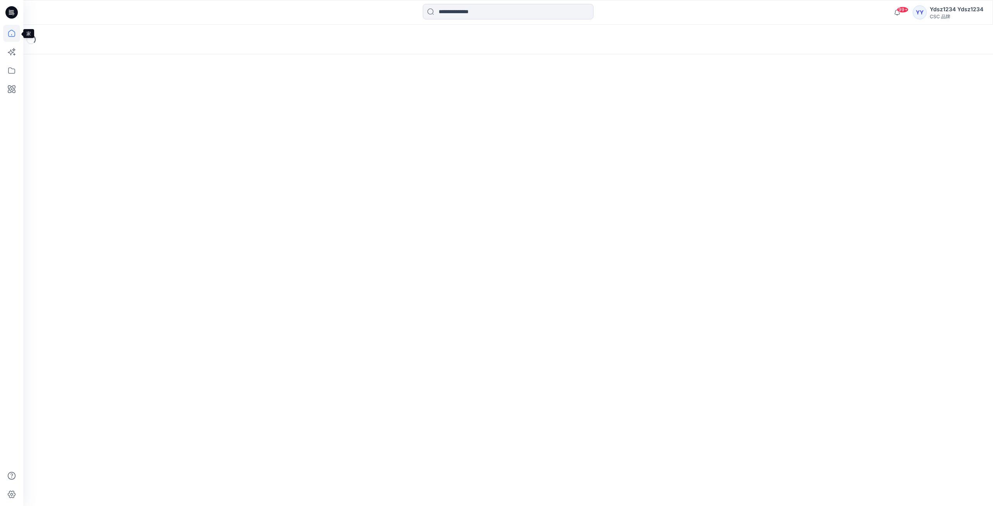
click at [13, 35] on icon at bounding box center [11, 33] width 17 height 17
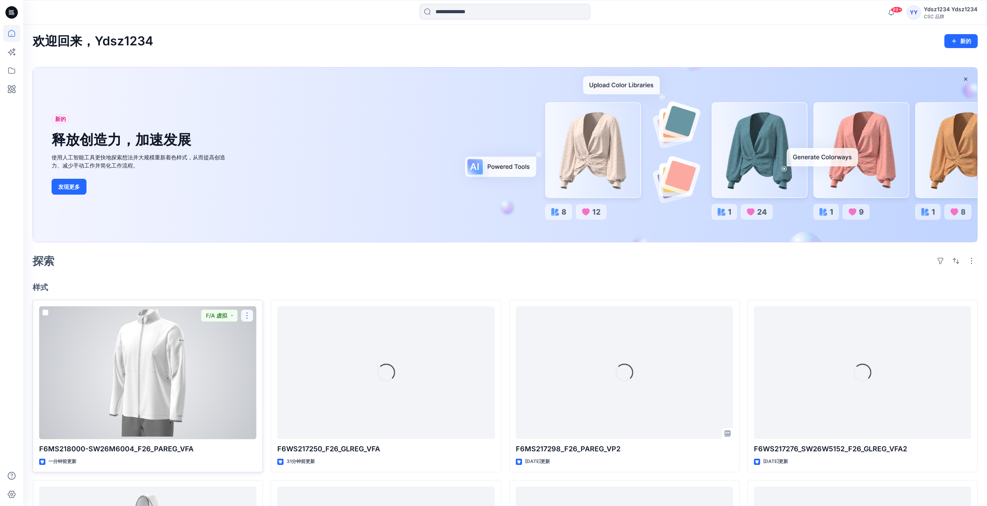
click at [247, 313] on button "button" at bounding box center [247, 316] width 12 height 12
click at [274, 332] on button "编辑" at bounding box center [284, 334] width 84 height 14
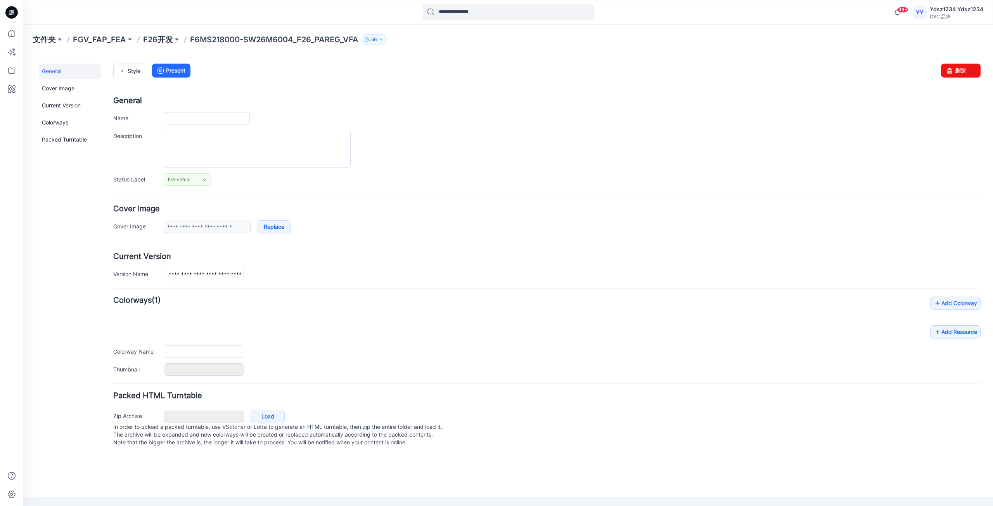
type input "**********"
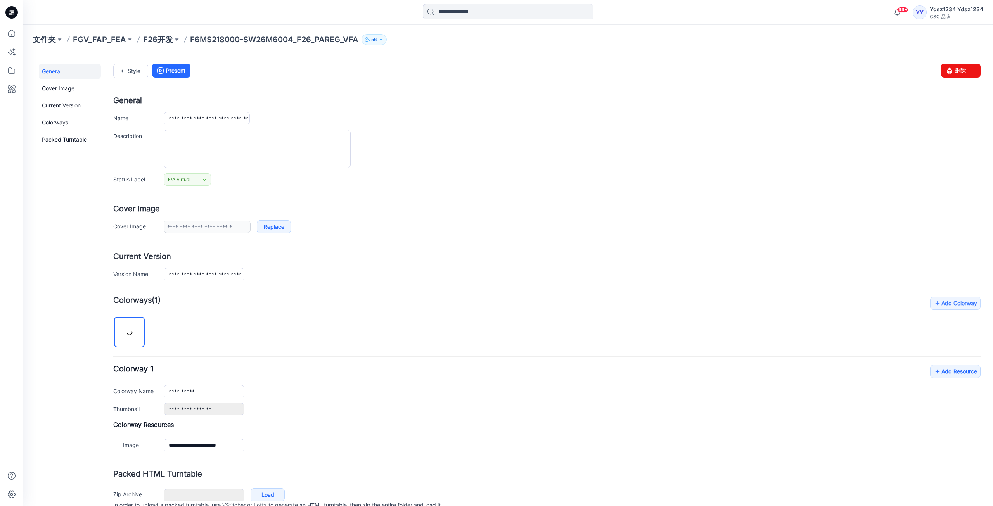
scroll to position [37, 0]
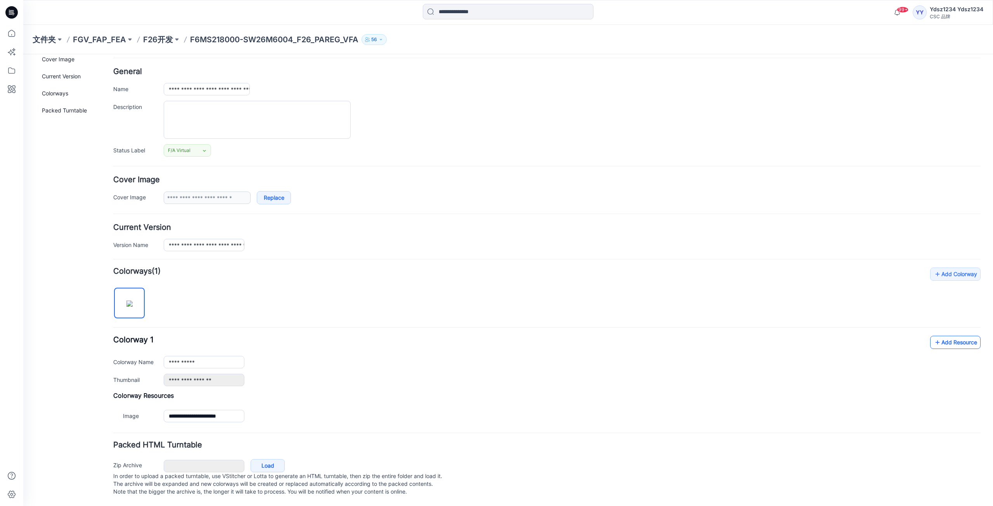
click at [934, 336] on icon at bounding box center [938, 342] width 8 height 12
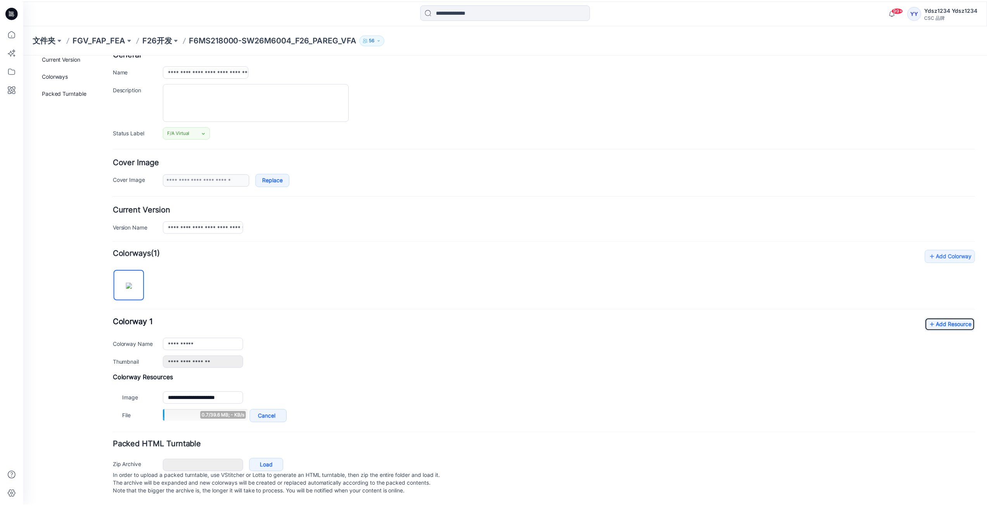
scroll to position [55, 0]
click at [10, 33] on icon at bounding box center [11, 33] width 17 height 17
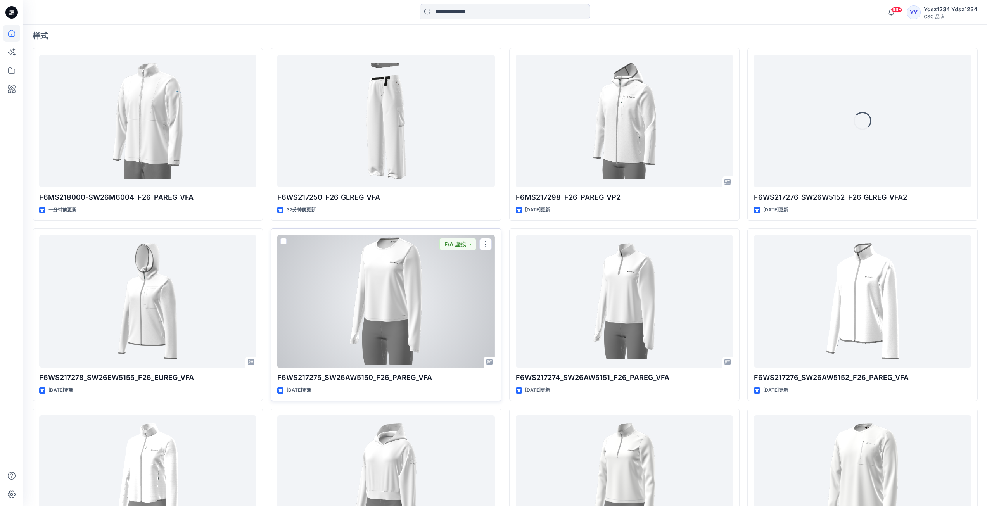
scroll to position [248, 0]
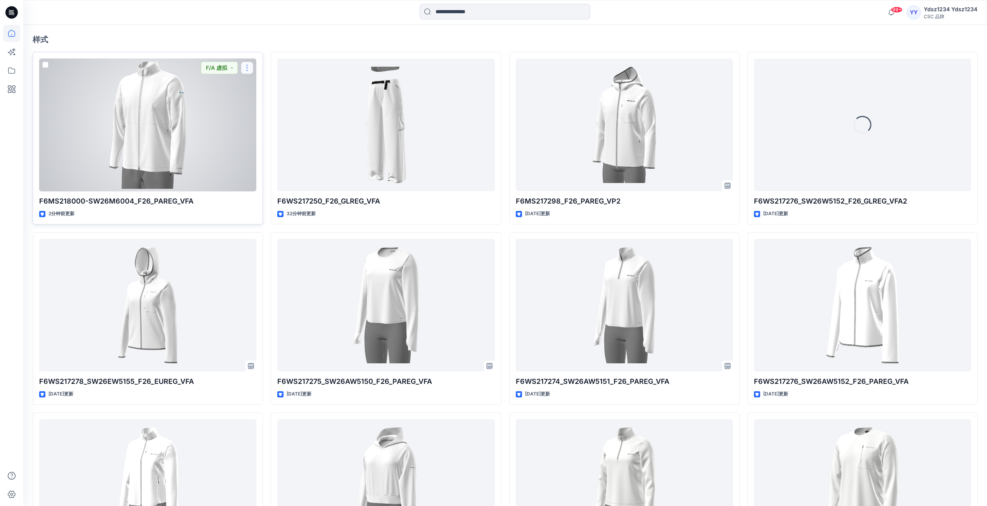
click at [248, 66] on button "button" at bounding box center [247, 68] width 12 height 12
click at [257, 97] on font "评论" at bounding box center [261, 100] width 11 height 7
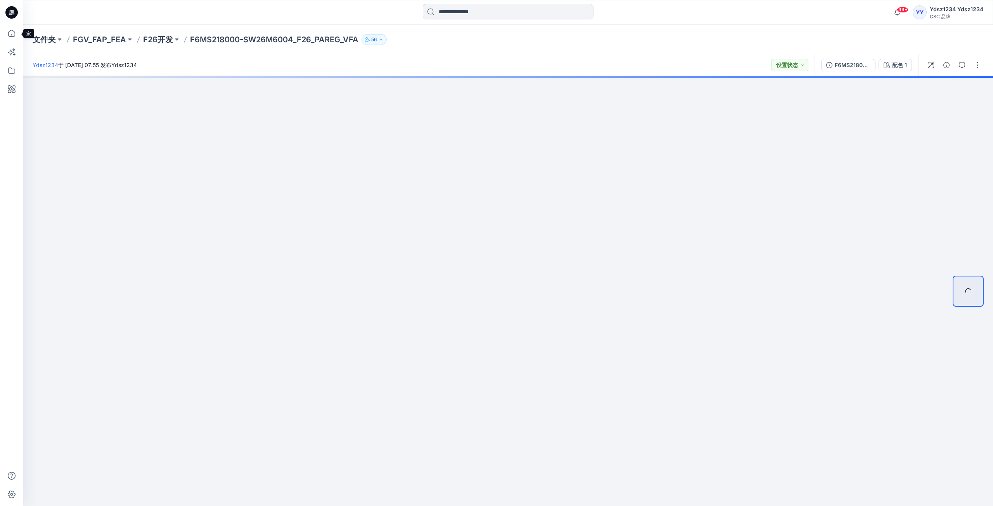
drag, startPoint x: 12, startPoint y: 33, endPoint x: 21, endPoint y: 37, distance: 9.5
click at [12, 33] on icon at bounding box center [11, 33] width 17 height 17
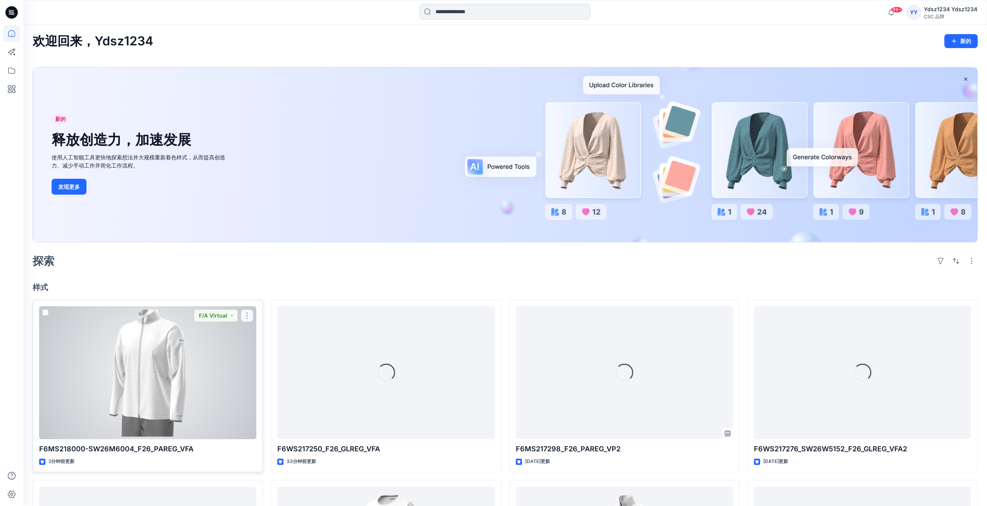
click at [247, 312] on button "button" at bounding box center [247, 316] width 12 height 12
click at [263, 331] on font "编辑" at bounding box center [261, 334] width 11 height 7
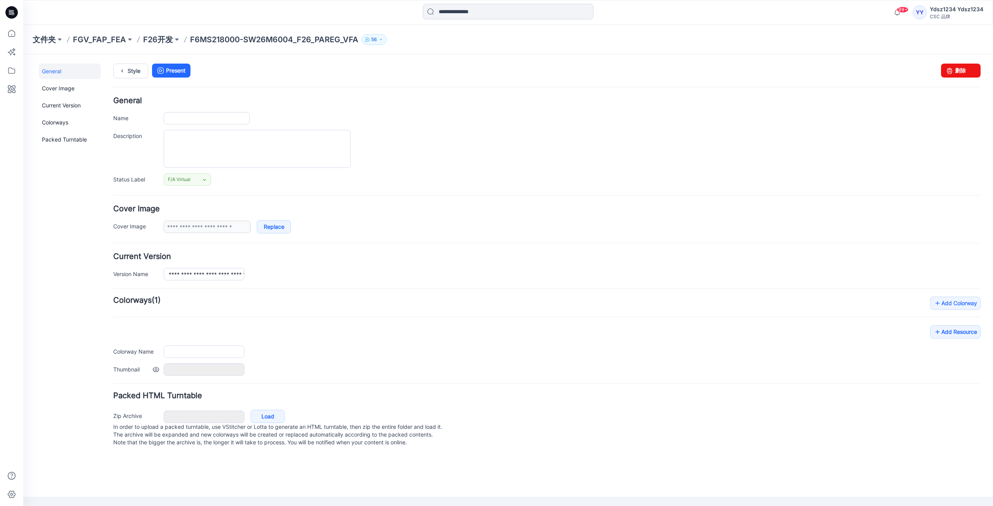
type input "**********"
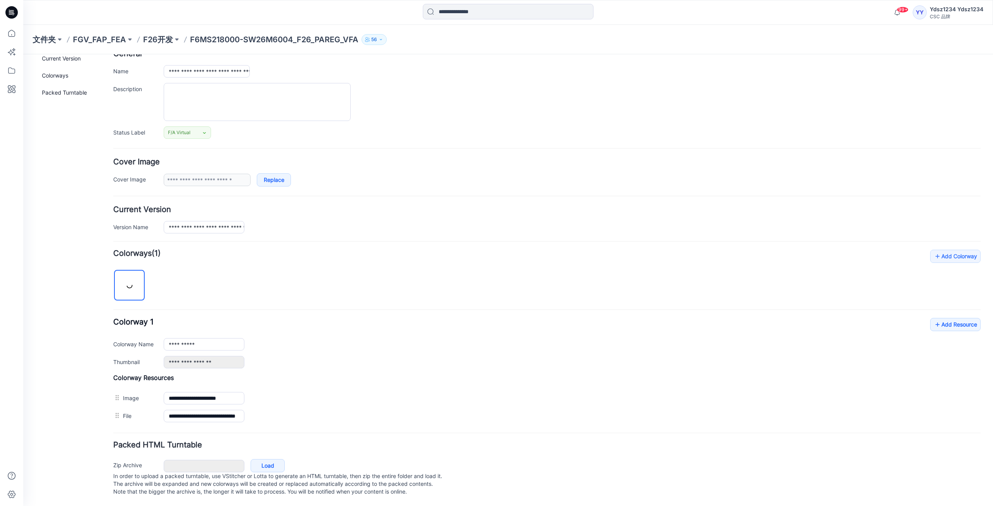
scroll to position [55, 0]
click at [10, 35] on icon at bounding box center [11, 33] width 17 height 17
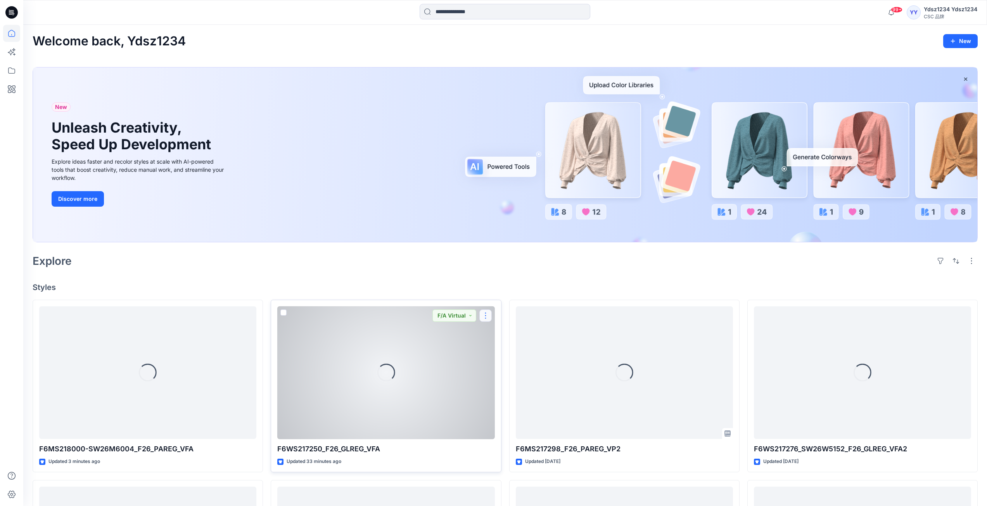
click at [485, 316] on button "button" at bounding box center [486, 316] width 12 height 12
click at [504, 347] on p "Comment" at bounding box center [507, 348] width 24 height 8
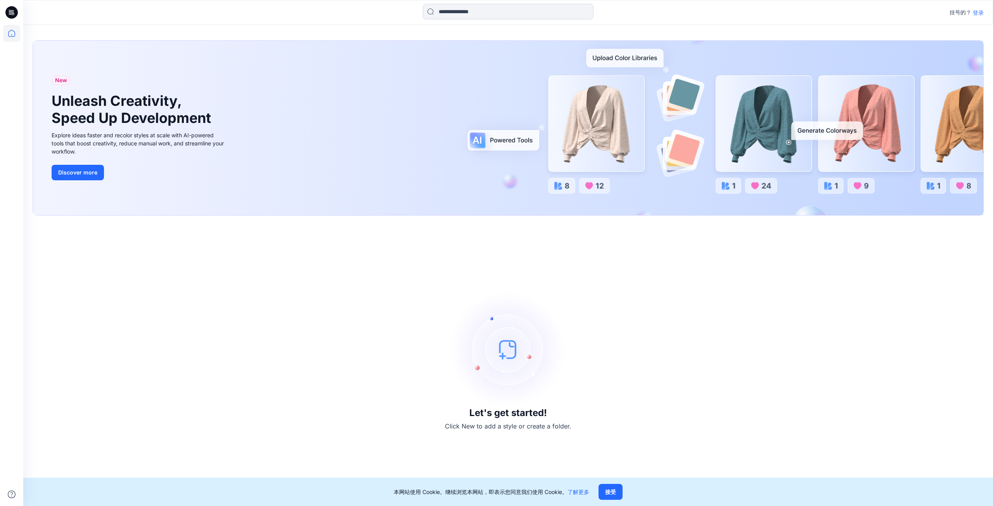
click at [514, 352] on img at bounding box center [508, 349] width 116 height 116
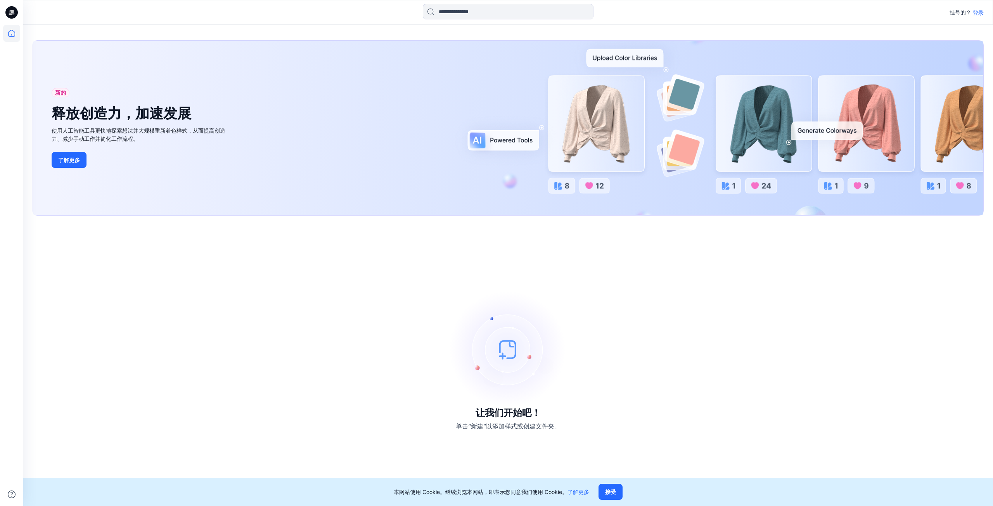
click at [511, 352] on img at bounding box center [508, 349] width 116 height 116
click at [507, 350] on img at bounding box center [508, 349] width 116 height 116
click at [615, 490] on font "接受" at bounding box center [610, 492] width 11 height 7
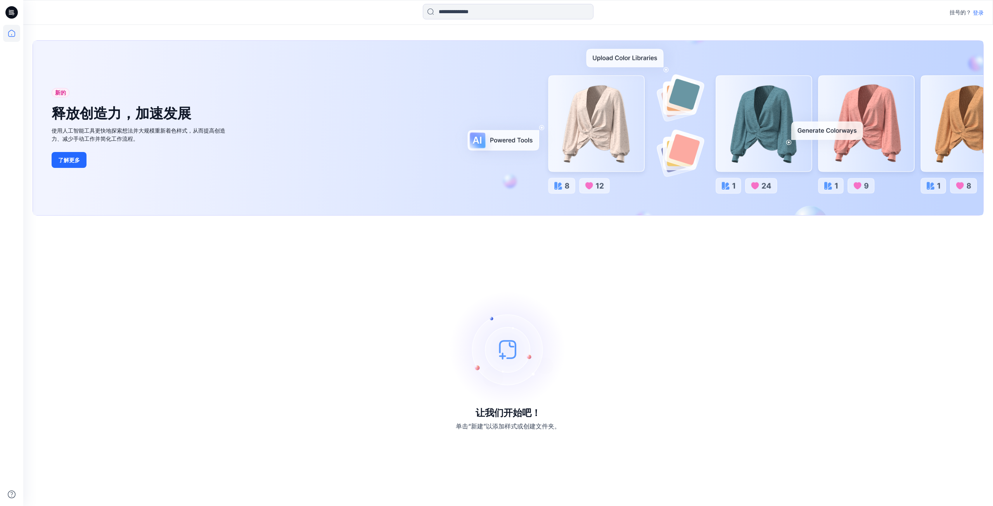
click at [507, 338] on img at bounding box center [508, 349] width 116 height 116
click at [515, 355] on img at bounding box center [508, 349] width 116 height 116
click at [876, 327] on div "让我们开始吧！ 单击“新建”以添加样式或创建文件夹。" at bounding box center [508, 361] width 951 height 272
click at [501, 352] on img at bounding box center [508, 349] width 116 height 116
click at [510, 346] on img at bounding box center [508, 349] width 116 height 116
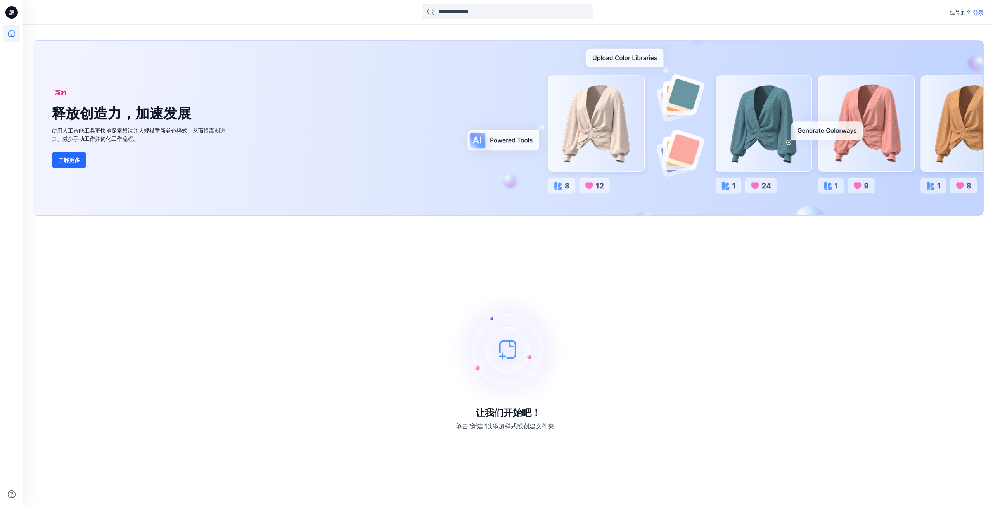
click at [512, 357] on img at bounding box center [508, 349] width 116 height 116
drag, startPoint x: 512, startPoint y: 358, endPoint x: 511, endPoint y: 352, distance: 6.7
click at [511, 352] on img at bounding box center [508, 349] width 116 height 116
click at [9, 33] on icon at bounding box center [11, 33] width 17 height 17
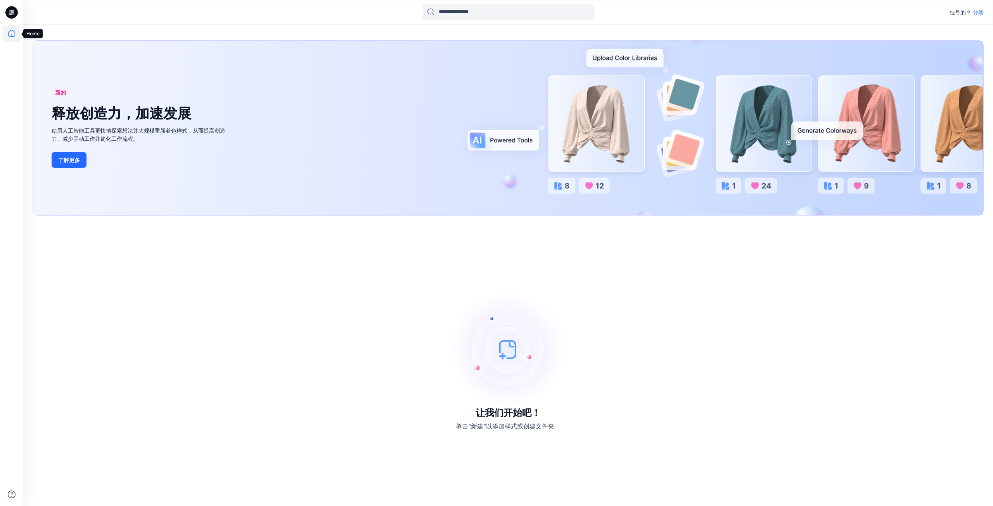
click at [10, 33] on icon at bounding box center [11, 33] width 17 height 17
